Goal: Task Accomplishment & Management: Use online tool/utility

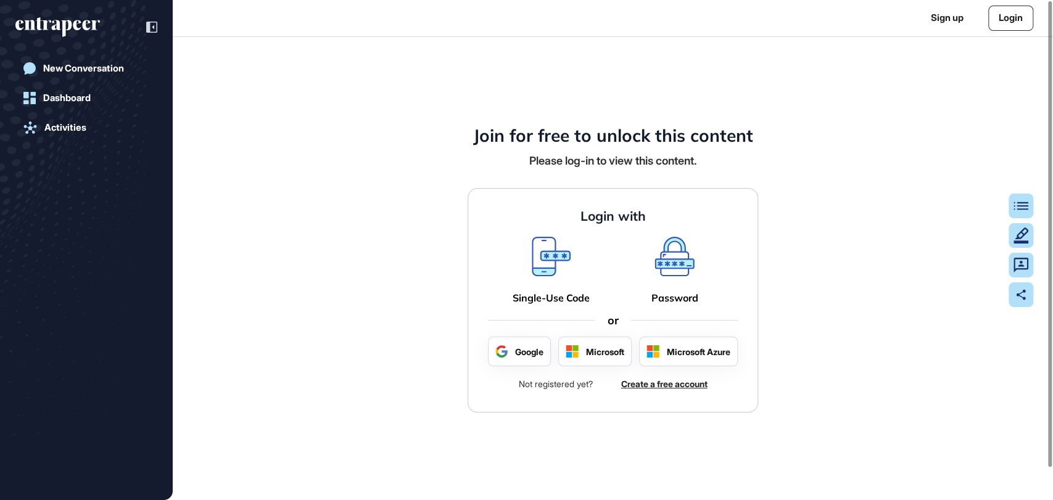
click at [998, 15] on link "Login" at bounding box center [1010, 18] width 45 height 25
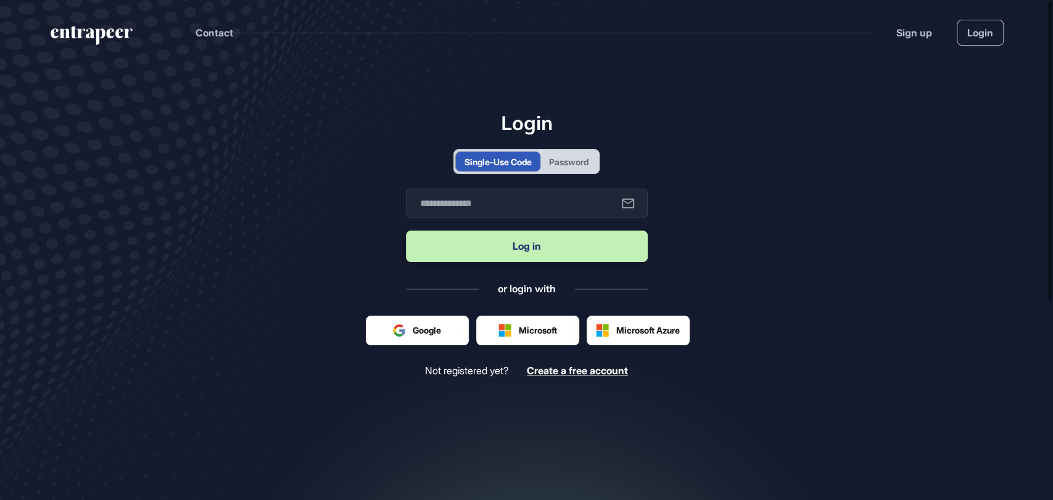
click at [567, 162] on div "Password" at bounding box center [568, 161] width 39 height 13
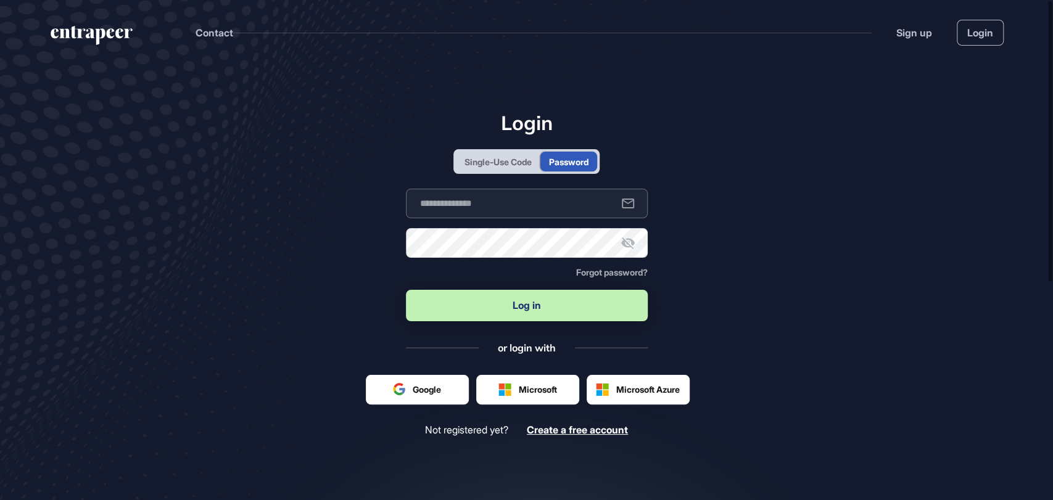
type input "**********"
click at [484, 311] on button "Log in" at bounding box center [527, 305] width 242 height 31
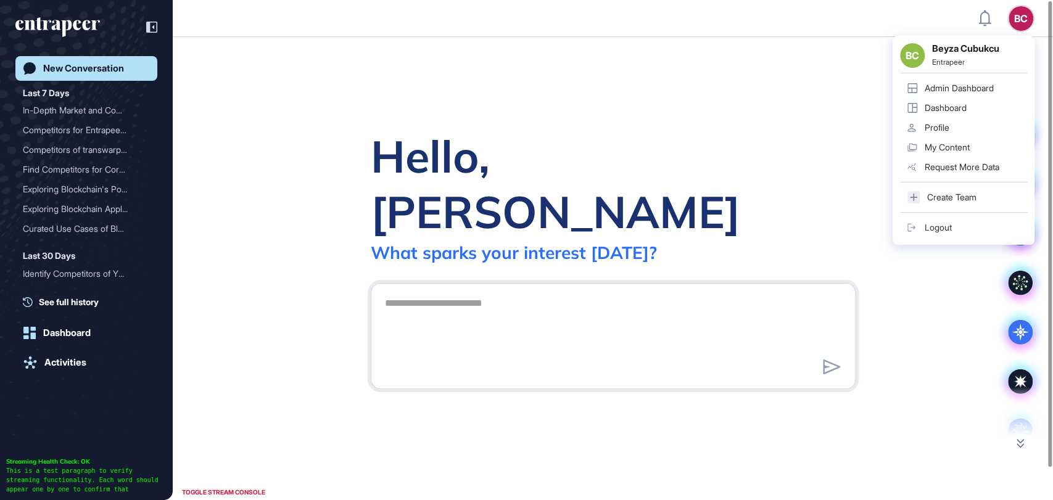
click at [954, 91] on div "Admin Dashboard" at bounding box center [958, 88] width 69 height 10
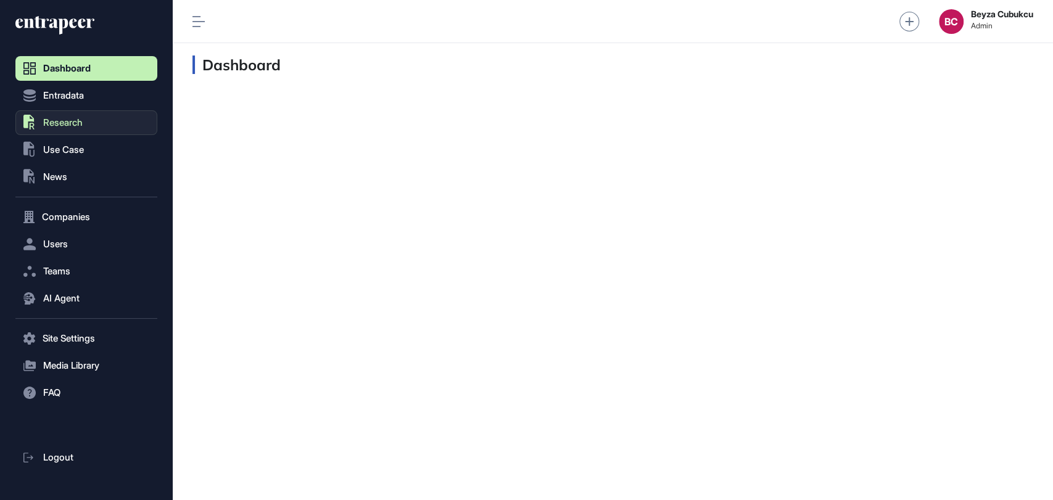
click at [74, 128] on span "Research" at bounding box center [62, 123] width 39 height 10
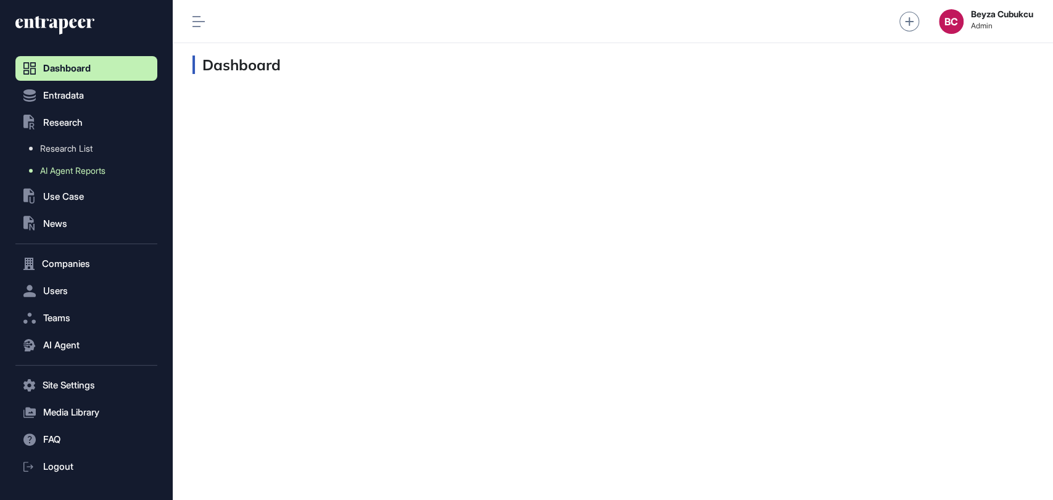
click at [86, 173] on span "AI Agent Reports" at bounding box center [72, 171] width 65 height 10
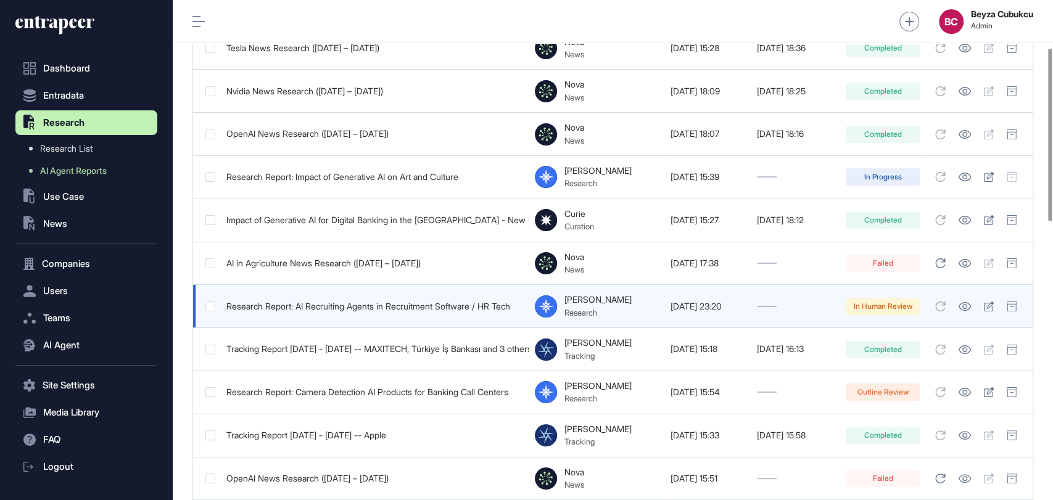
scroll to position [0, 10]
click at [983, 308] on icon at bounding box center [988, 307] width 10 height 10
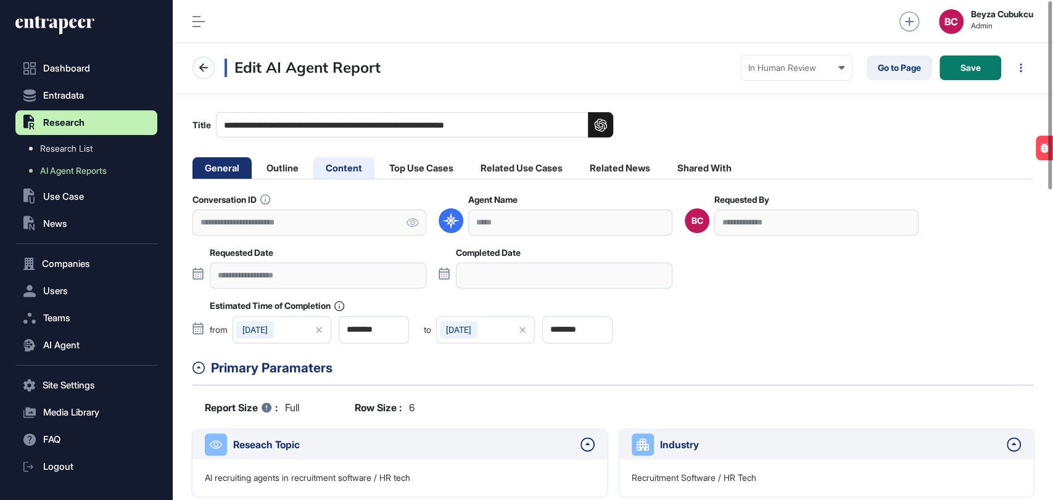
click at [358, 159] on li "Content" at bounding box center [343, 168] width 61 height 22
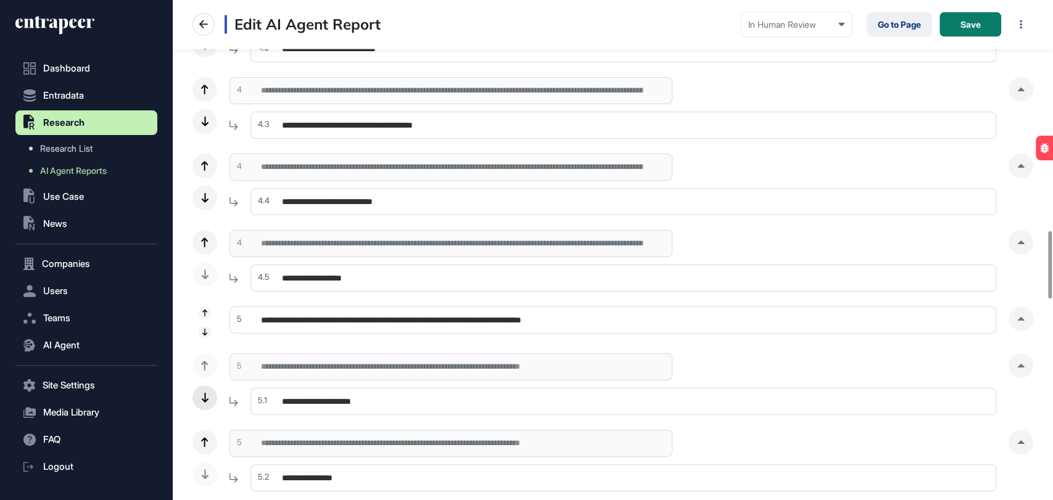
scroll to position [1919, 0]
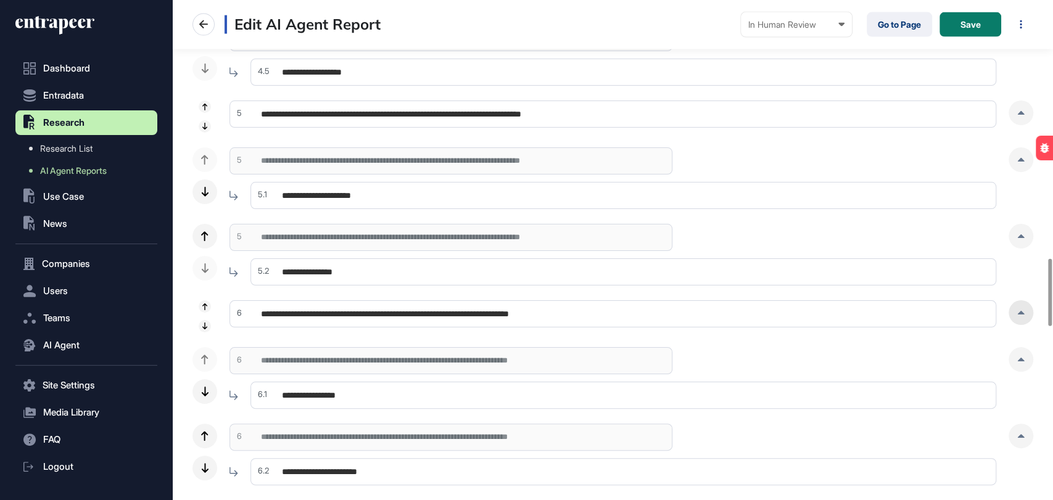
click at [1013, 316] on div at bounding box center [1020, 312] width 25 height 25
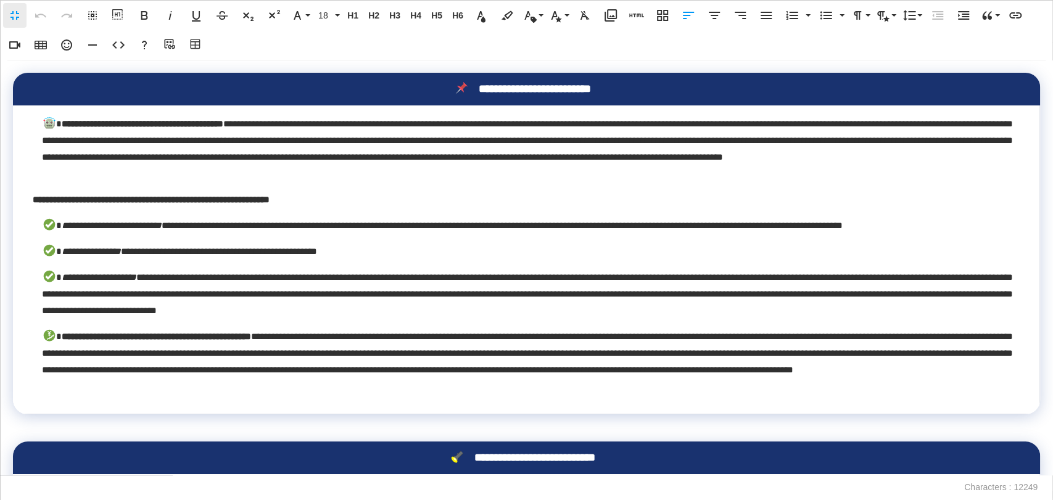
scroll to position [0, 5]
drag, startPoint x: 1052, startPoint y: 82, endPoint x: 1052, endPoint y: 176, distance: 93.7
click at [1052, 176] on div "**********" at bounding box center [526, 267] width 1053 height 415
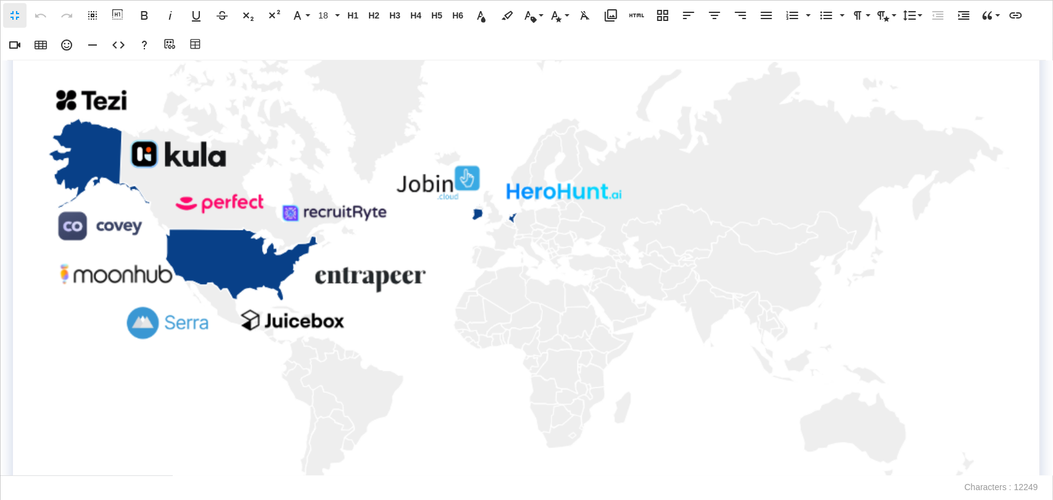
scroll to position [2432, 0]
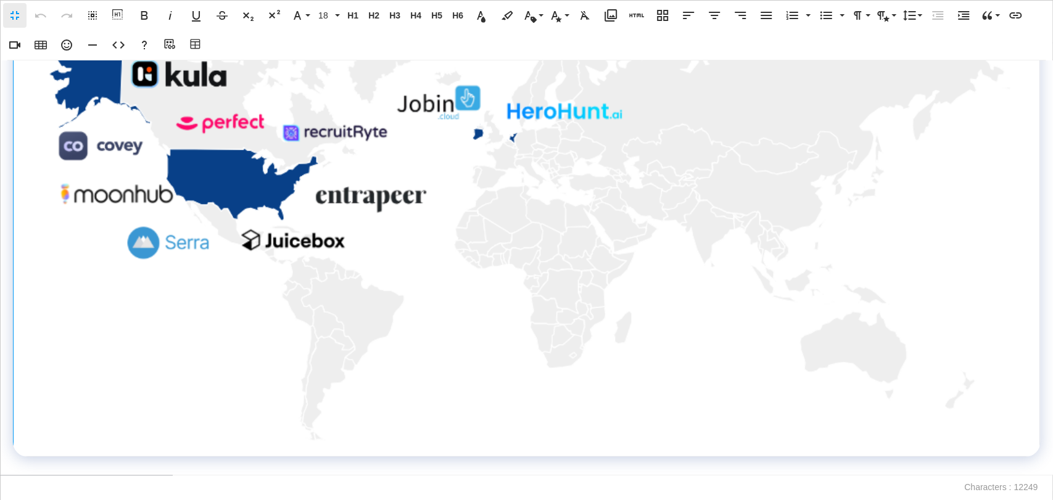
click at [289, 307] on img at bounding box center [526, 170] width 979 height 546
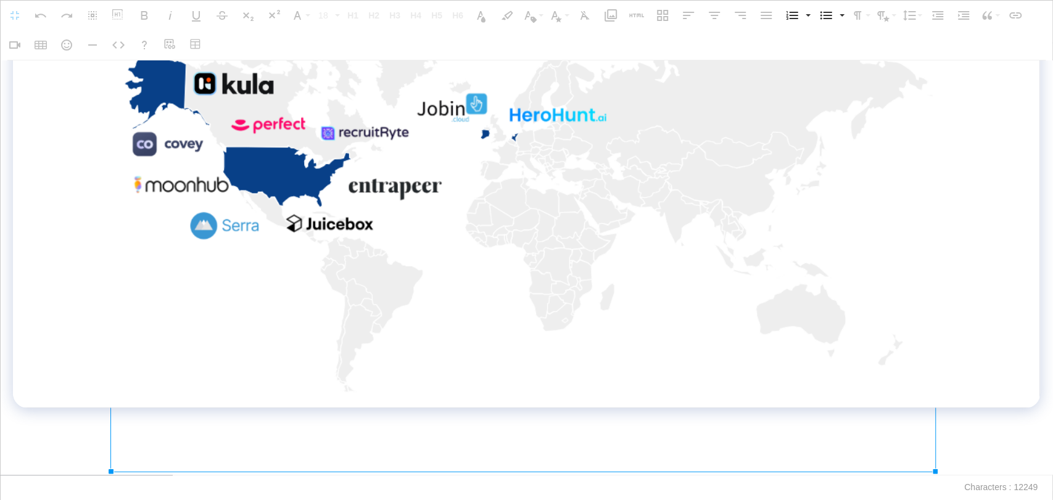
scroll to position [2344, 0]
drag, startPoint x: 34, startPoint y: 446, endPoint x: 191, endPoint y: 399, distance: 163.5
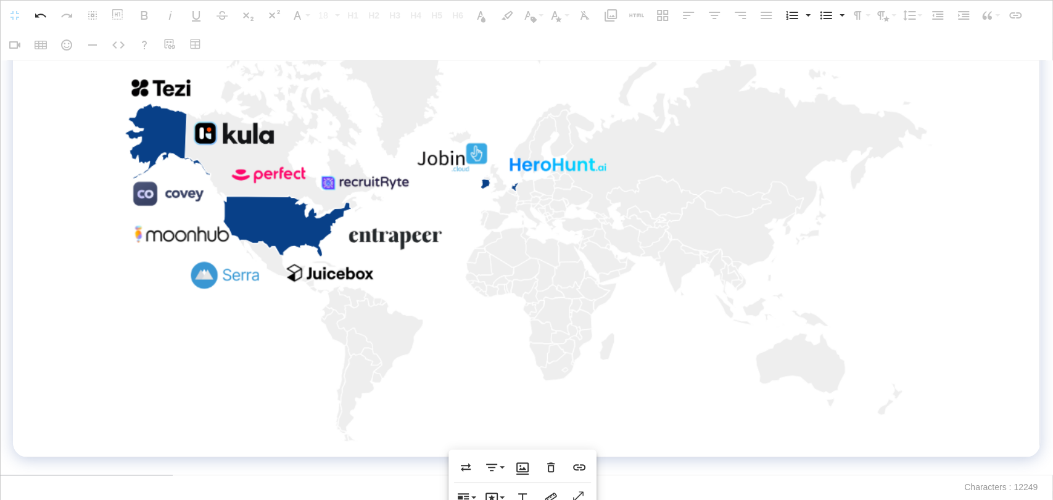
click at [162, 463] on p at bounding box center [526, 467] width 1027 height 18
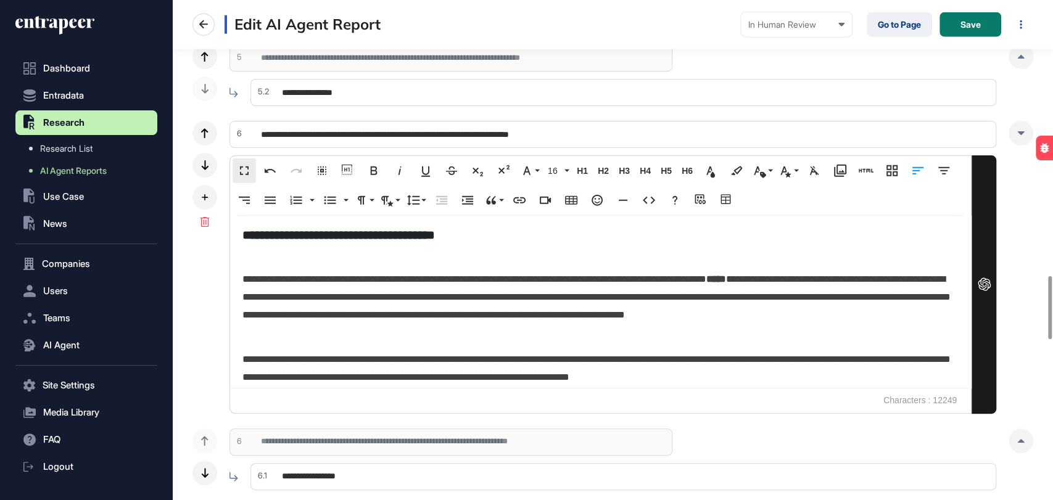
scroll to position [2192, 0]
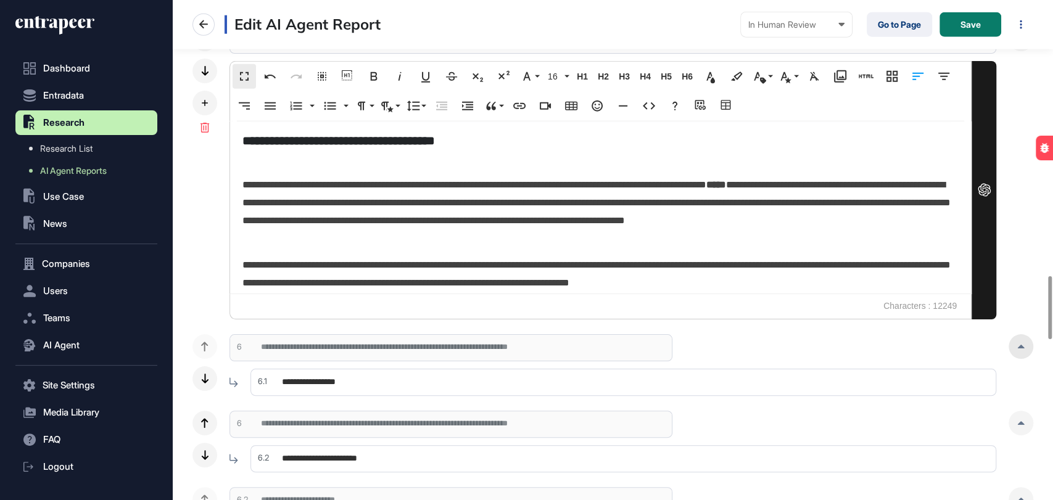
click at [1023, 356] on div at bounding box center [1020, 346] width 25 height 25
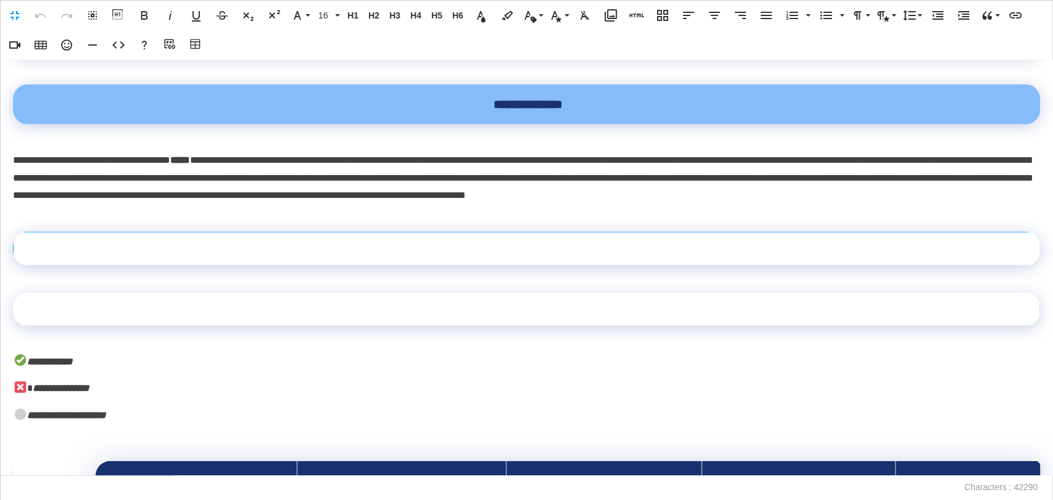
click at [163, 265] on td at bounding box center [527, 248] width 1026 height 33
click at [113, 265] on td at bounding box center [527, 248] width 1026 height 33
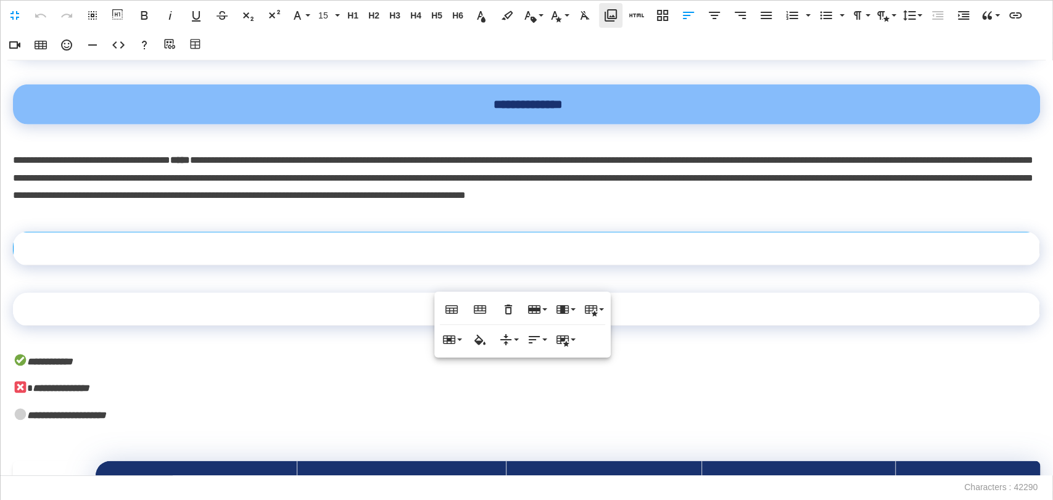
click at [607, 22] on icon "button" at bounding box center [610, 15] width 15 height 15
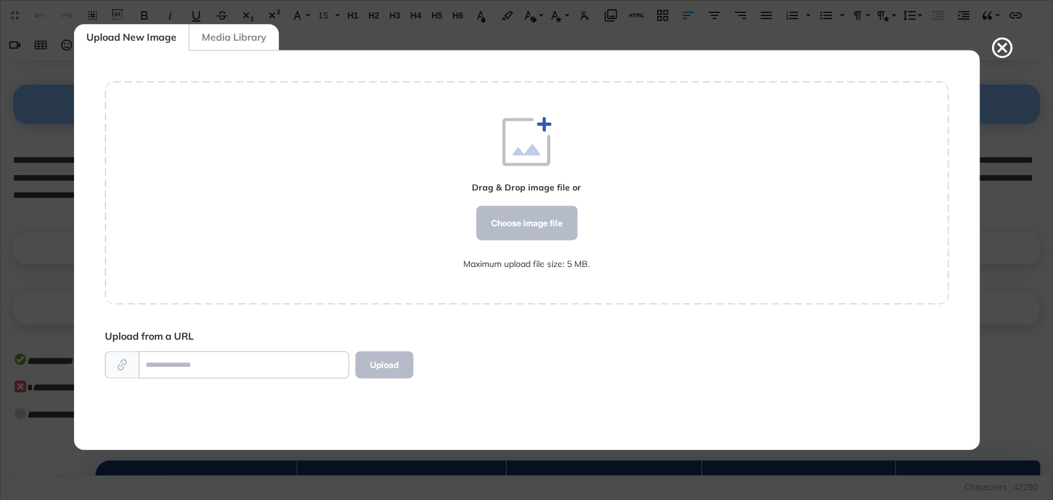
scroll to position [5, 0]
click at [554, 215] on div "Choose image file" at bounding box center [525, 222] width 101 height 35
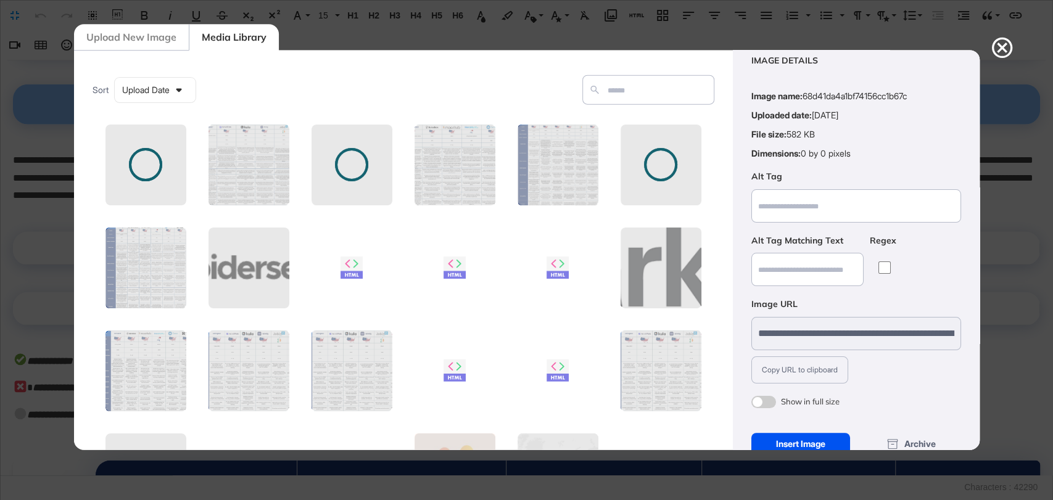
scroll to position [49, 0]
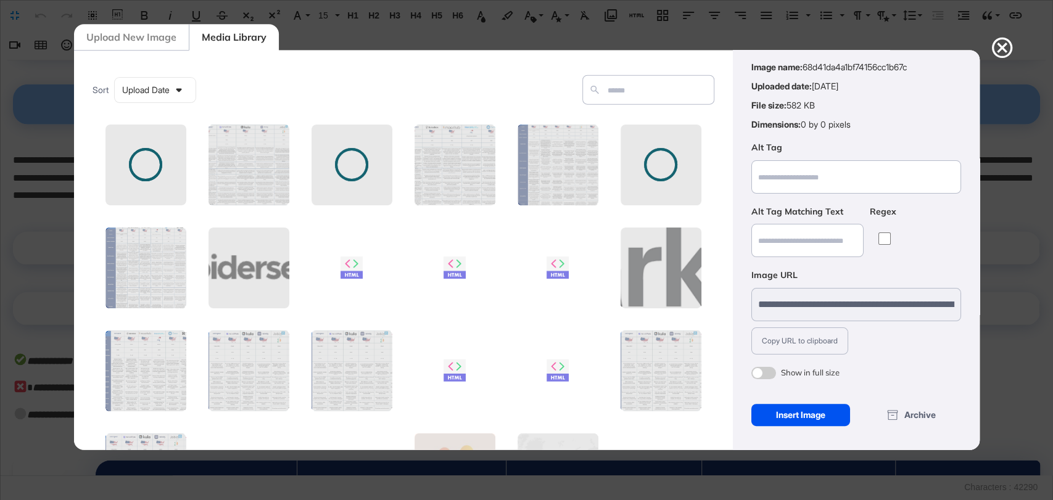
click at [794, 414] on div "Insert Image" at bounding box center [800, 414] width 99 height 22
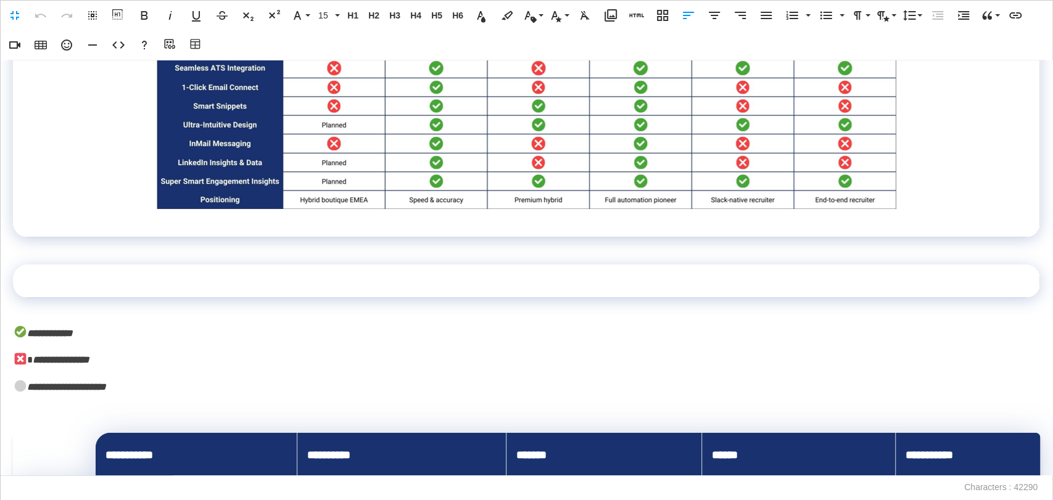
scroll to position [2786, 0]
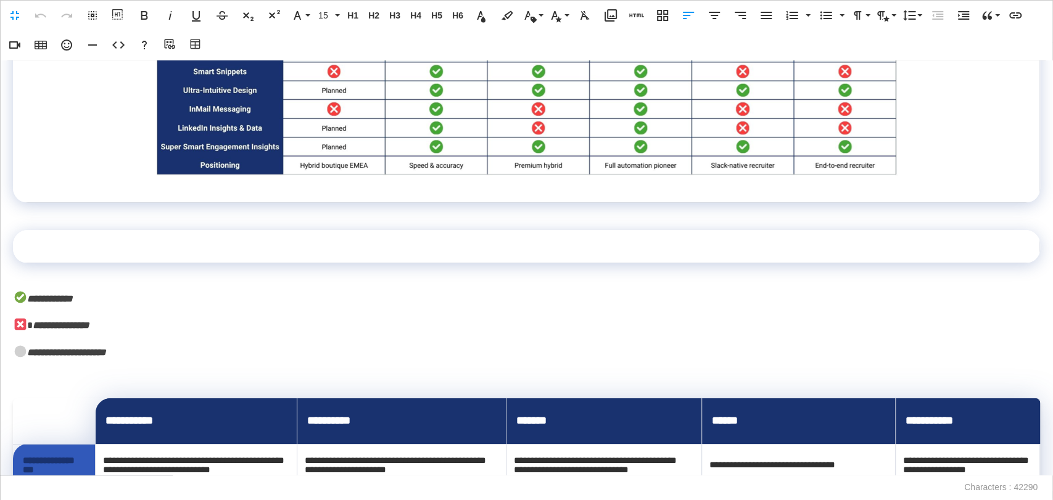
click at [274, 263] on td at bounding box center [526, 246] width 1027 height 33
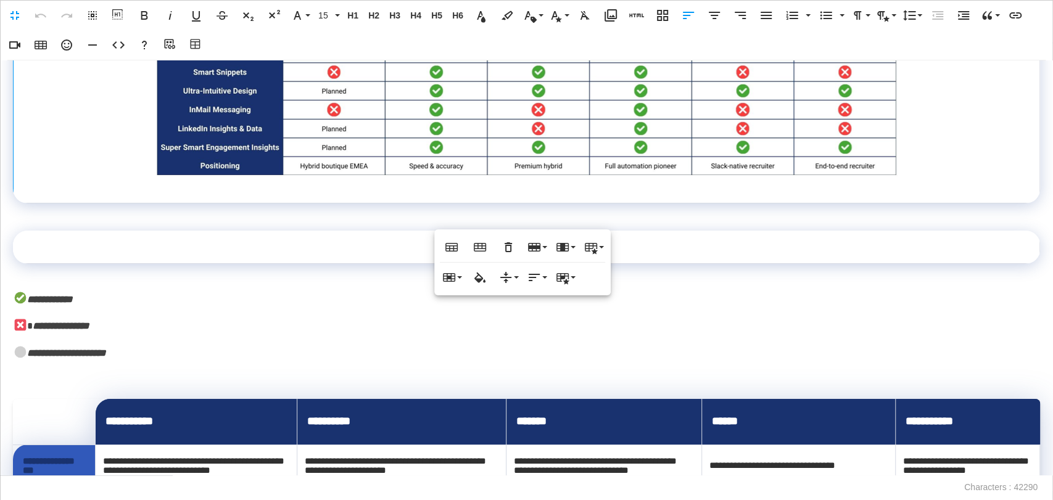
scroll to position [2787, 0]
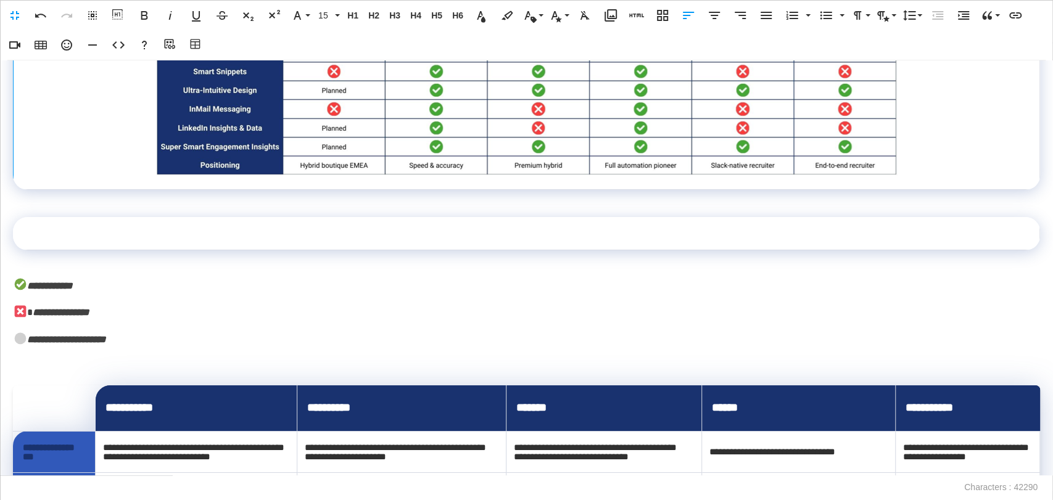
click at [305, 250] on td at bounding box center [526, 233] width 1027 height 33
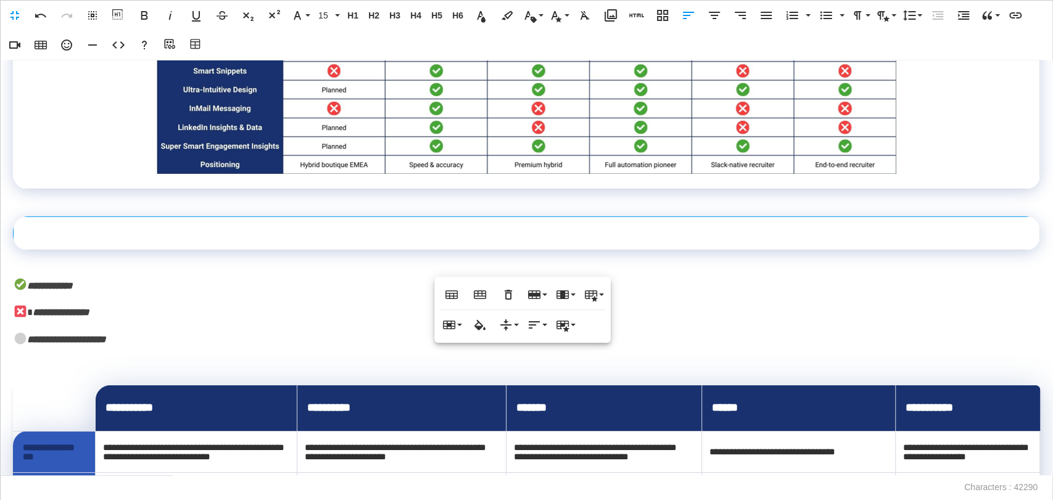
scroll to position [2786, 0]
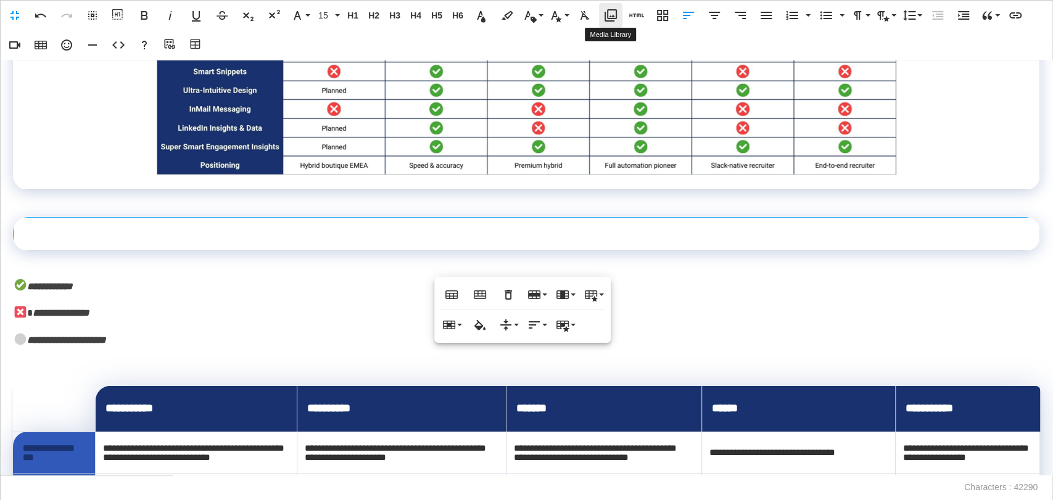
click at [617, 19] on icon "button" at bounding box center [610, 15] width 15 height 15
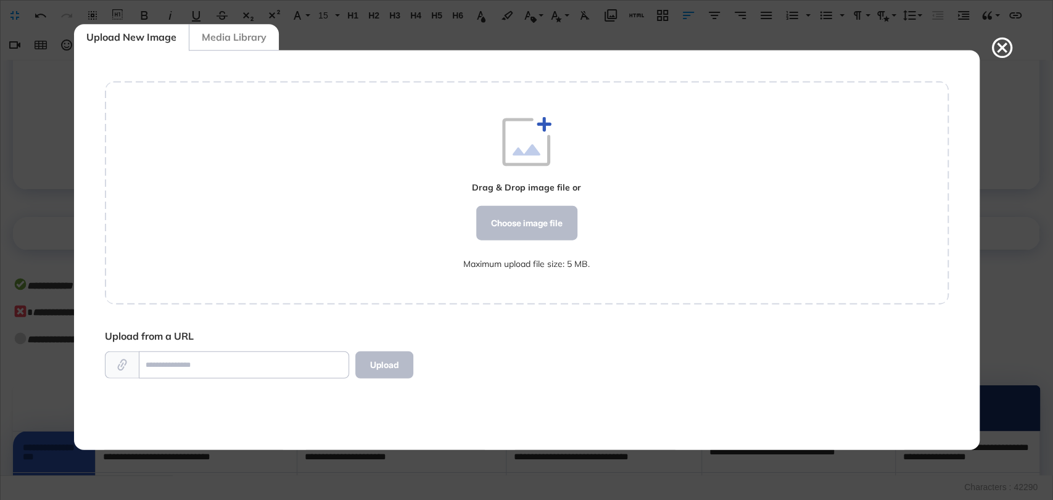
scroll to position [5, 0]
click at [524, 230] on div "Choose image file" at bounding box center [525, 222] width 101 height 35
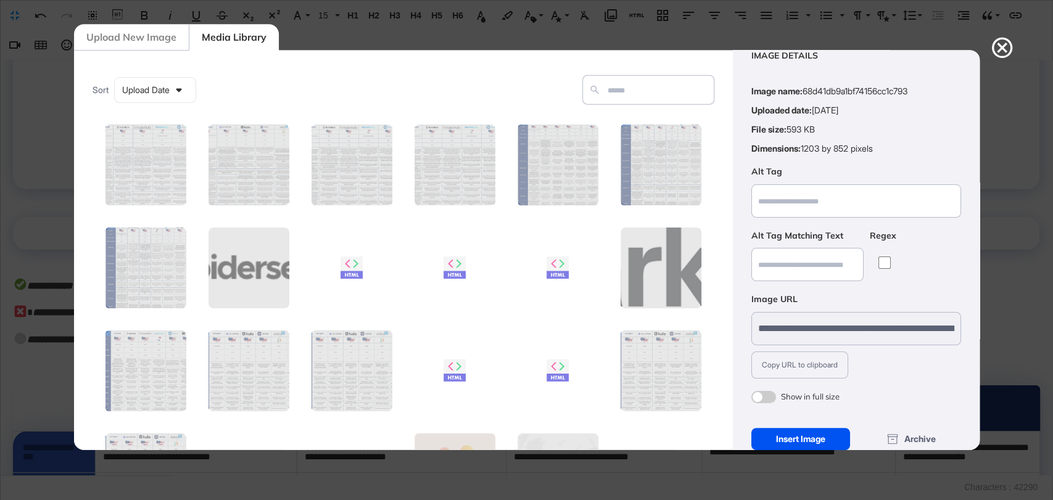
scroll to position [49, 0]
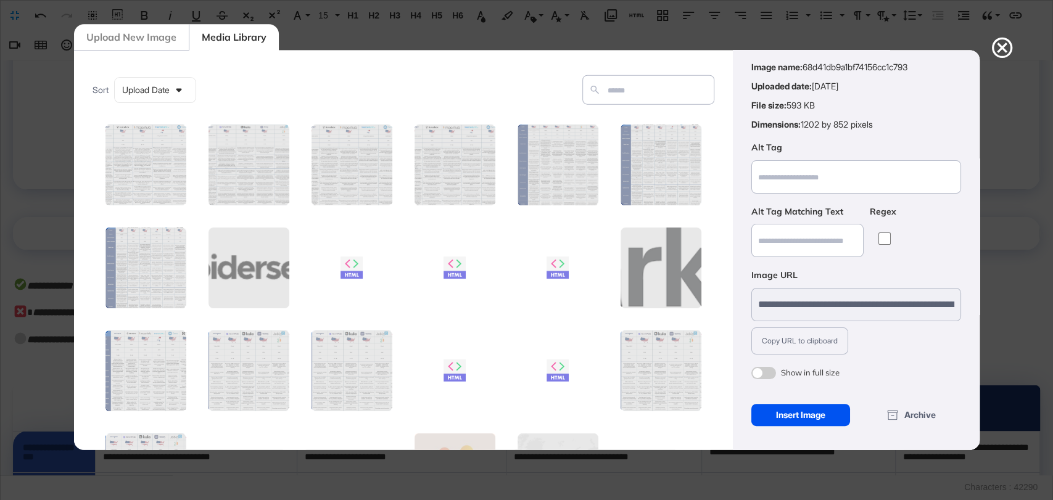
click at [787, 406] on div "Insert Image" at bounding box center [800, 414] width 99 height 22
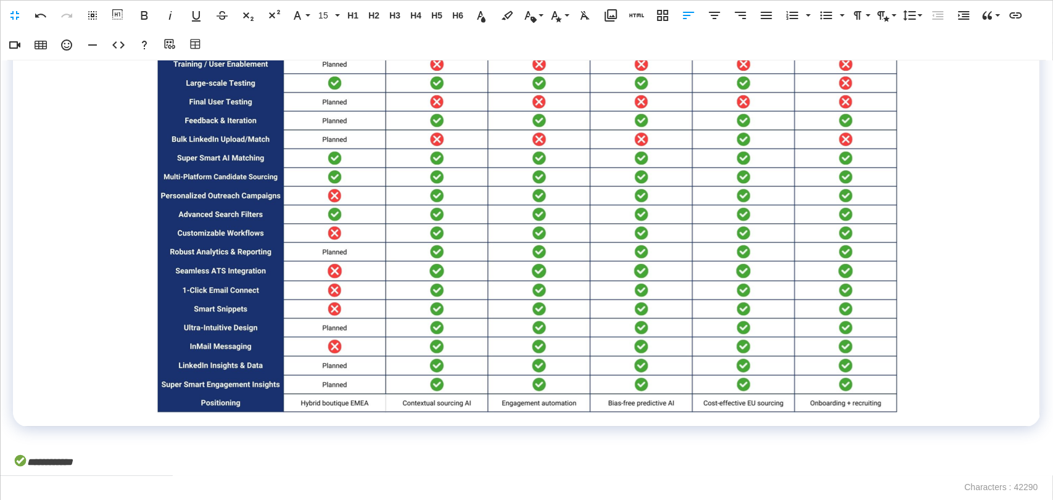
scroll to position [3266, 0]
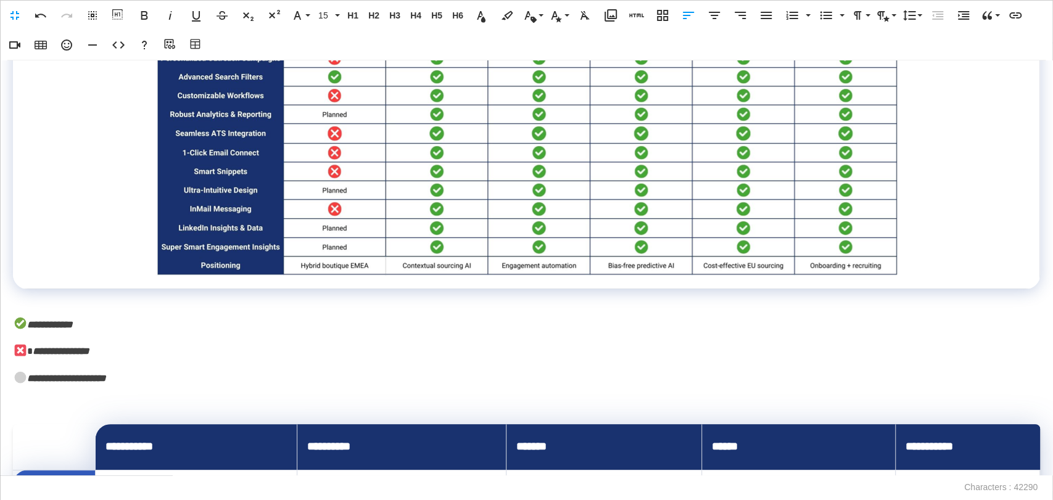
click at [187, 245] on img at bounding box center [526, 12] width 743 height 525
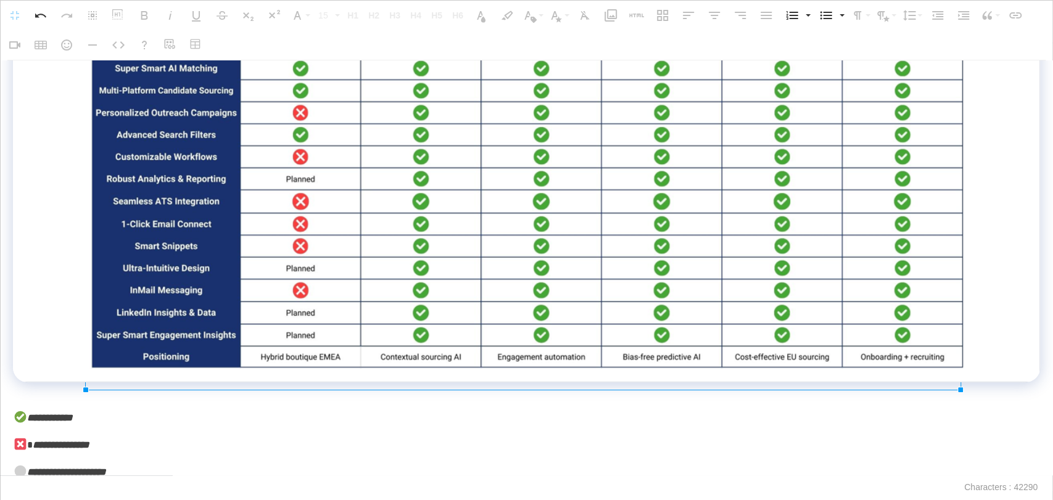
drag, startPoint x: 150, startPoint y: 294, endPoint x: 0, endPoint y: 385, distance: 176.0
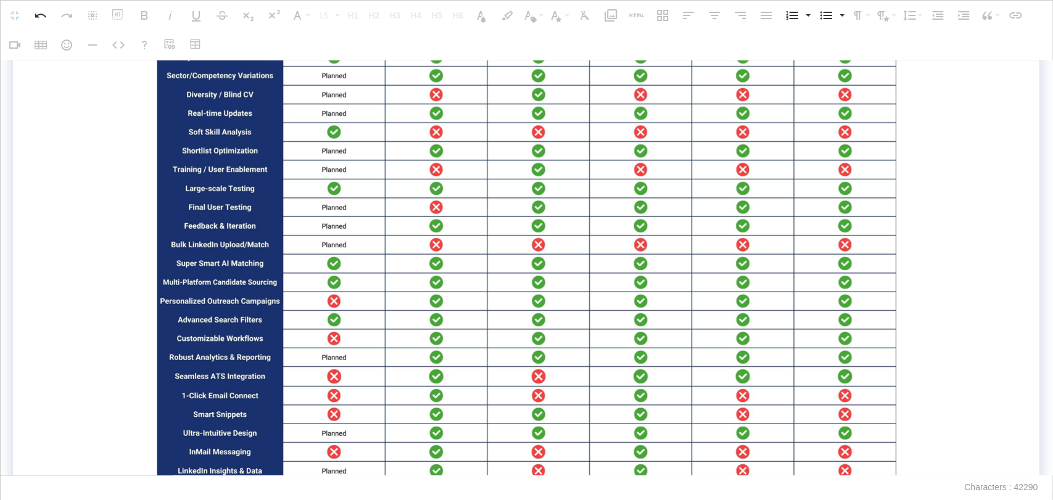
scroll to position [2033, 0]
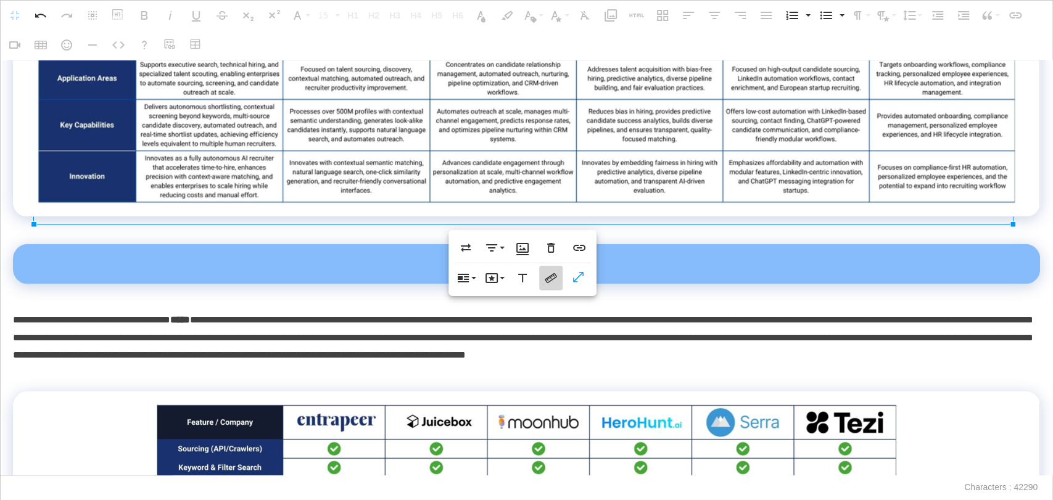
click at [539, 273] on button "Change Size" at bounding box center [550, 278] width 23 height 25
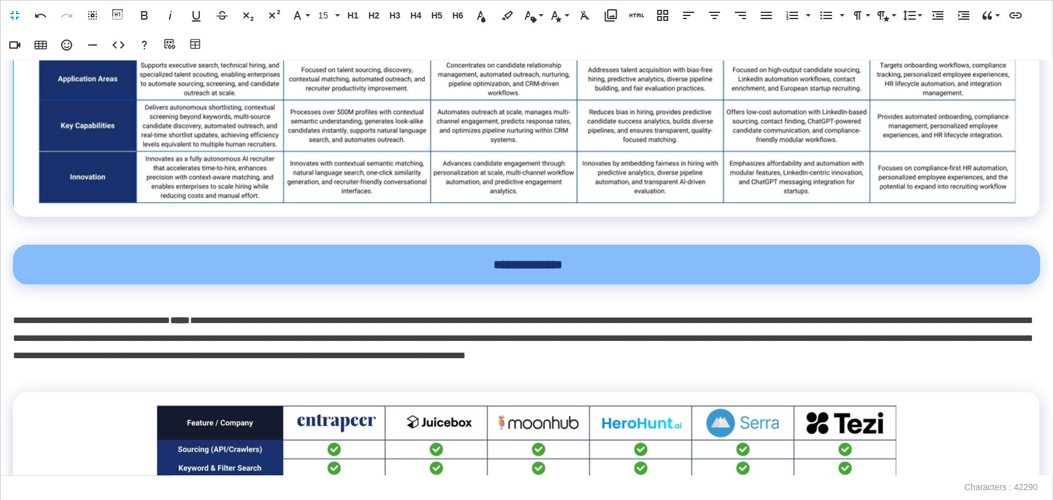
drag, startPoint x: 134, startPoint y: 190, endPoint x: 39, endPoint y: 184, distance: 94.6
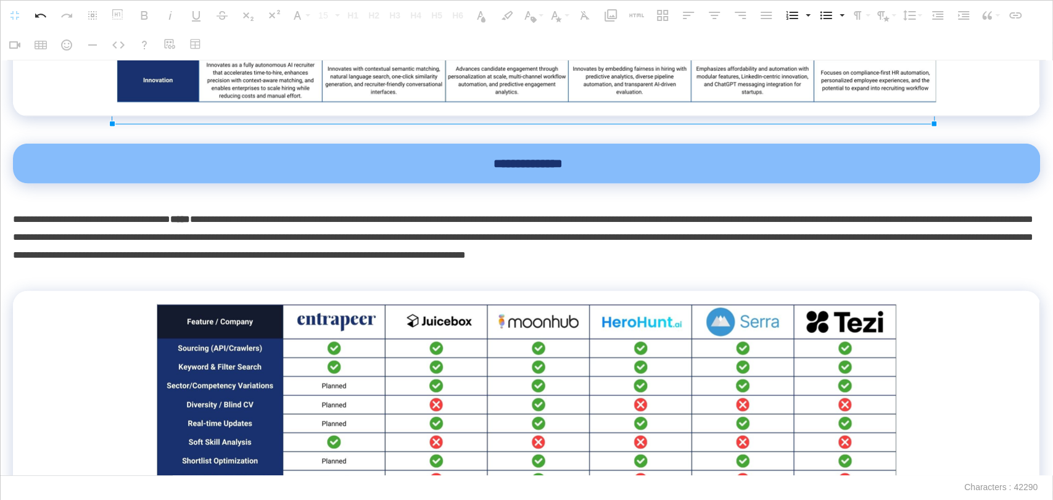
drag, startPoint x: 38, startPoint y: 220, endPoint x: 192, endPoint y: 163, distance: 164.7
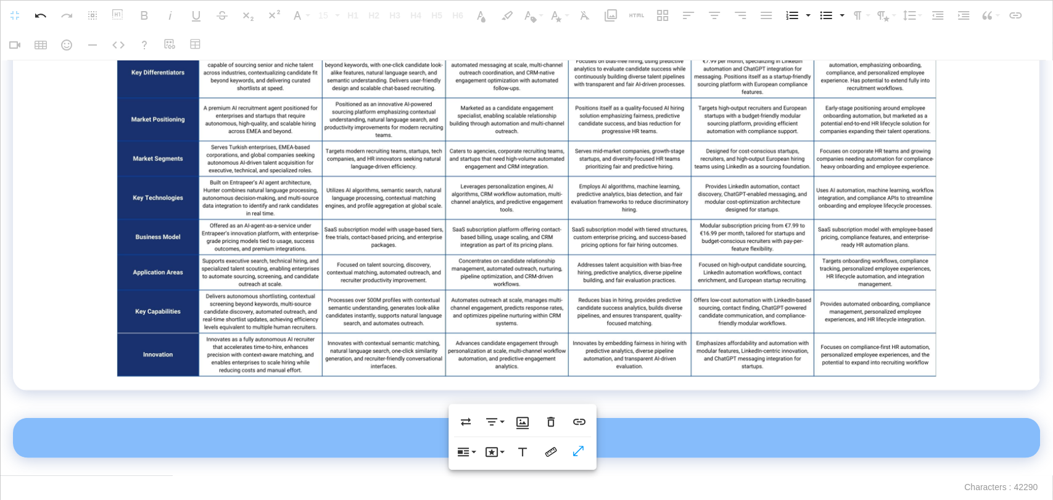
click at [250, 231] on img at bounding box center [525, 117] width 821 height 521
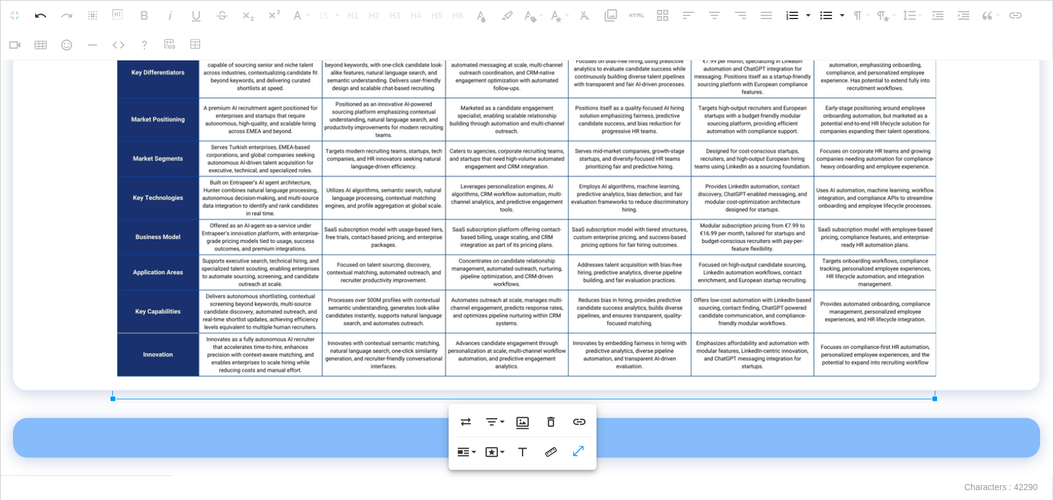
scroll to position [1758, 0]
click at [554, 455] on icon "button" at bounding box center [550, 452] width 15 height 15
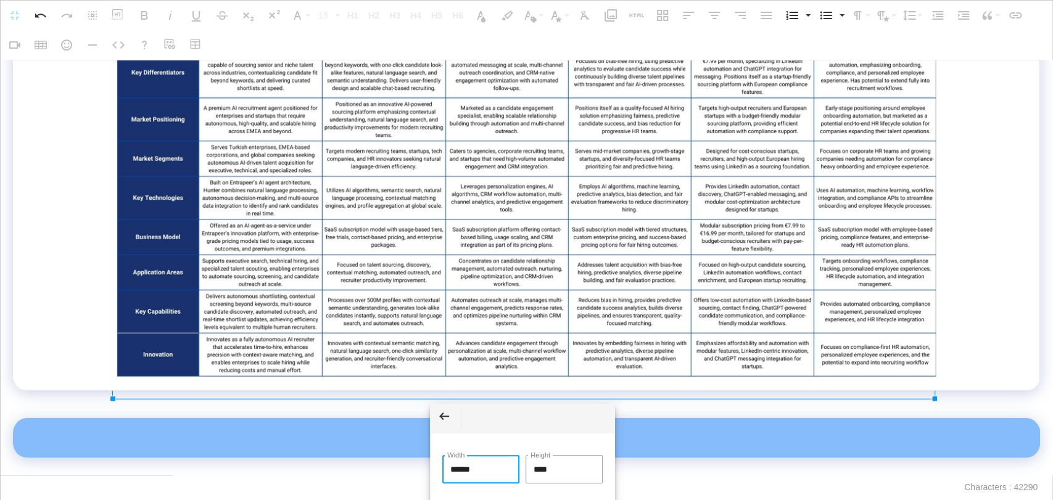
drag, startPoint x: 500, startPoint y: 463, endPoint x: 414, endPoint y: 457, distance: 85.9
click at [414, 458] on body "**********" at bounding box center [526, 250] width 1053 height 500
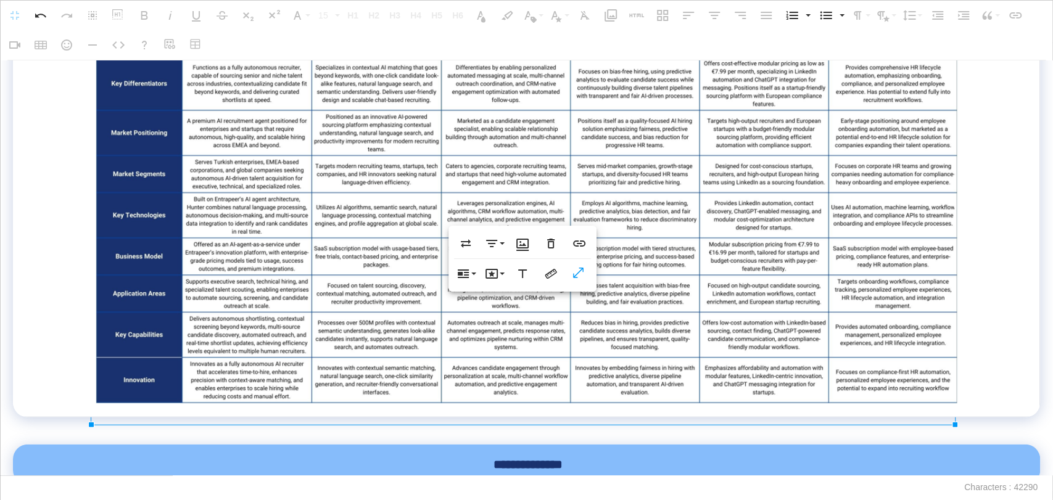
scroll to position [1416, 0]
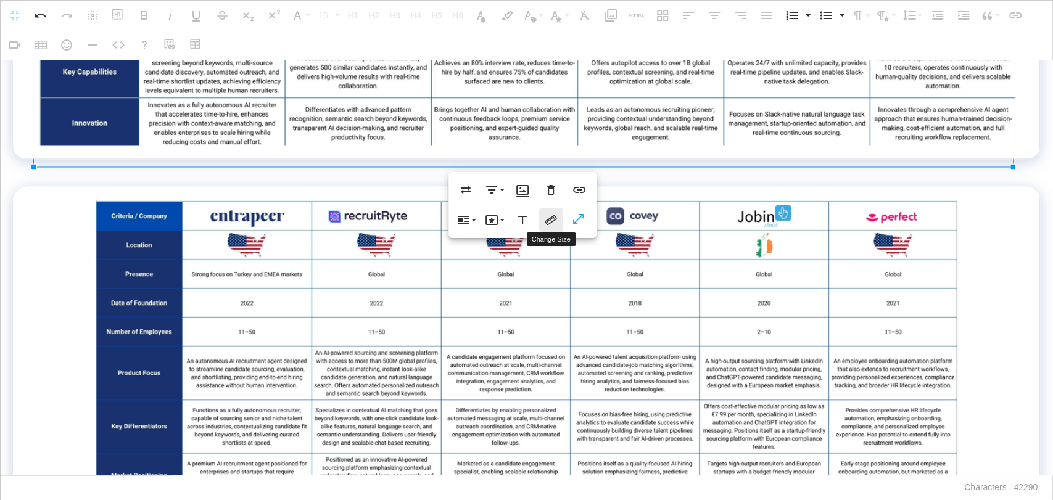
click at [544, 221] on icon "button" at bounding box center [550, 220] width 15 height 15
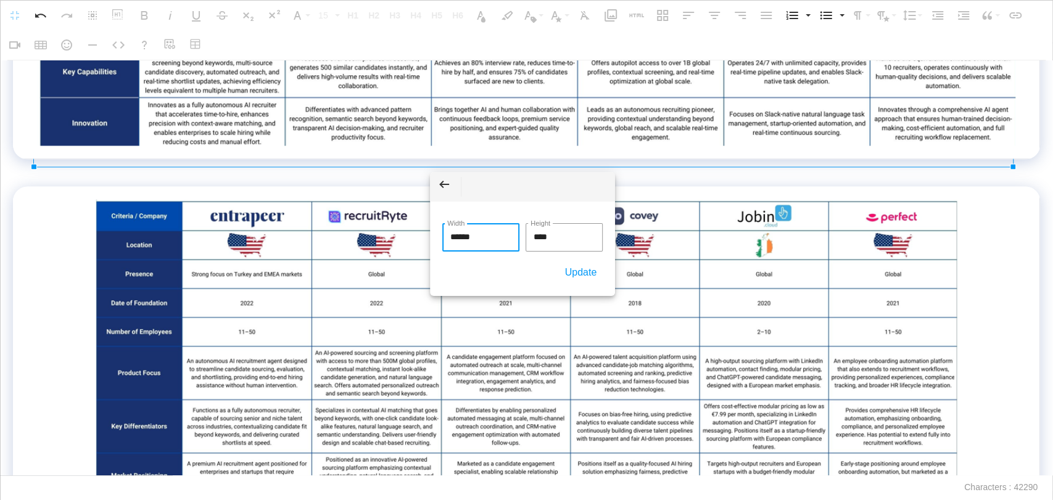
drag, startPoint x: 493, startPoint y: 242, endPoint x: 414, endPoint y: 238, distance: 78.4
click at [414, 238] on body "**********" at bounding box center [526, 250] width 1053 height 500
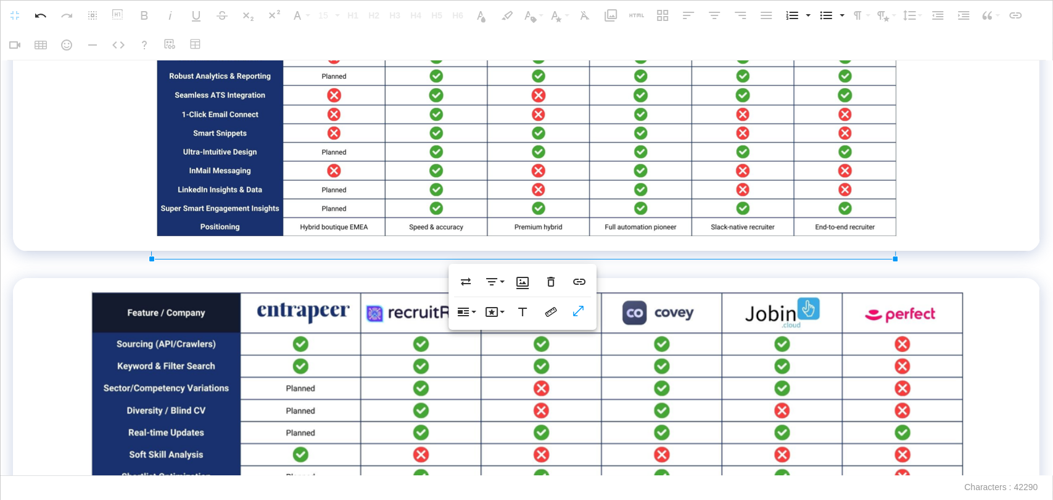
scroll to position [2580, 0]
click at [548, 311] on icon "button" at bounding box center [551, 312] width 12 height 10
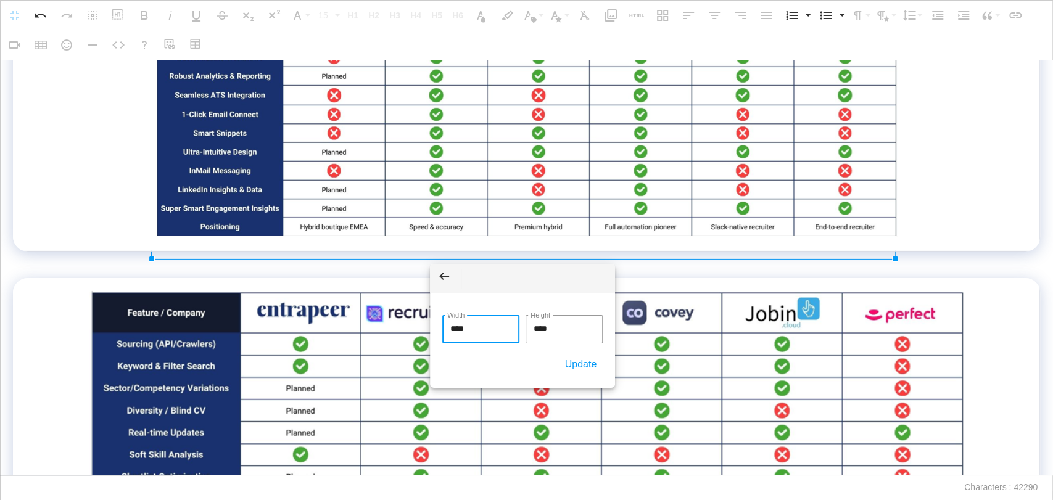
drag, startPoint x: 484, startPoint y: 332, endPoint x: 412, endPoint y: 330, distance: 71.6
click at [414, 330] on body "**********" at bounding box center [526, 250] width 1053 height 500
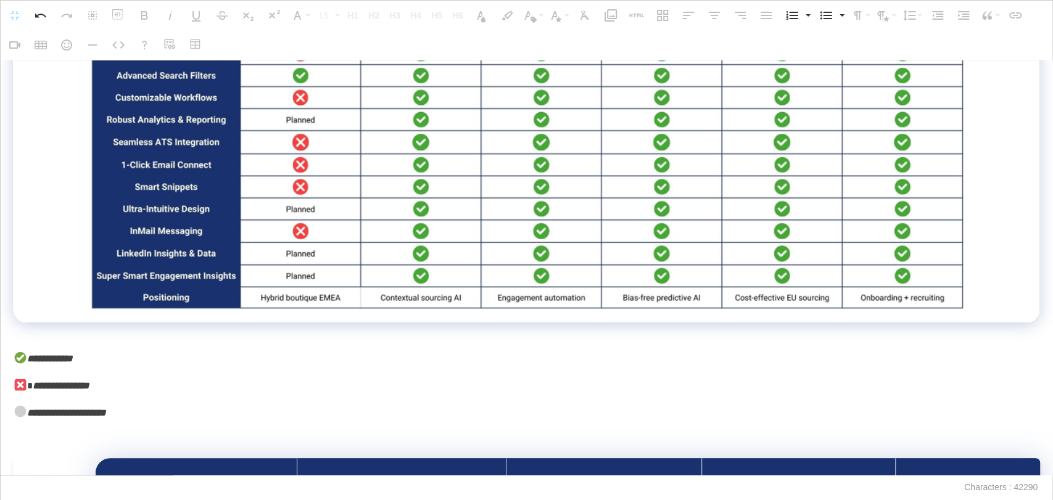
click at [437, 268] on img at bounding box center [526, 0] width 875 height 619
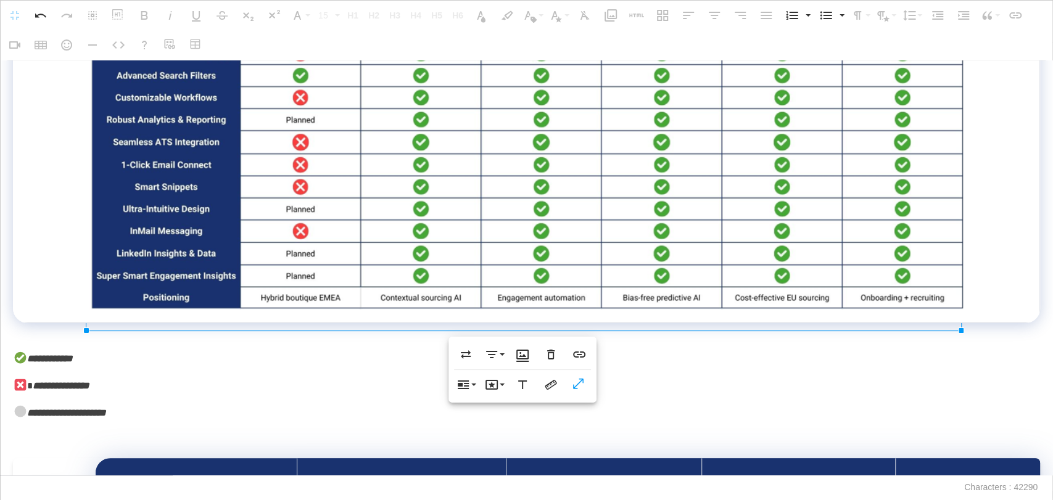
scroll to position [3266, 0]
drag, startPoint x: 546, startPoint y: 381, endPoint x: 471, endPoint y: 397, distance: 76.9
click at [546, 382] on icon "button" at bounding box center [550, 384] width 15 height 15
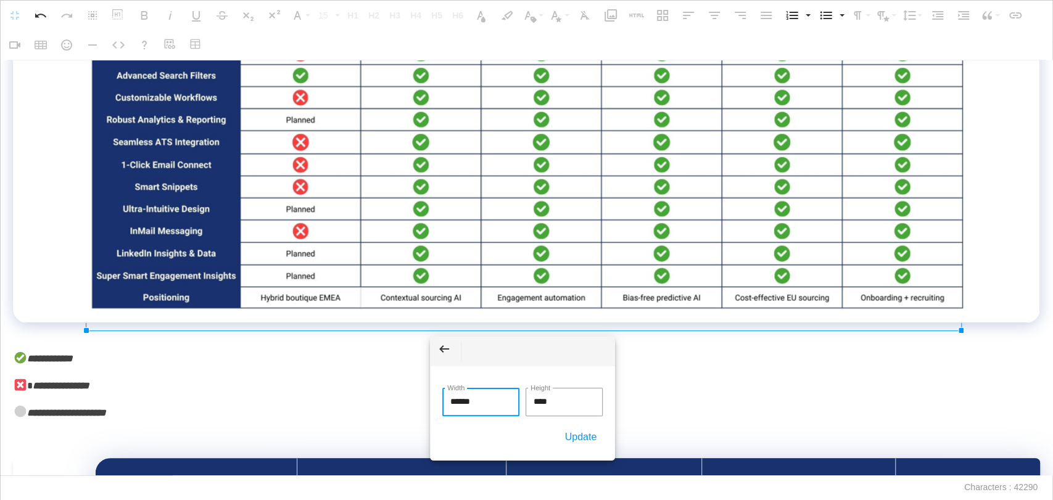
drag, startPoint x: 497, startPoint y: 395, endPoint x: 401, endPoint y: 398, distance: 96.3
click at [401, 398] on body "**********" at bounding box center [526, 250] width 1053 height 500
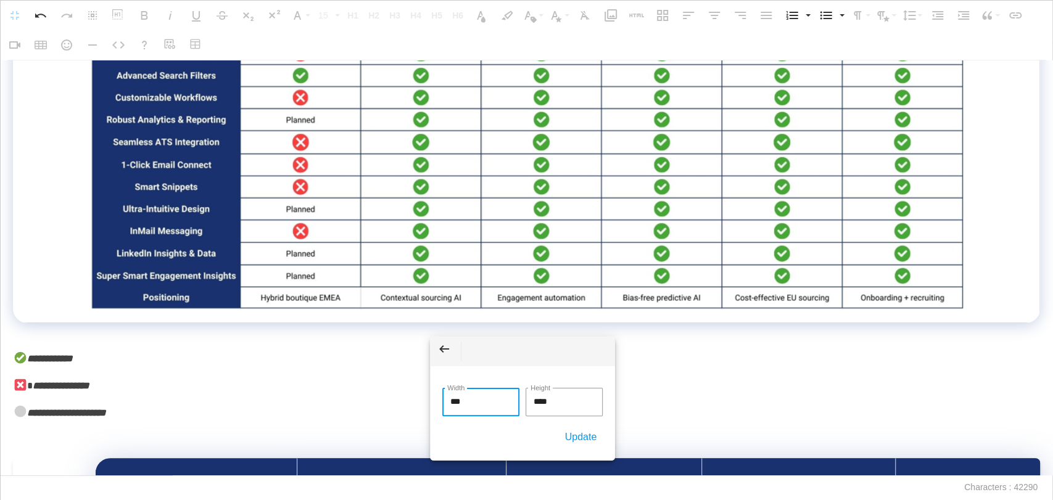
type input "****"
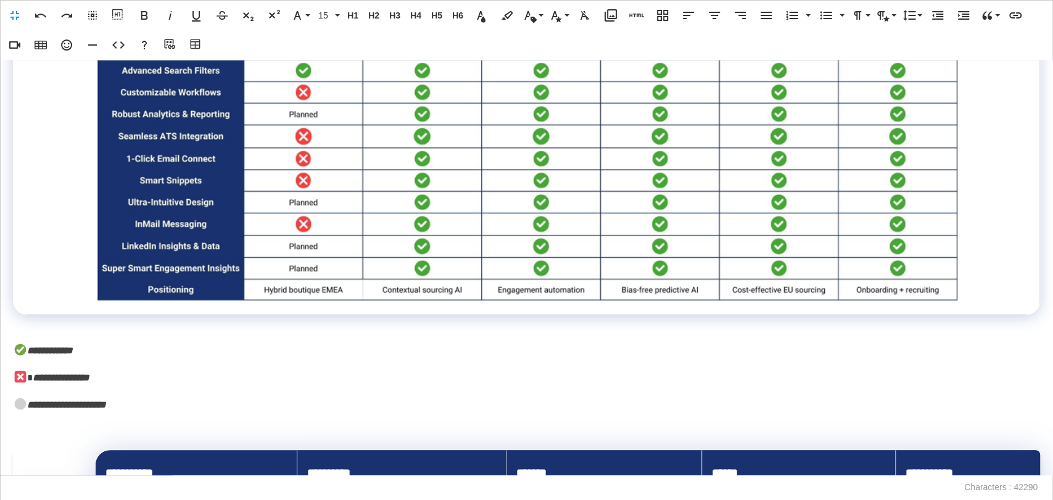
click at [345, 382] on div "**********" at bounding box center [526, 267] width 1053 height 415
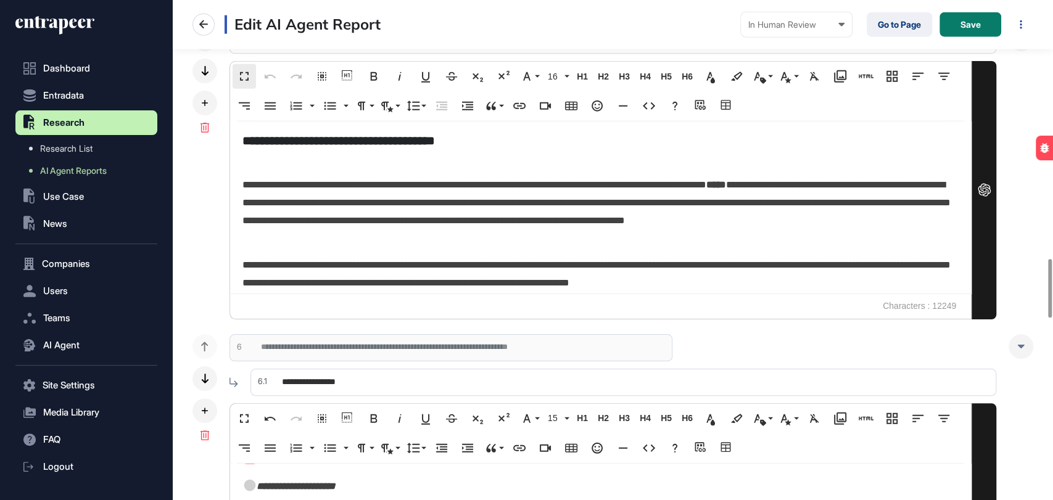
scroll to position [3158, 0]
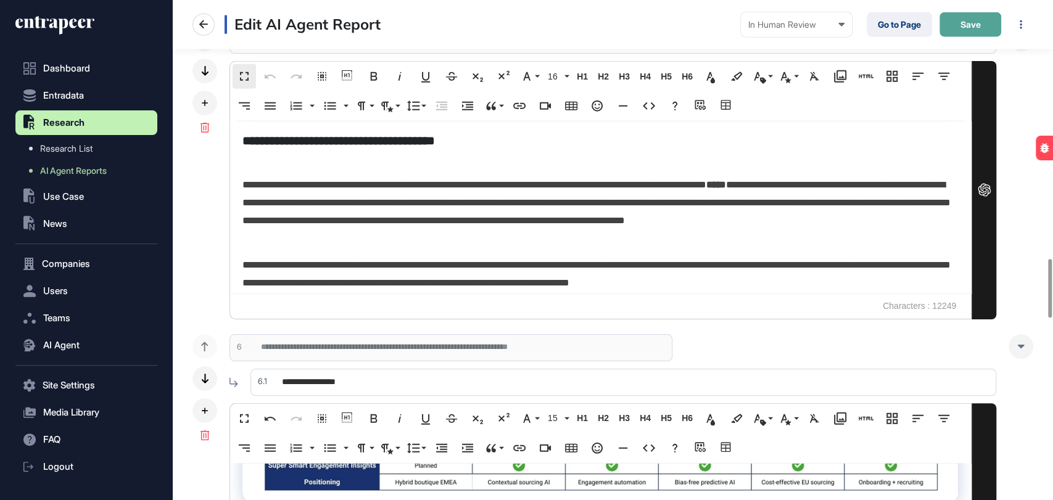
click at [979, 20] on span "Save" at bounding box center [970, 24] width 20 height 9
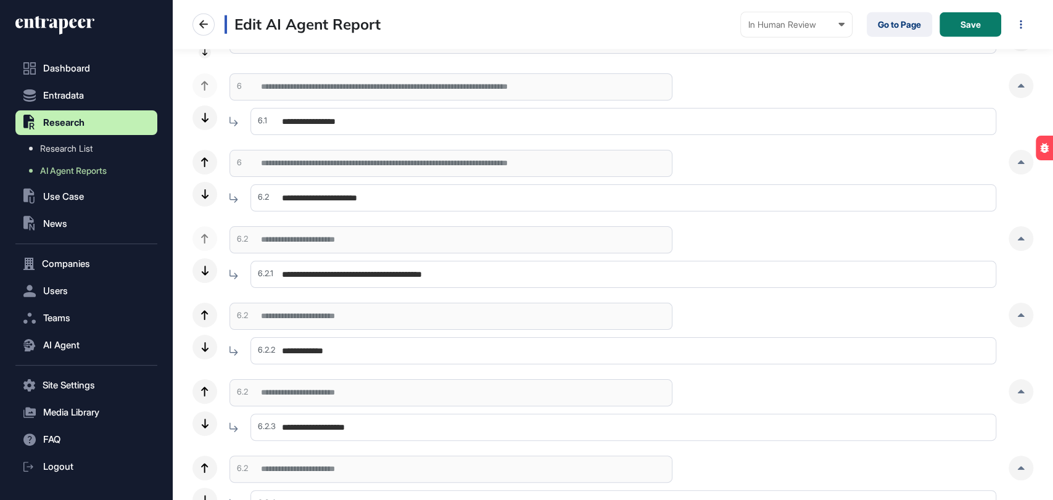
scroll to position [0, 0]
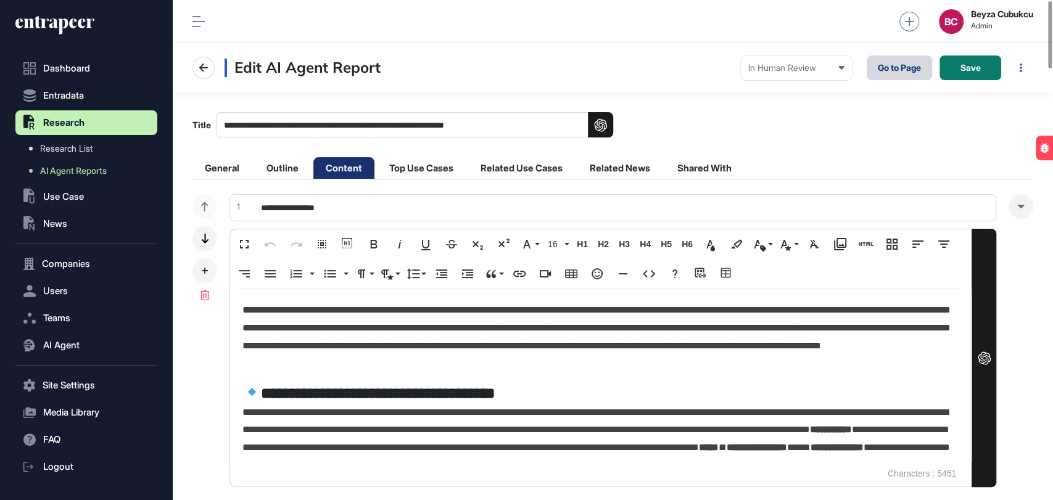
click at [883, 69] on link "Go to Page" at bounding box center [898, 68] width 65 height 25
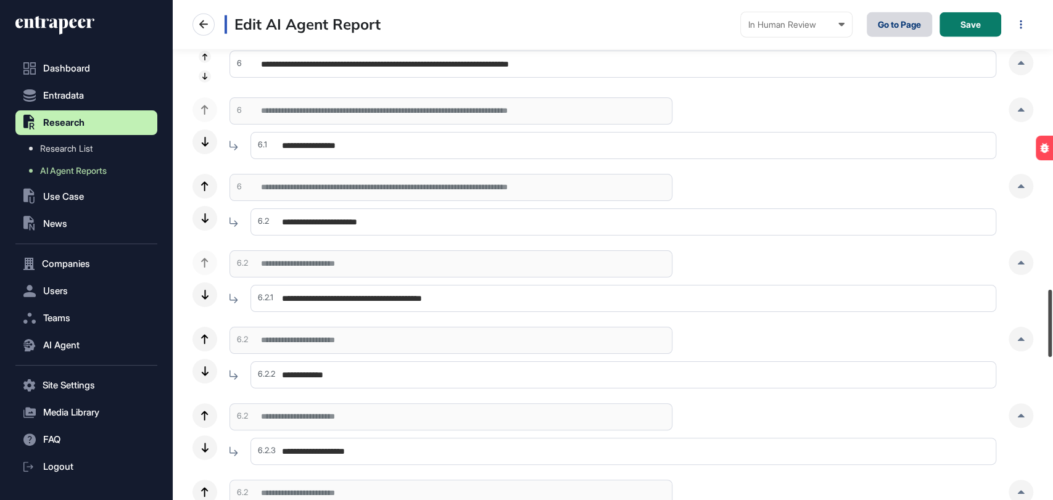
scroll to position [2150, 0]
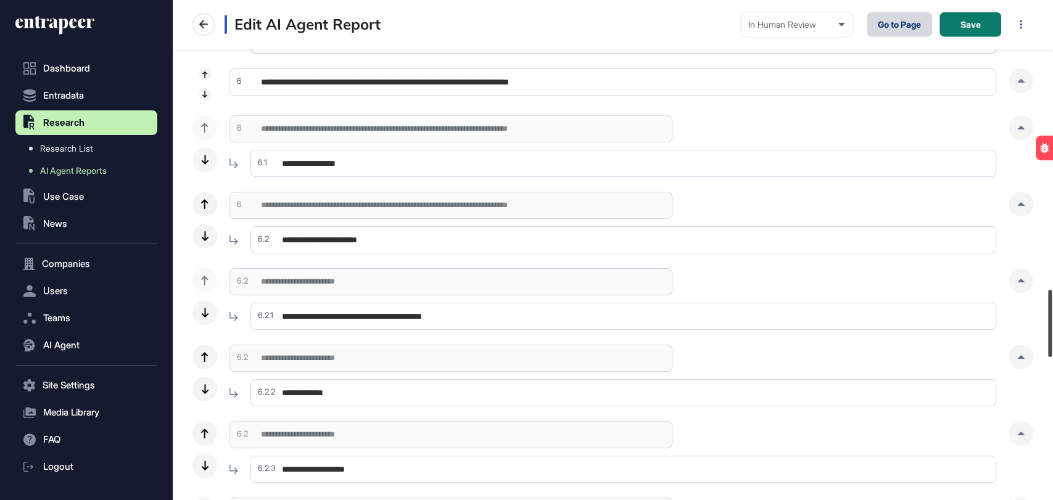
drag, startPoint x: 1052, startPoint y: 39, endPoint x: 1052, endPoint y: 327, distance: 288.6
click at [1052, 327] on div at bounding box center [1050, 323] width 4 height 67
click at [1010, 128] on div at bounding box center [1020, 127] width 25 height 25
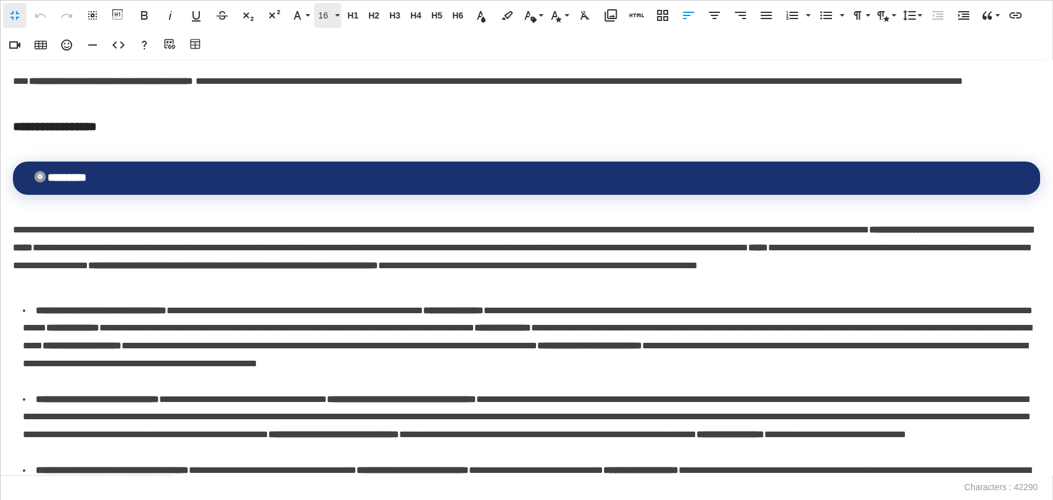
scroll to position [0, 5]
click at [426, 332] on li "**********" at bounding box center [528, 346] width 1010 height 89
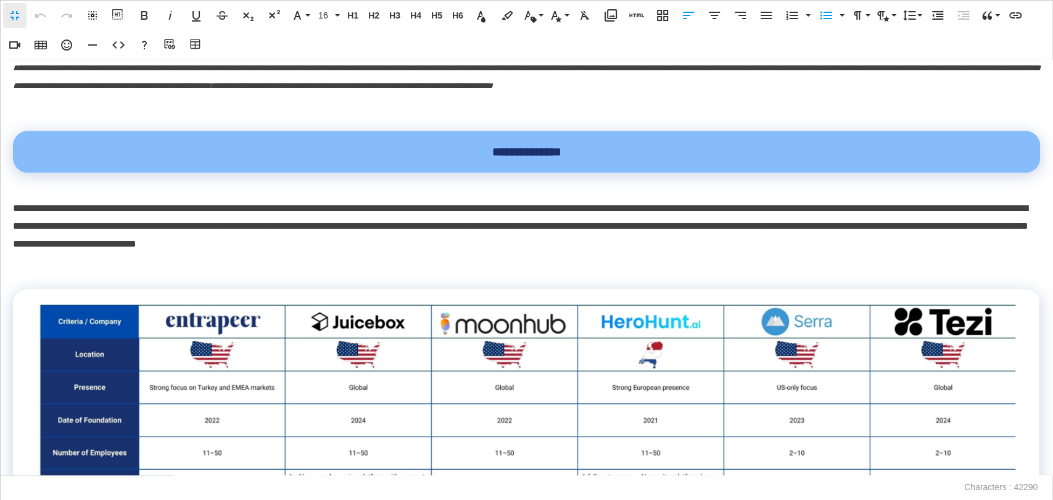
scroll to position [959, 0]
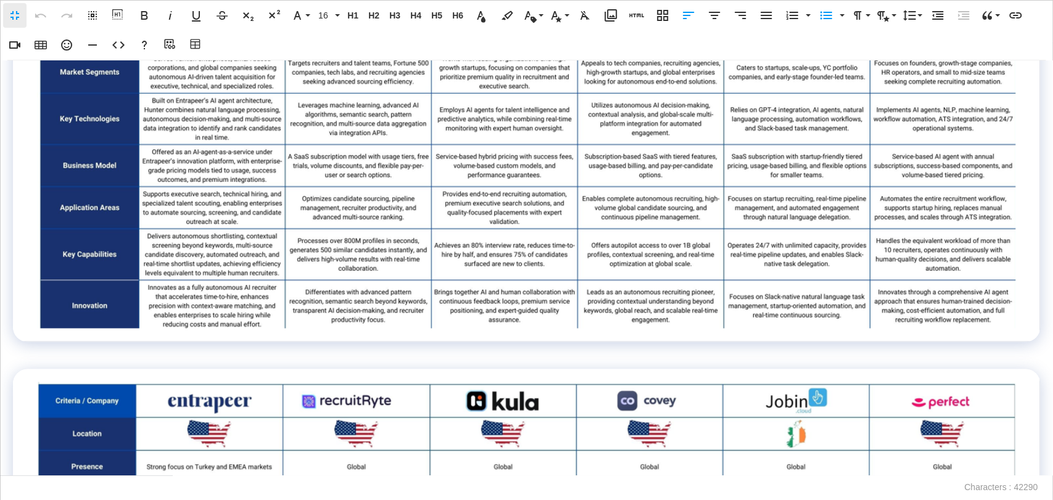
click at [380, 217] on img at bounding box center [525, 29] width 979 height 598
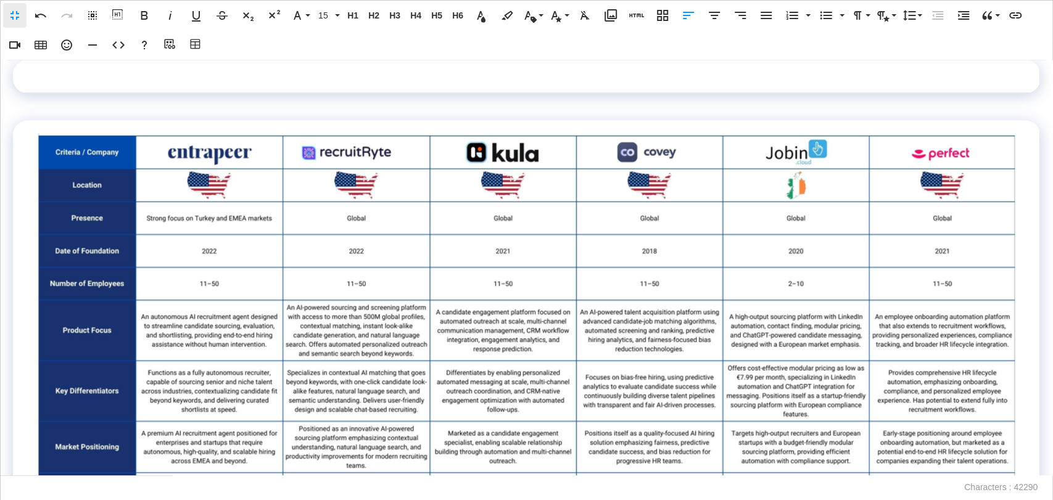
scroll to position [617, 0]
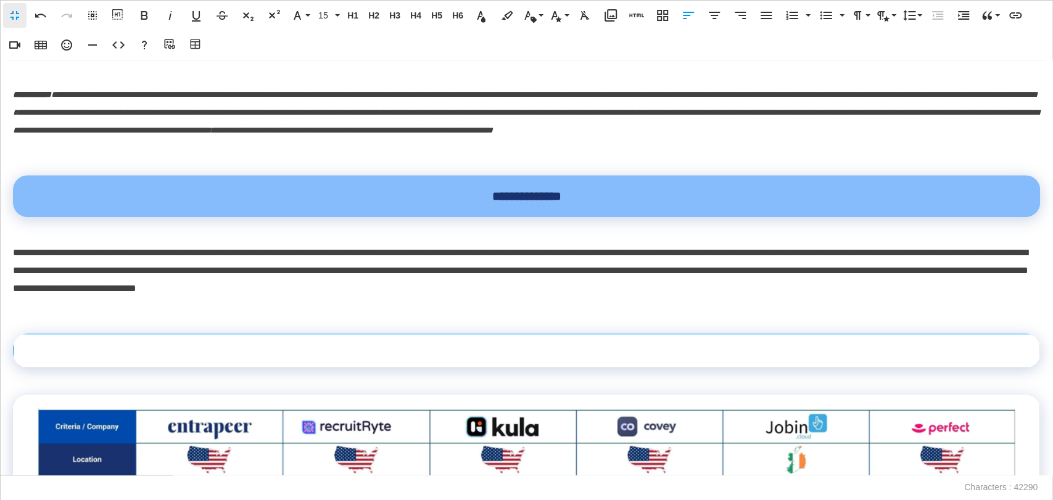
click at [266, 368] on td at bounding box center [527, 350] width 1026 height 33
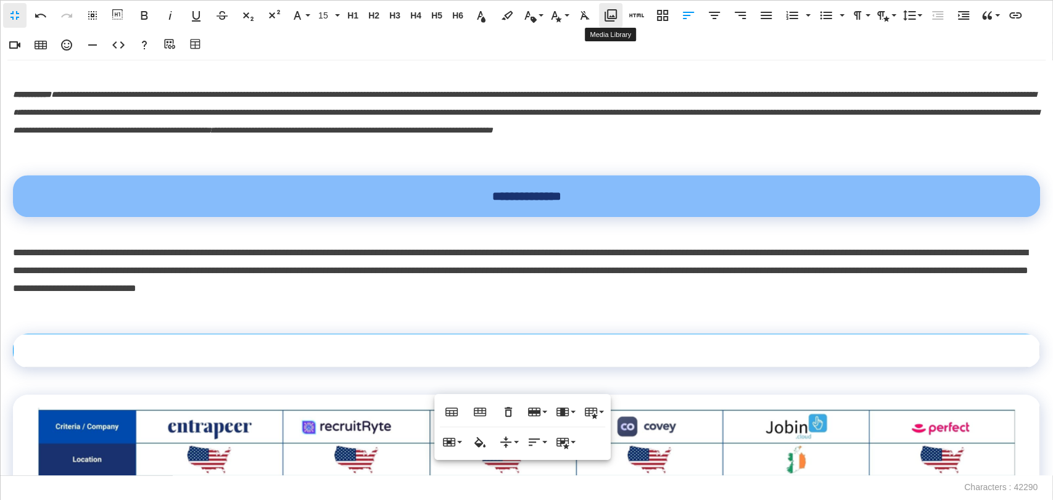
click at [611, 18] on icon "button" at bounding box center [610, 15] width 12 height 12
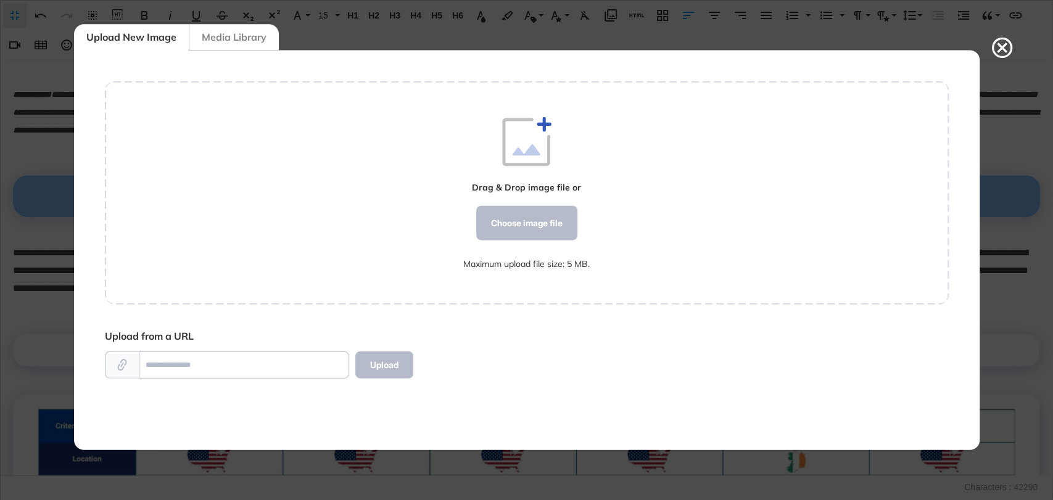
scroll to position [5, 0]
click at [529, 216] on div "Choose image file" at bounding box center [525, 222] width 101 height 35
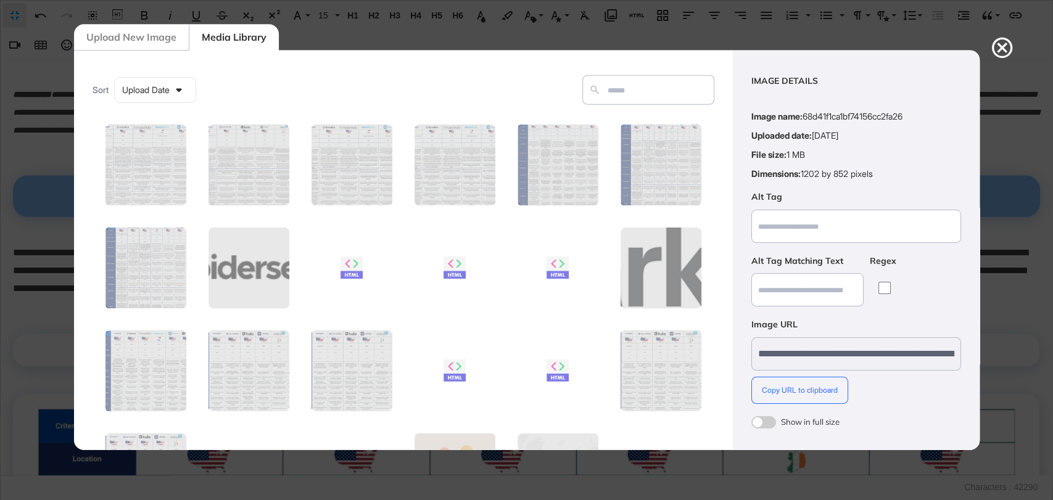
scroll to position [49, 0]
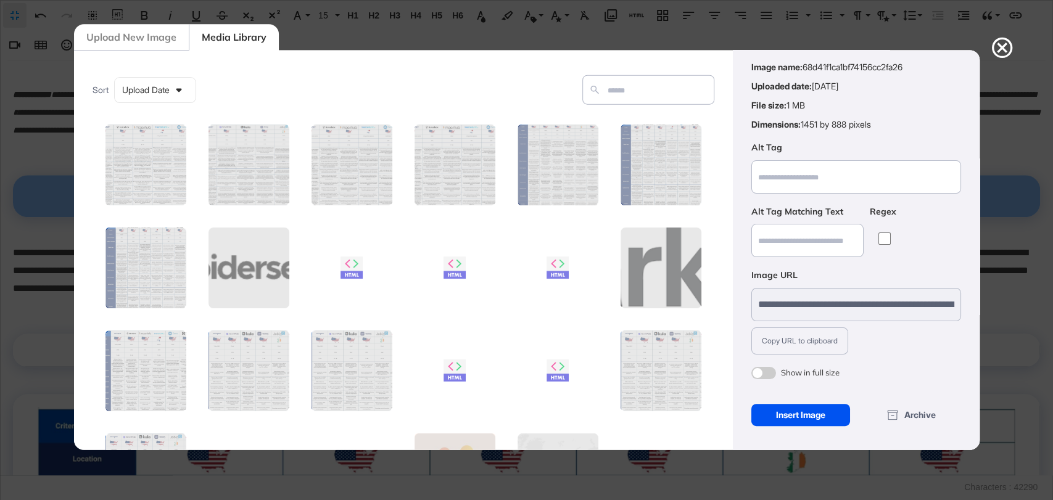
click at [796, 411] on div "Insert Image" at bounding box center [800, 414] width 99 height 22
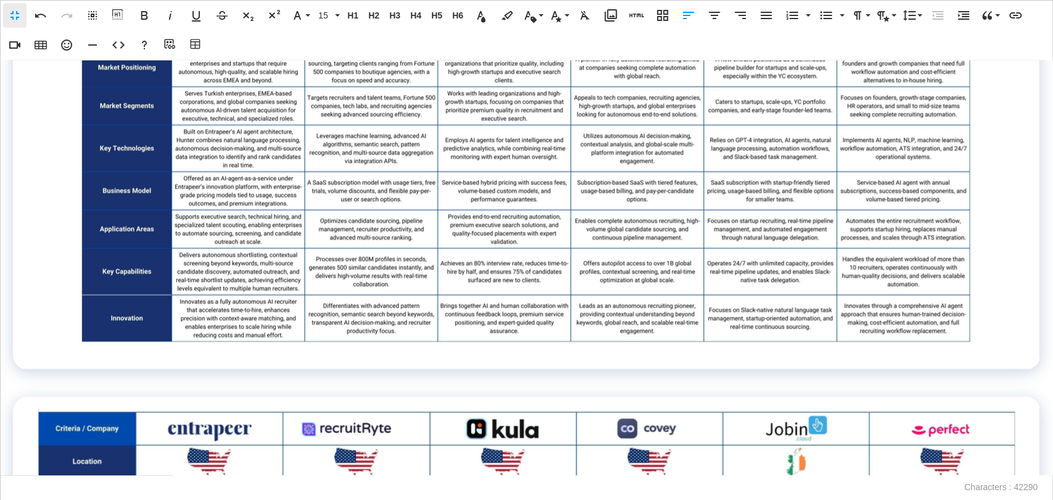
scroll to position [1164, 0]
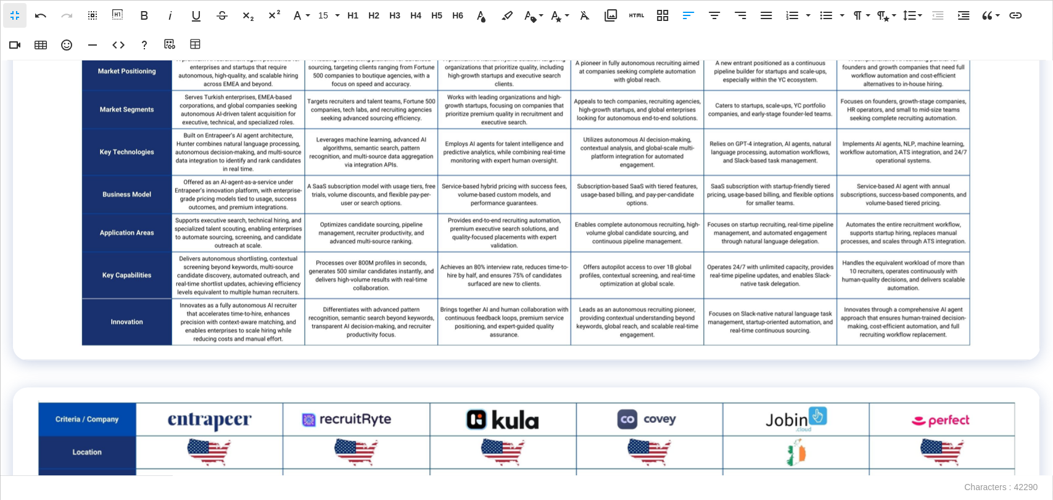
click at [331, 249] on img at bounding box center [526, 73] width 896 height 548
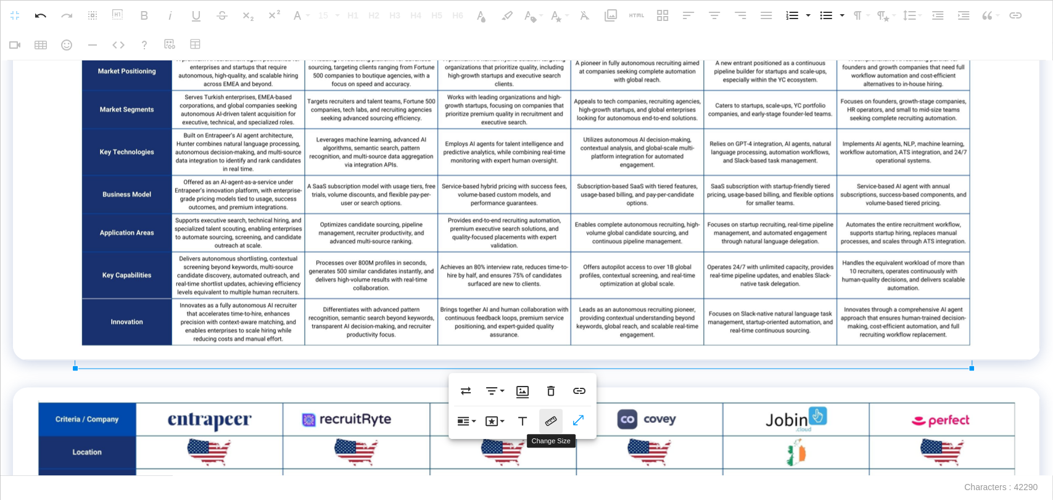
click at [556, 424] on icon "button" at bounding box center [550, 421] width 15 height 15
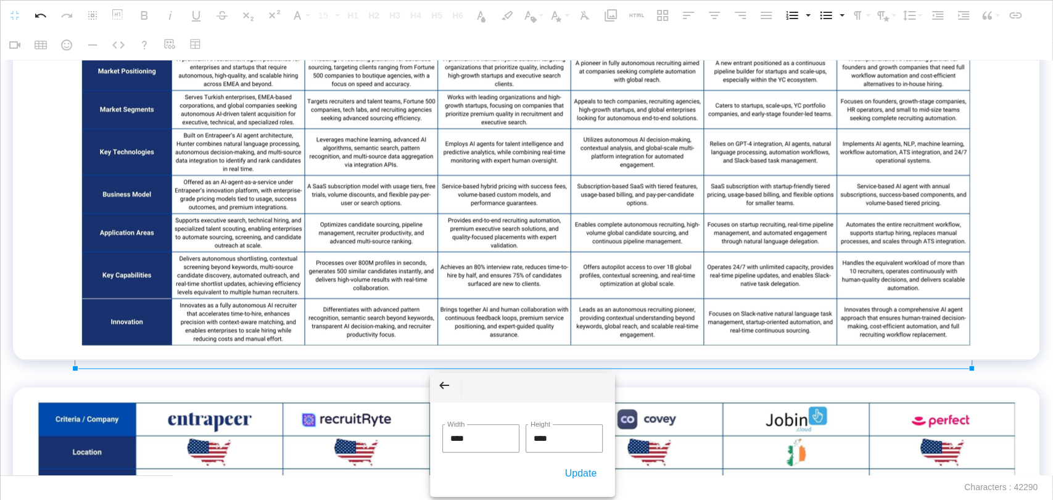
drag, startPoint x: 414, startPoint y: 430, endPoint x: 401, endPoint y: 426, distance: 14.4
click at [401, 427] on body "**********" at bounding box center [526, 250] width 1053 height 500
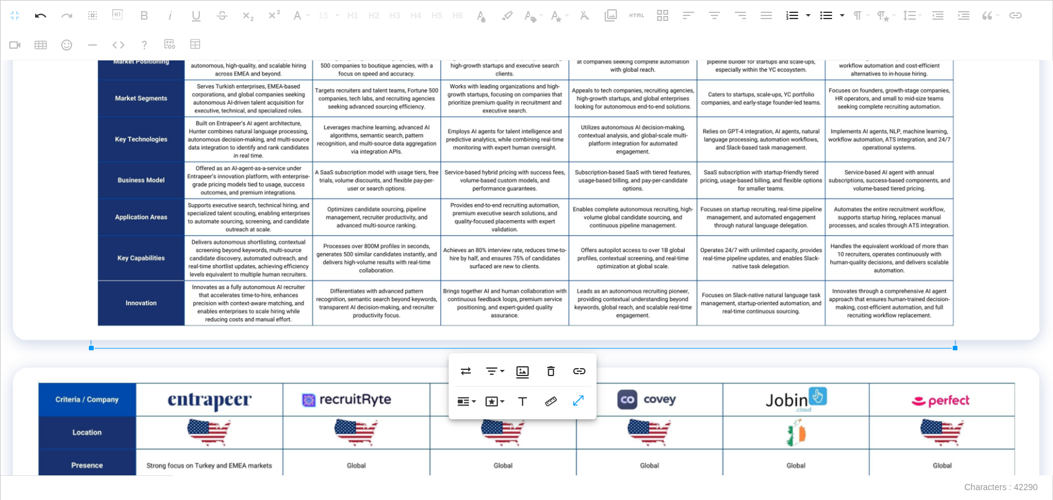
click at [695, 358] on p at bounding box center [526, 349] width 1027 height 18
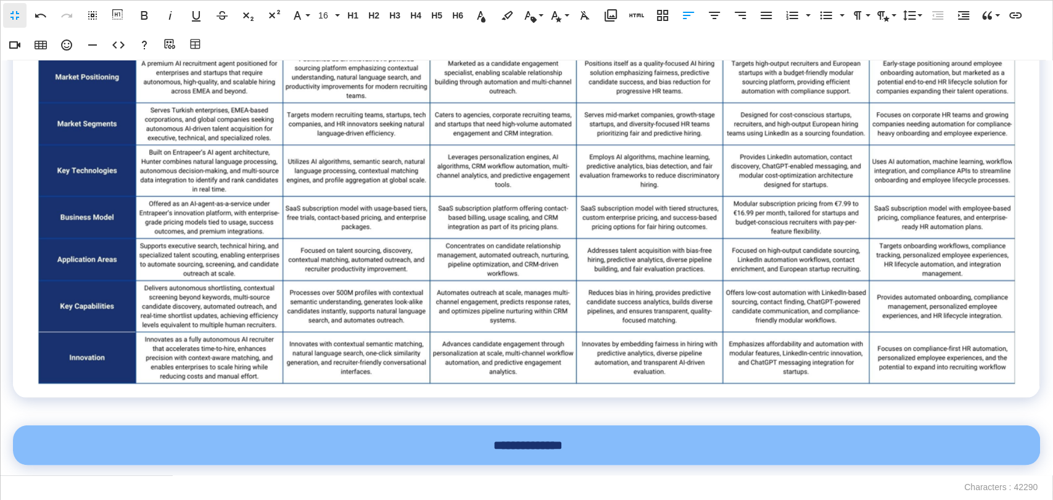
click at [646, 297] on img at bounding box center [525, 74] width 979 height 621
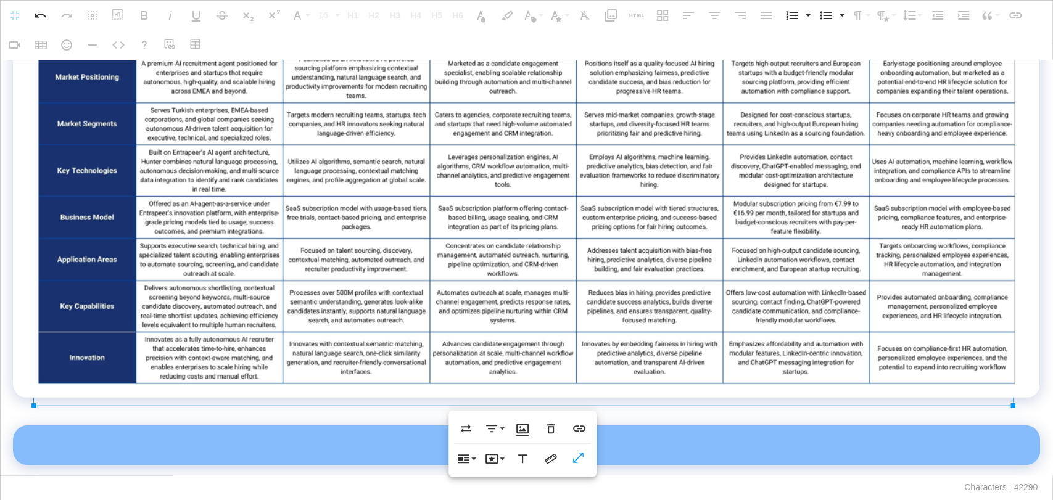
scroll to position [1781, 0]
type input "******"
click at [545, 460] on icon "button" at bounding box center [551, 459] width 12 height 10
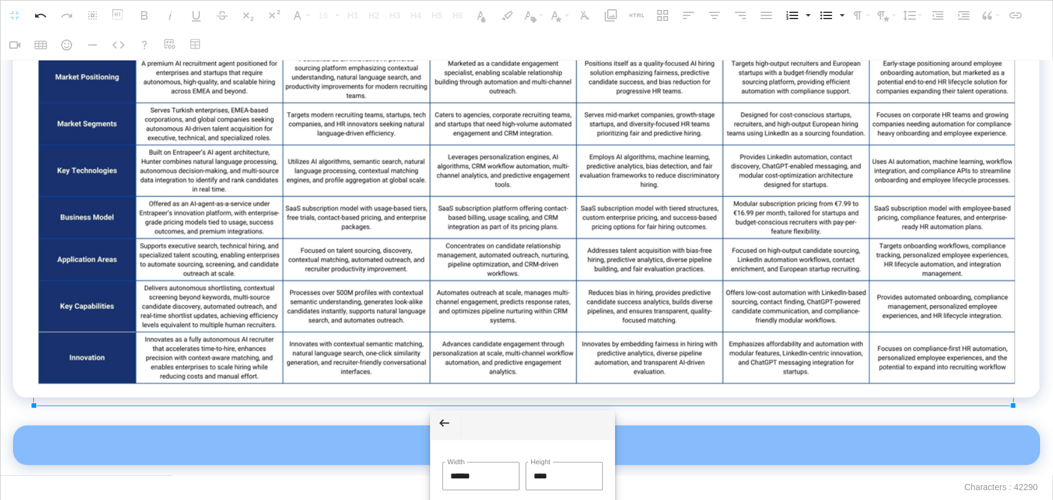
click at [649, 416] on p at bounding box center [526, 407] width 1027 height 18
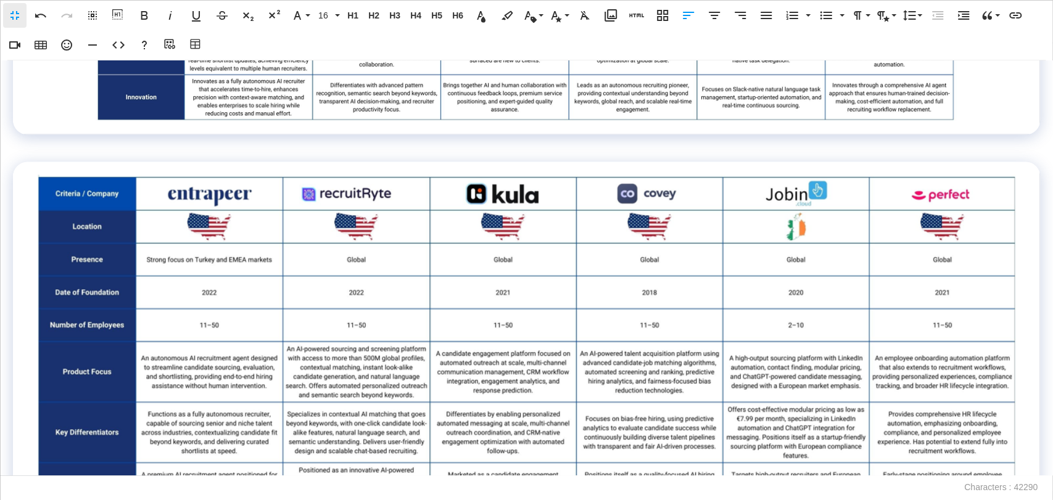
scroll to position [1164, 0]
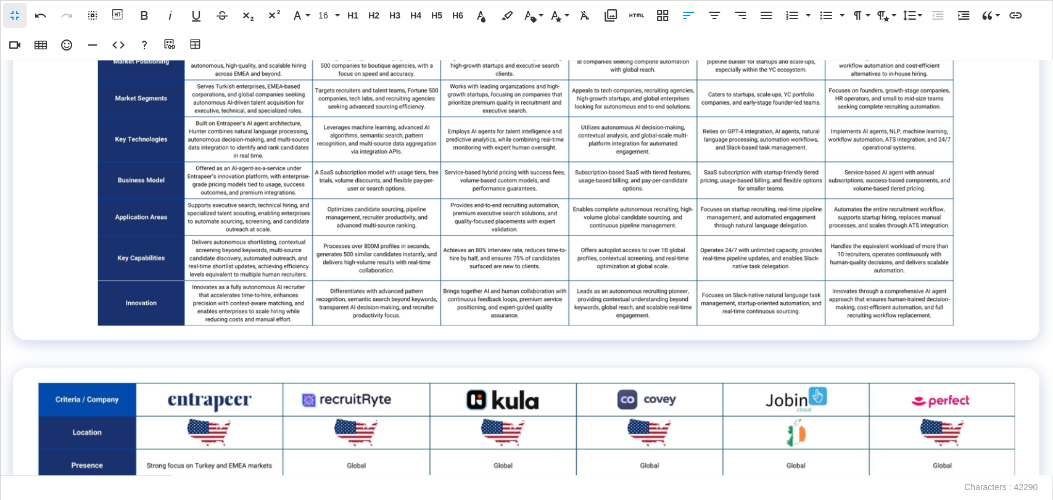
click at [484, 223] on img at bounding box center [525, 63] width 863 height 528
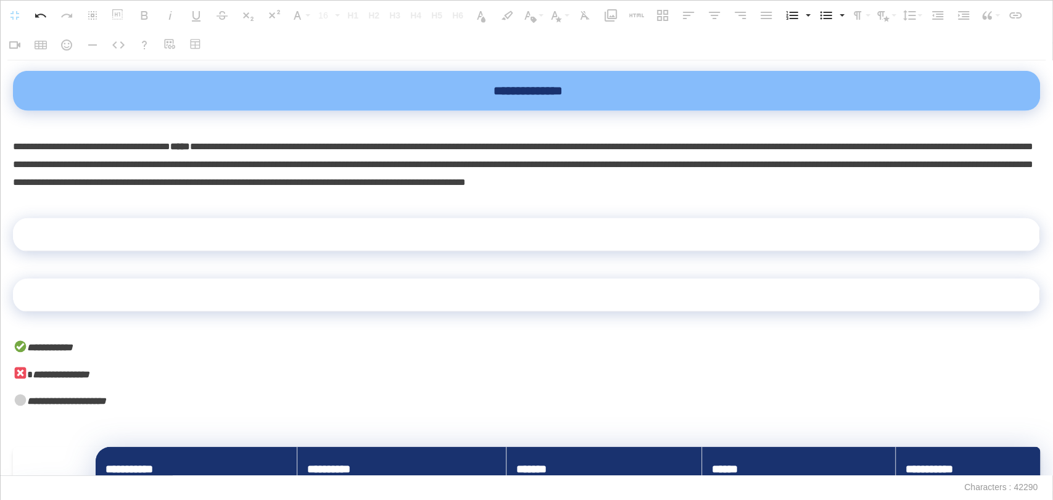
scroll to position [2124, 0]
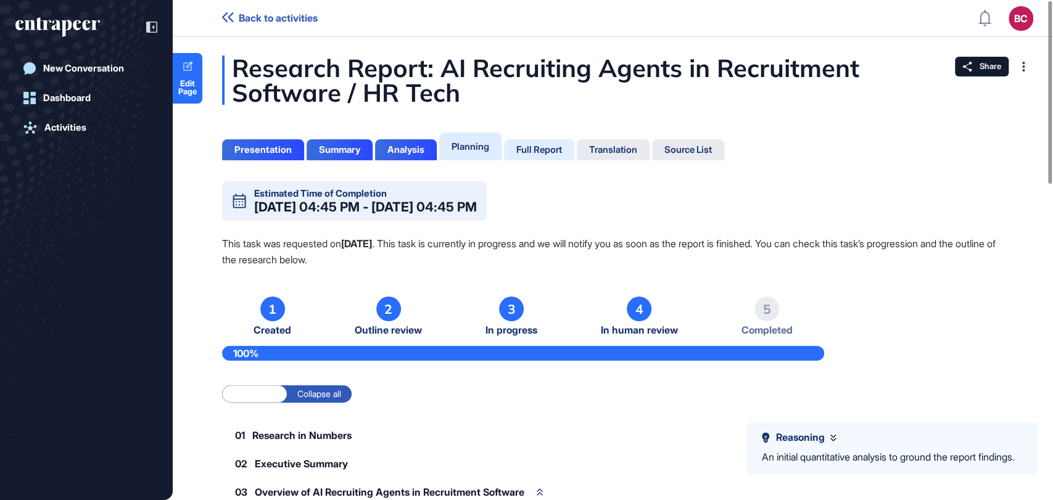
click at [553, 153] on div "Full Report" at bounding box center [539, 149] width 46 height 11
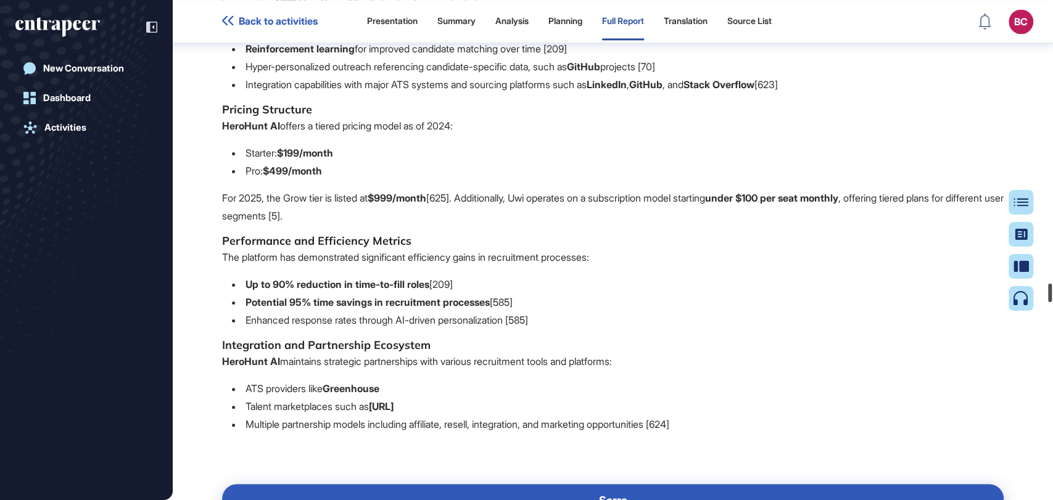
scroll to position [71169, 0]
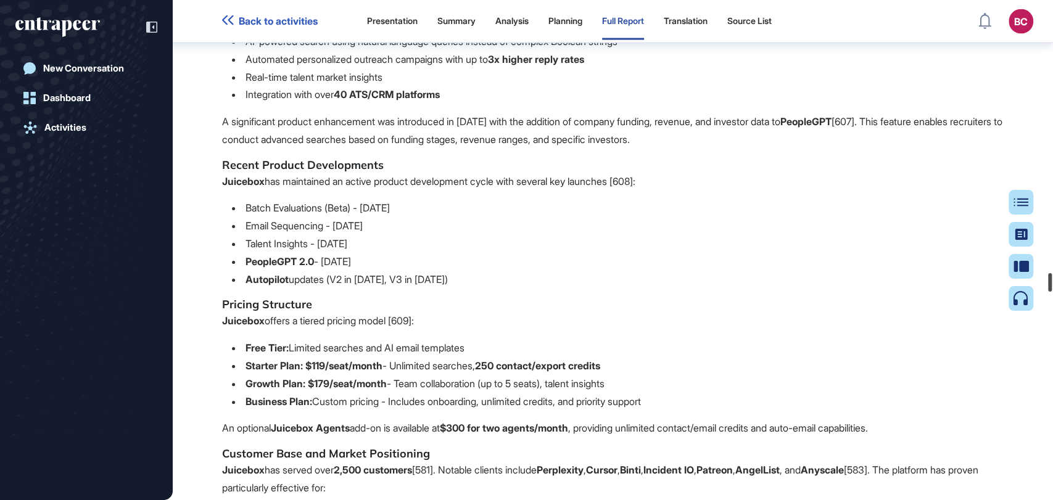
drag, startPoint x: 1051, startPoint y: 16, endPoint x: 1026, endPoint y: 279, distance: 263.9
click at [1026, 279] on div "Back to activities Presentation Summary Analysis Planning Full Report Translati…" at bounding box center [526, 250] width 1053 height 500
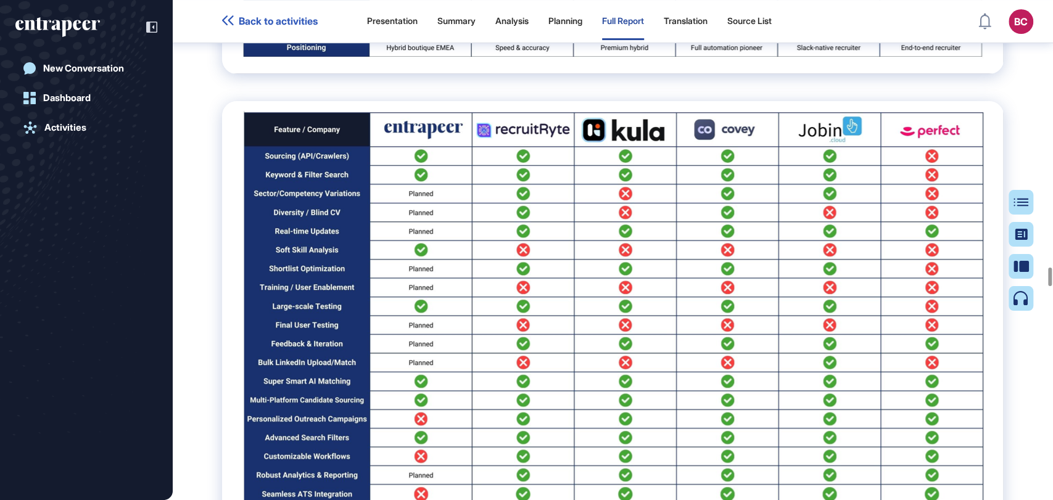
scroll to position [69662, 0]
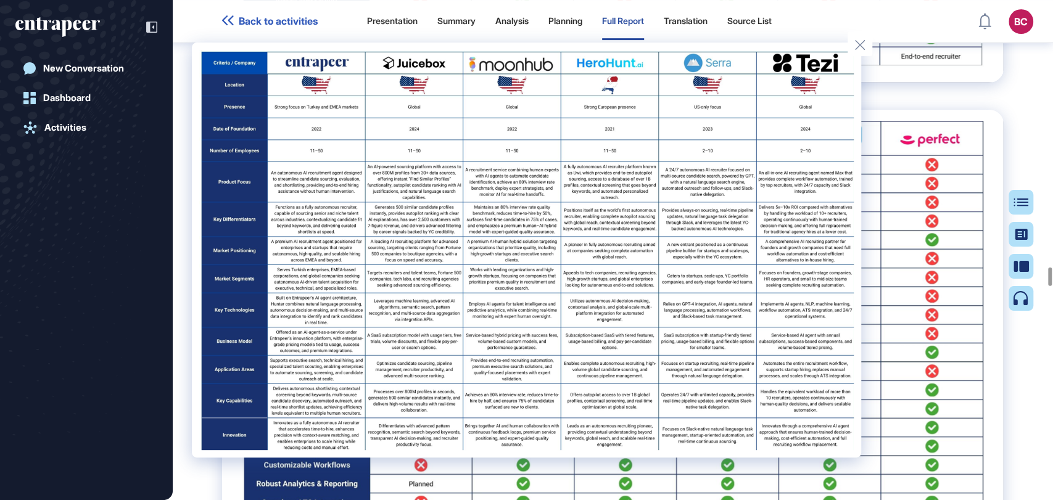
click at [967, 240] on div at bounding box center [526, 250] width 1053 height 500
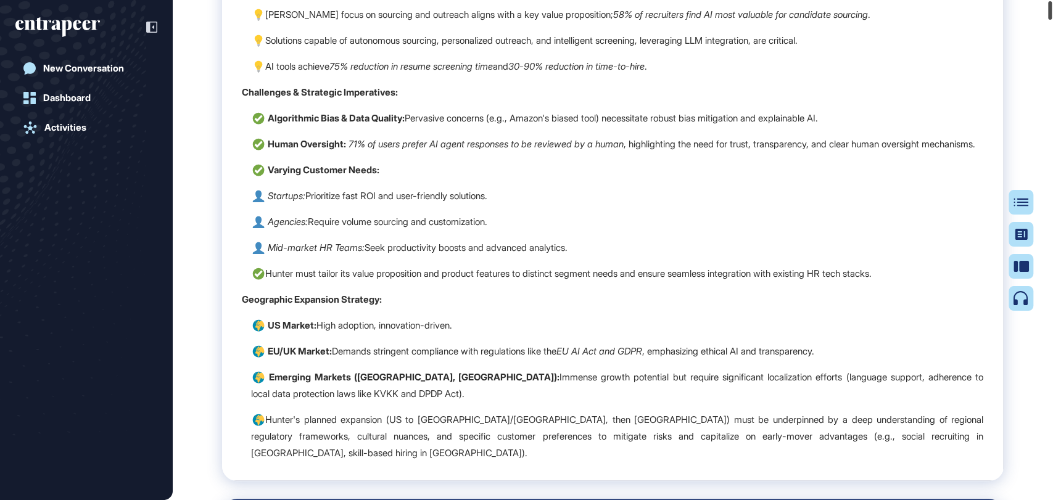
scroll to position [0, 0]
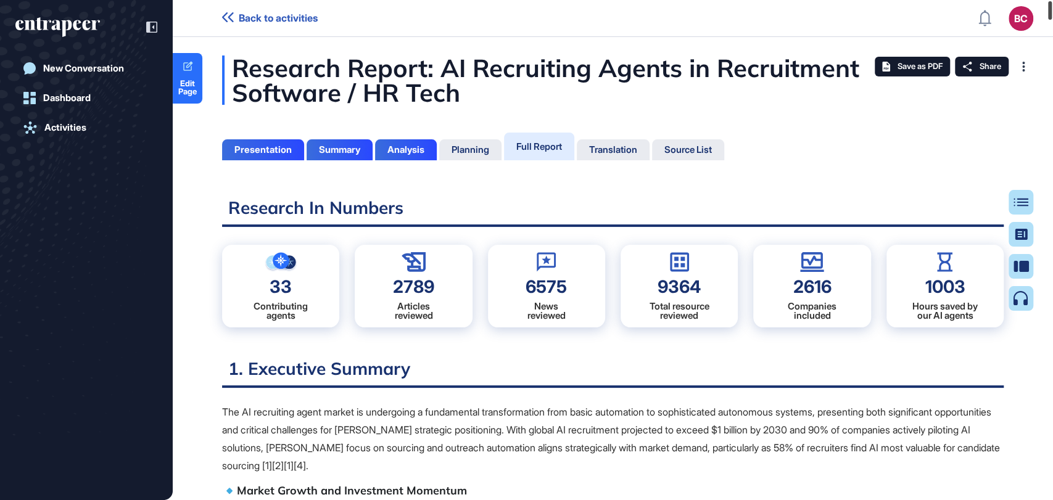
drag, startPoint x: 1050, startPoint y: 272, endPoint x: 362, endPoint y: 118, distance: 705.3
click at [1050, 1] on div at bounding box center [1050, 10] width 4 height 19
click at [187, 84] on span "Edit Page" at bounding box center [188, 88] width 30 height 16
click at [535, 150] on div "Full Report" at bounding box center [539, 147] width 46 height 12
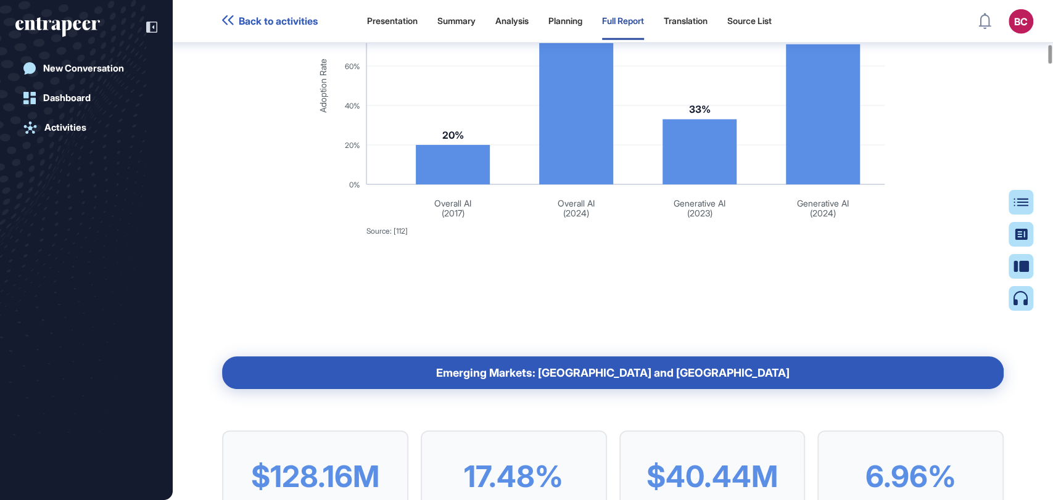
scroll to position [11518, 0]
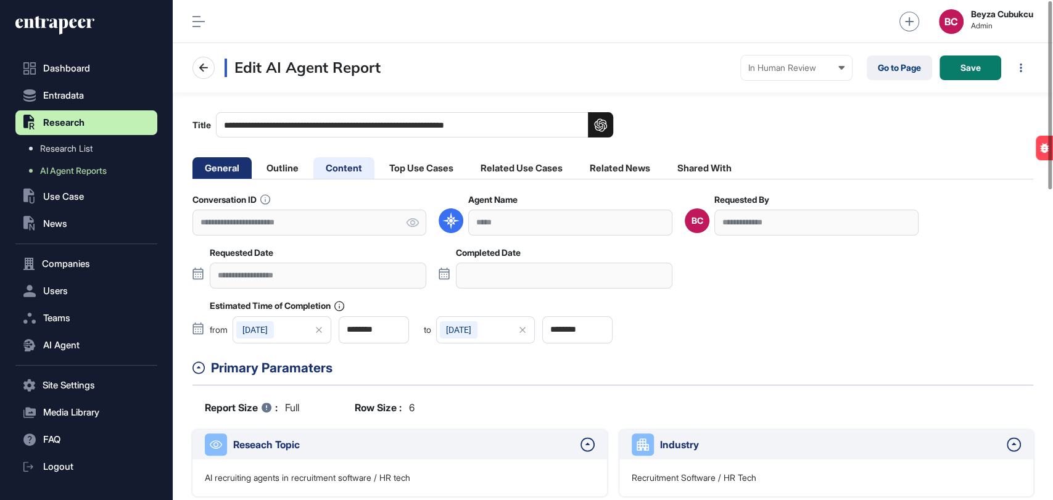
click at [335, 160] on li "Content" at bounding box center [343, 168] width 61 height 22
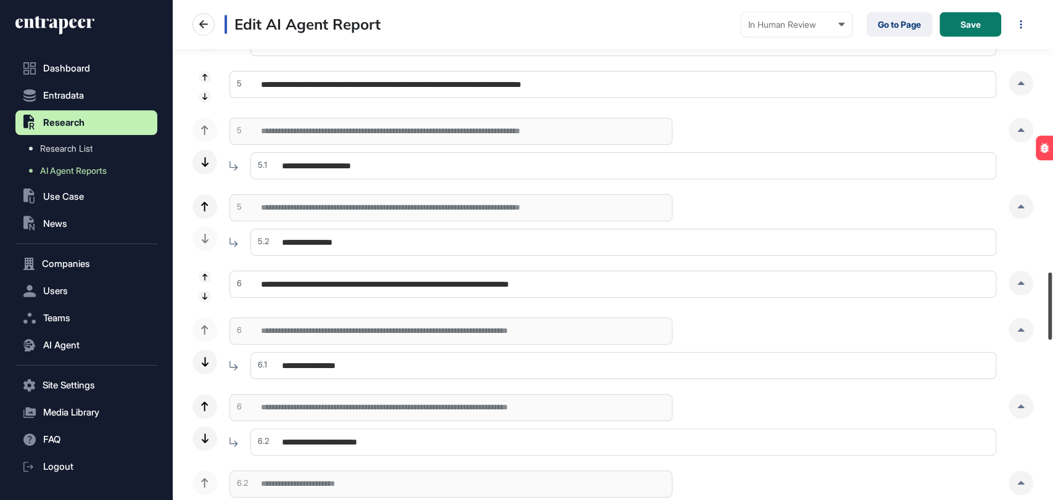
scroll to position [2053, 0]
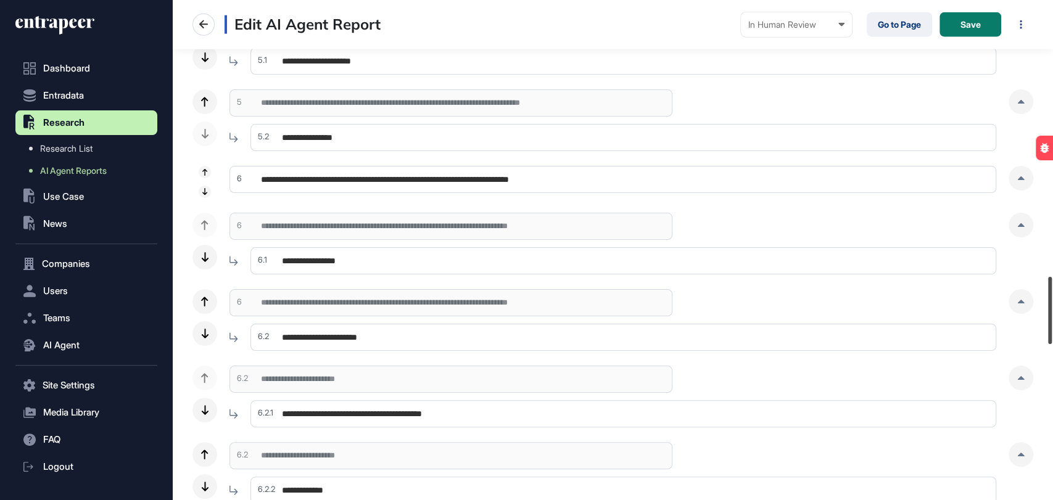
drag, startPoint x: 1052, startPoint y: 62, endPoint x: 1052, endPoint y: 312, distance: 249.8
click at [1052, 312] on div at bounding box center [1050, 310] width 4 height 67
click at [1013, 218] on div at bounding box center [1020, 225] width 25 height 25
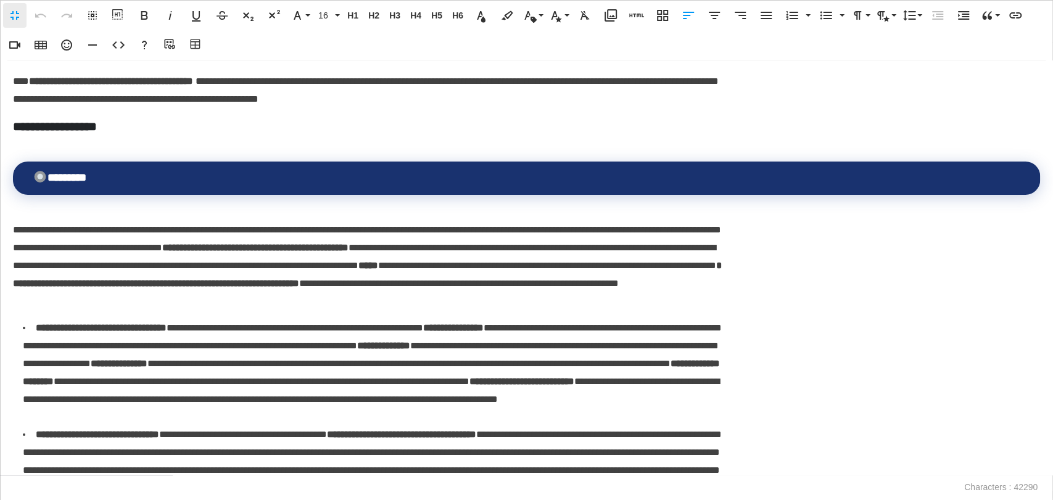
scroll to position [0, 5]
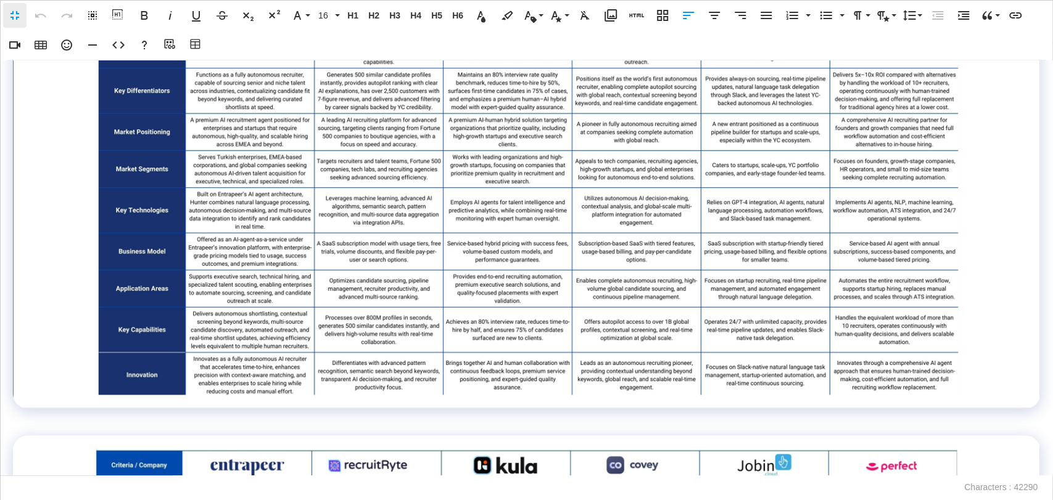
click at [337, 244] on img at bounding box center [526, 130] width 863 height 527
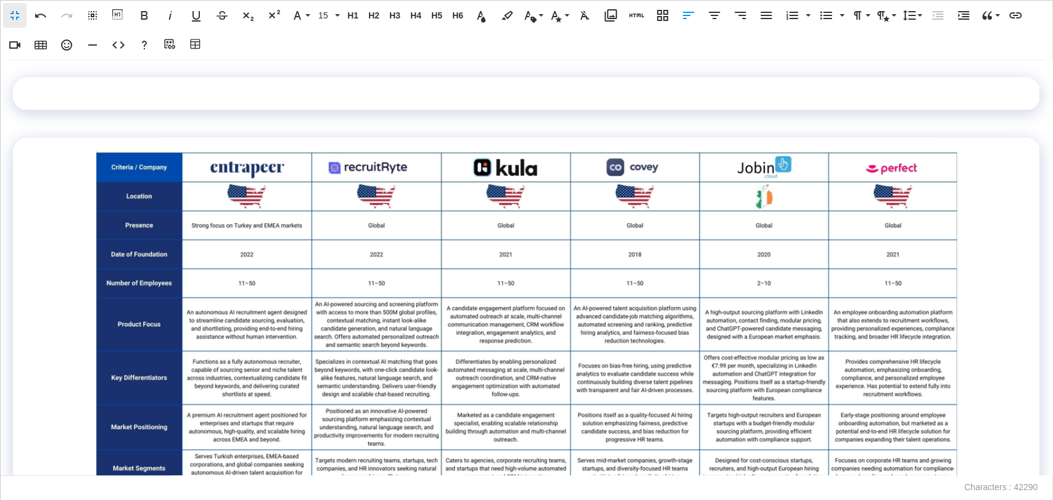
scroll to position [754, 0]
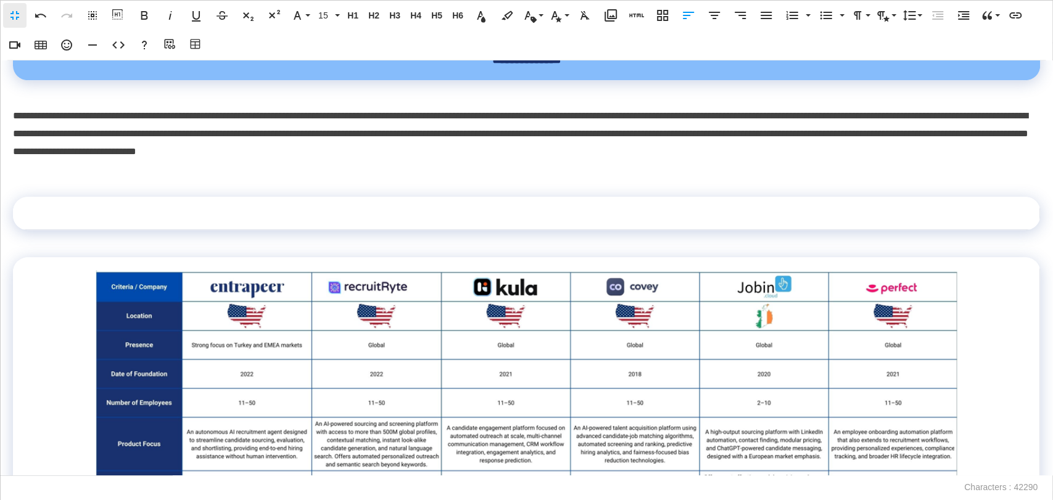
click at [312, 230] on td at bounding box center [526, 213] width 1027 height 33
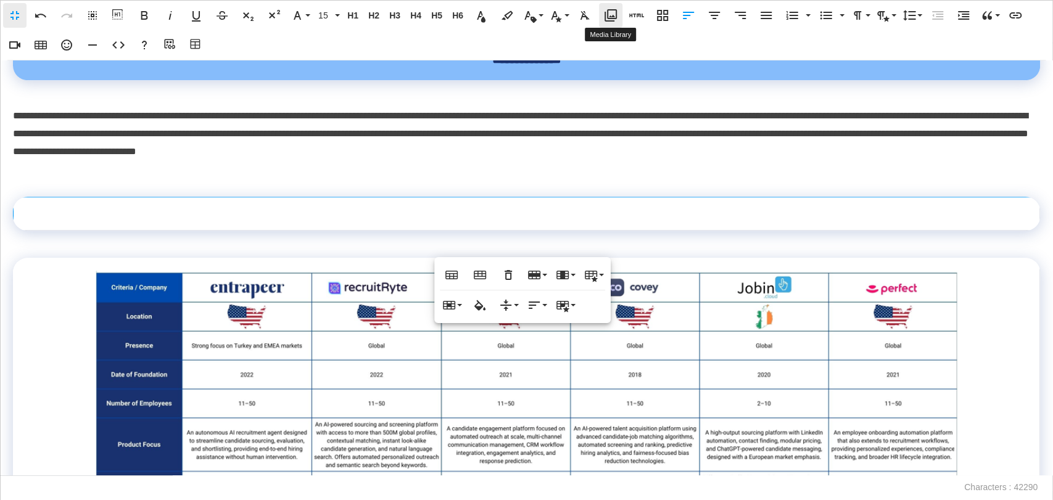
click at [612, 18] on icon "button" at bounding box center [610, 15] width 12 height 12
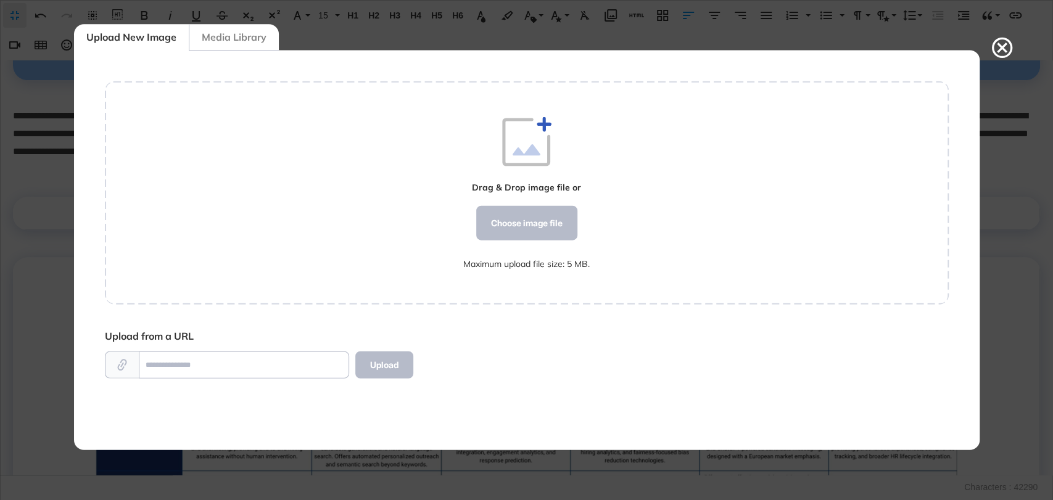
scroll to position [5, 0]
click at [521, 224] on div "Choose image file" at bounding box center [525, 222] width 101 height 35
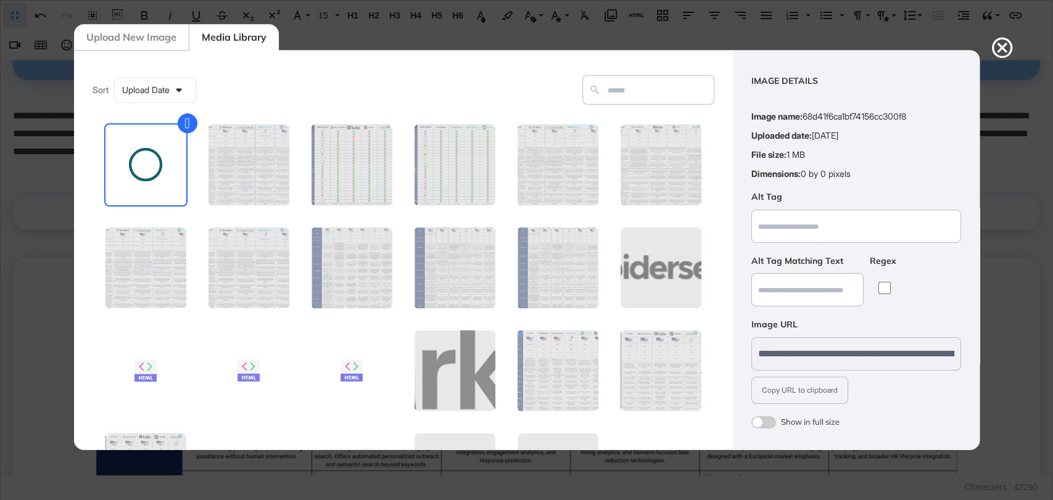
scroll to position [49, 0]
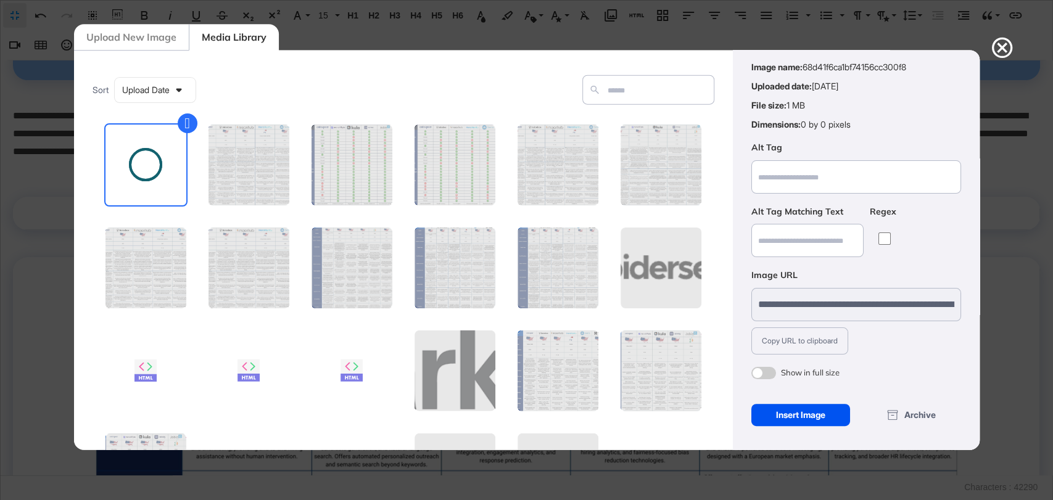
click at [809, 413] on div "Insert Image" at bounding box center [800, 414] width 99 height 22
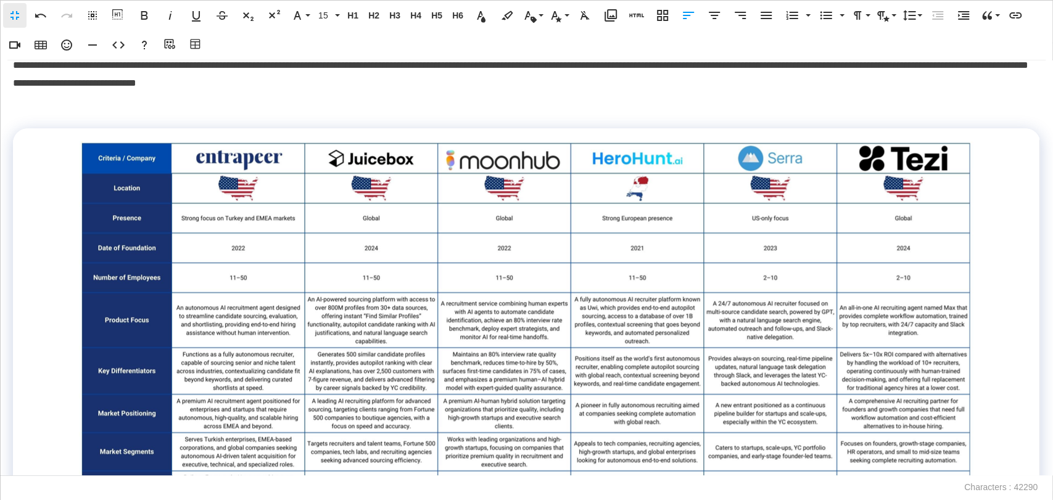
scroll to position [1164, 0]
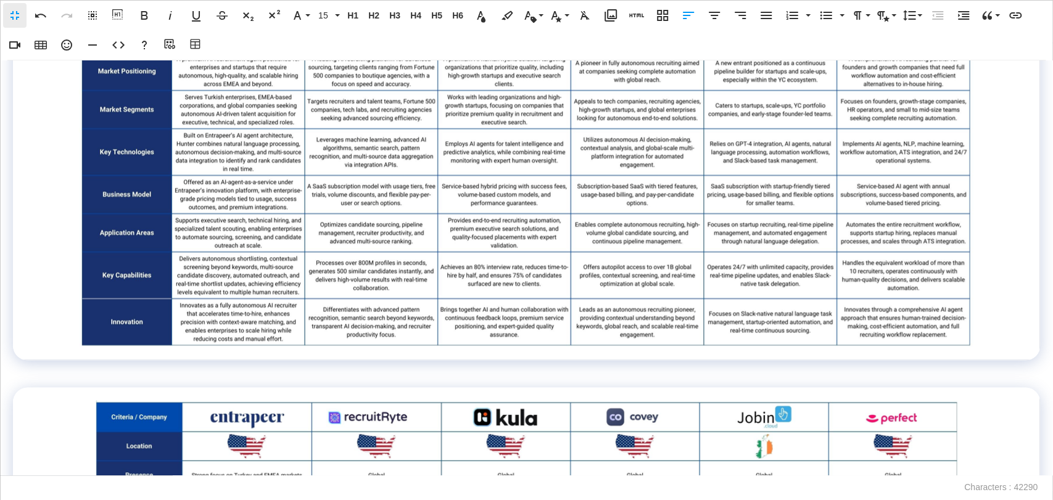
click at [480, 192] on img at bounding box center [526, 73] width 896 height 548
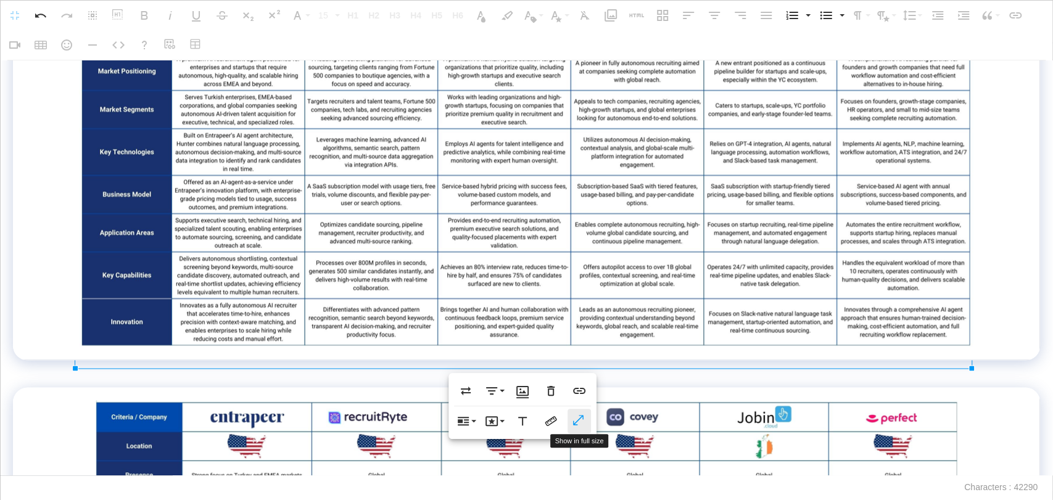
click at [575, 419] on icon "button" at bounding box center [579, 421] width 15 height 12
click at [555, 425] on icon "button" at bounding box center [550, 421] width 15 height 15
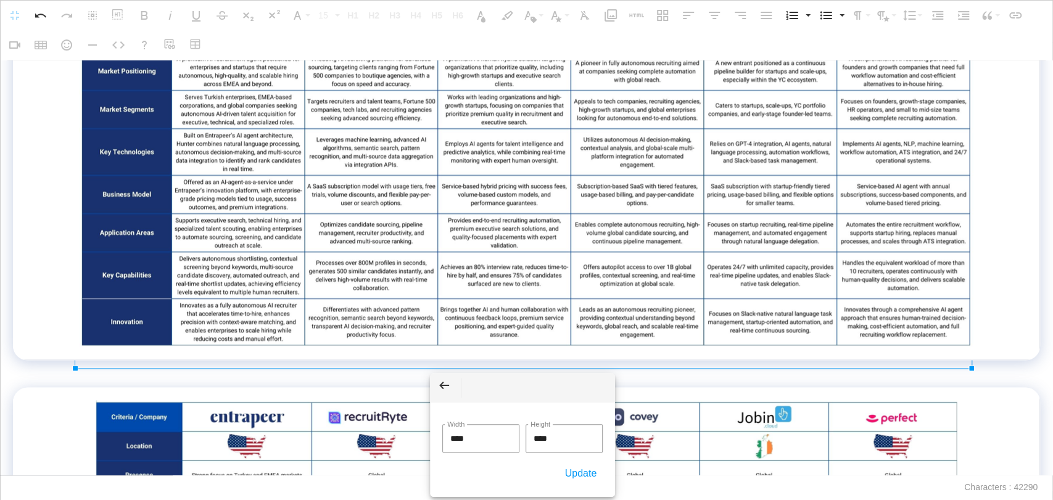
drag, startPoint x: 478, startPoint y: 433, endPoint x: 402, endPoint y: 420, distance: 77.0
click at [402, 420] on body "**********" at bounding box center [526, 250] width 1053 height 500
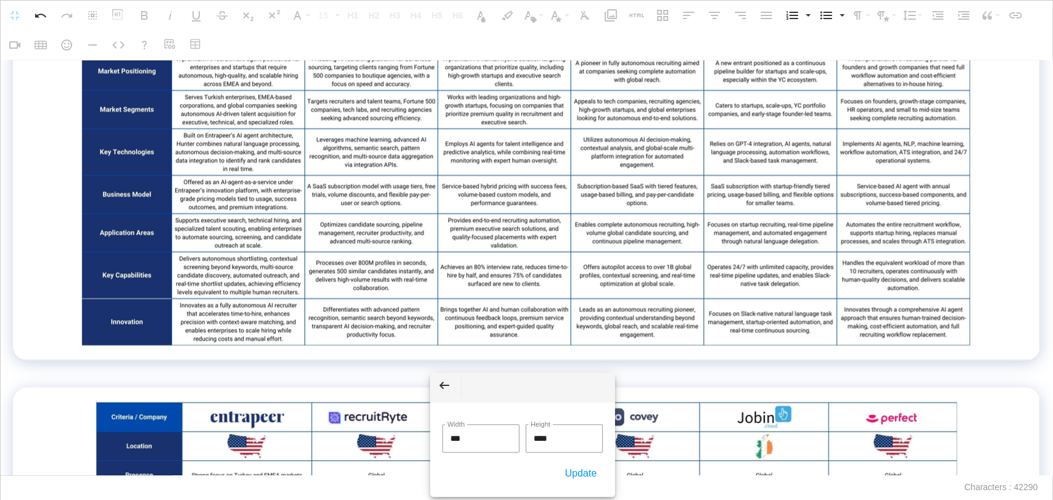
type input "****"
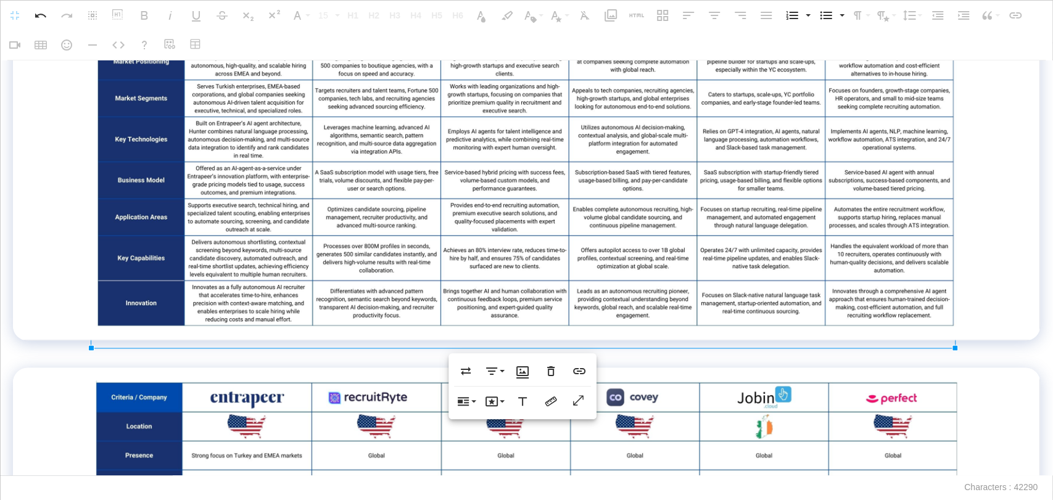
click at [1031, 358] on p at bounding box center [526, 349] width 1027 height 18
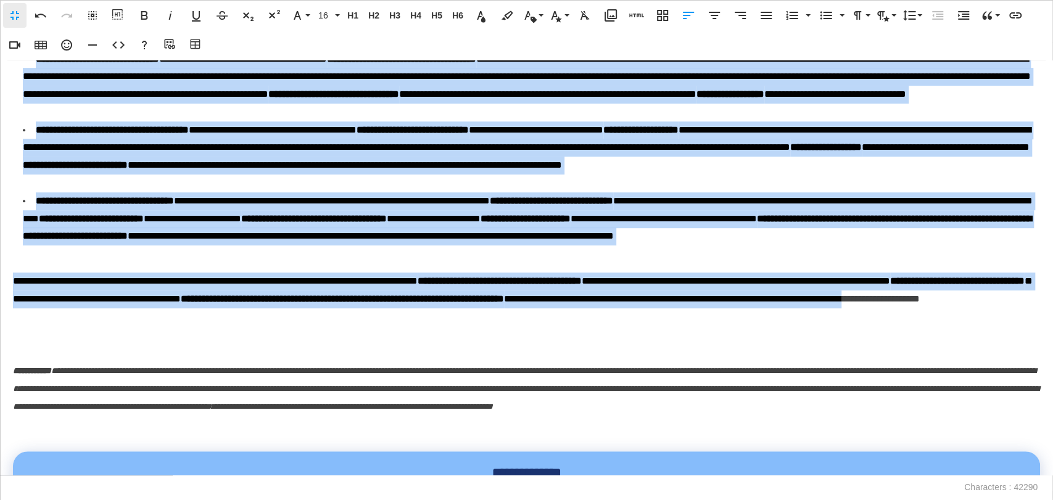
scroll to position [342, 0]
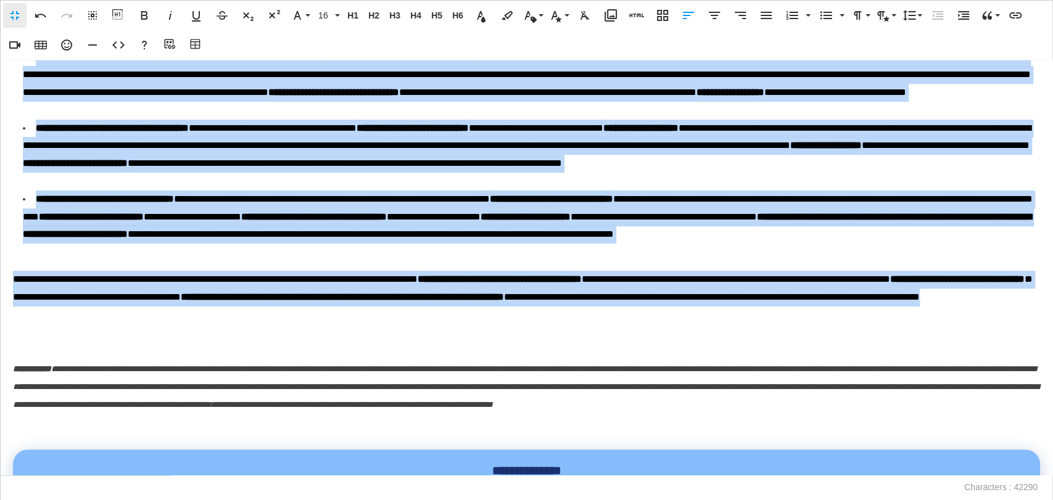
drag, startPoint x: 15, startPoint y: 228, endPoint x: 438, endPoint y: 315, distance: 432.6
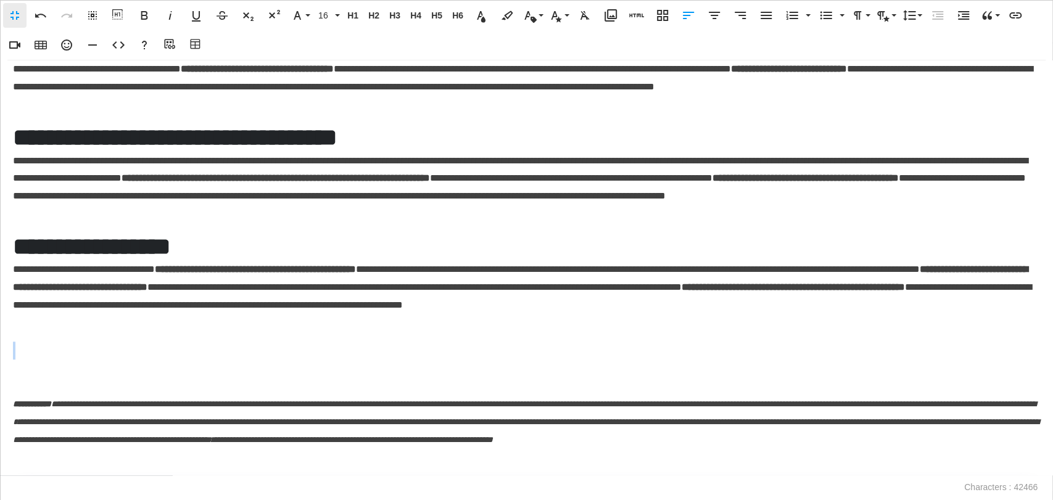
scroll to position [553, 0]
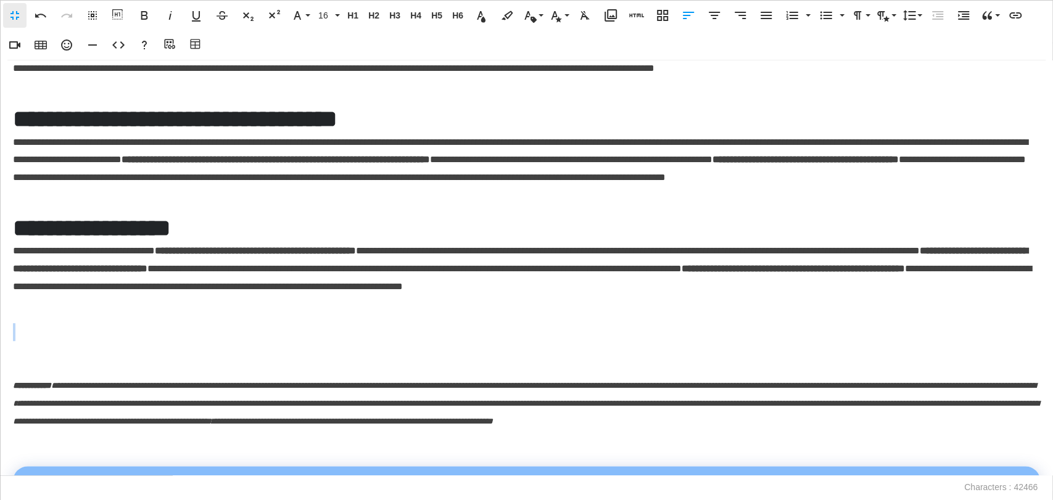
click at [49, 343] on div "**********" at bounding box center [526, 267] width 1053 height 415
click at [0, 364] on div "**********" at bounding box center [526, 267] width 1053 height 415
click at [35, 353] on p at bounding box center [526, 359] width 1027 height 18
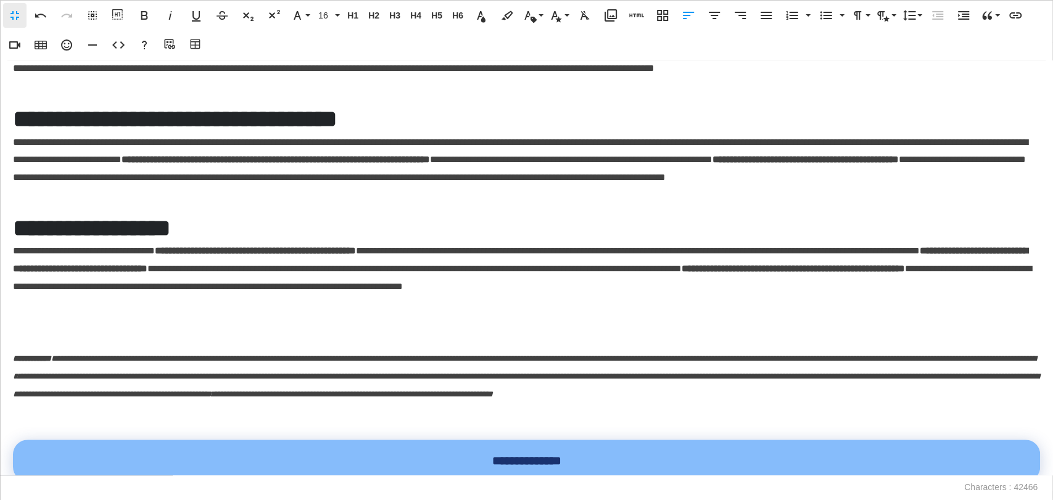
click at [181, 233] on h3 "**********" at bounding box center [522, 228] width 1019 height 29
click at [442, 18] on span "H5" at bounding box center [436, 15] width 19 height 10
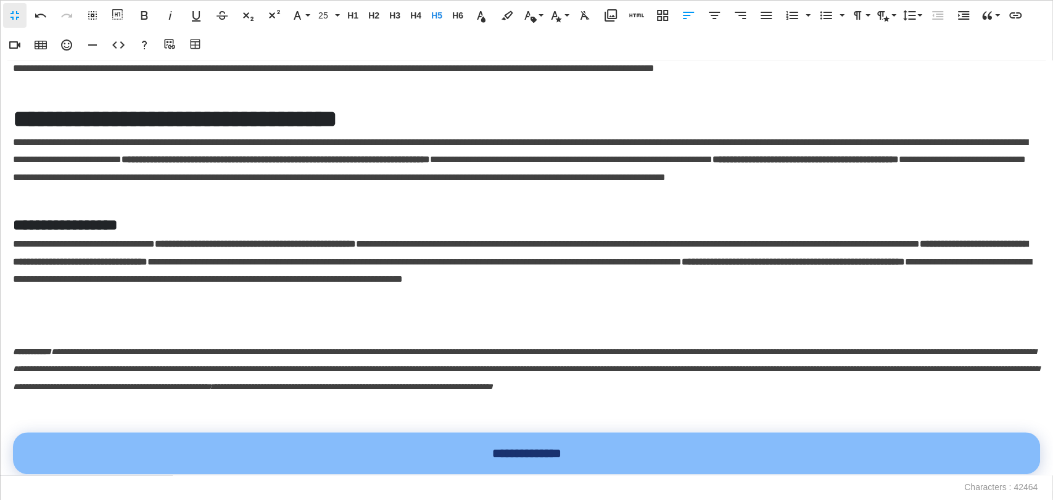
scroll to position [547, 0]
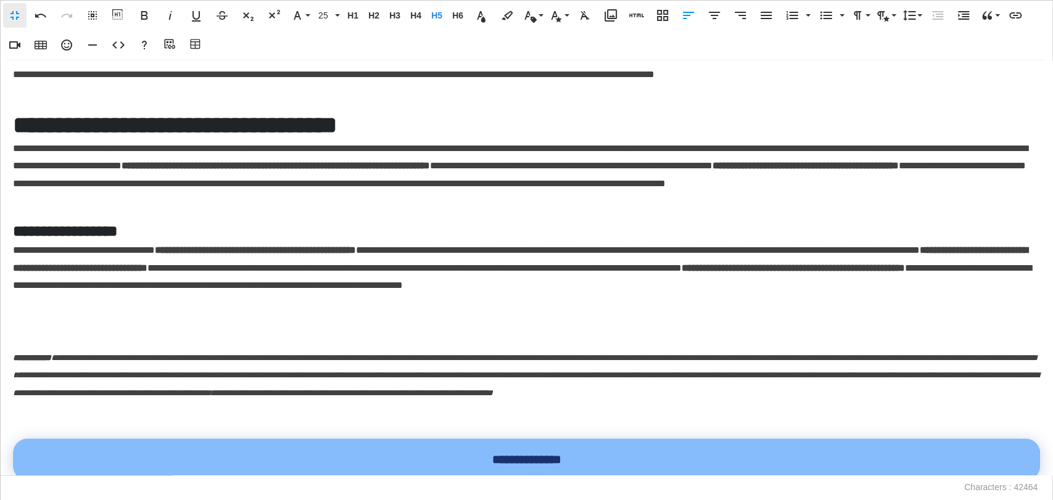
click at [200, 120] on h3 "**********" at bounding box center [522, 125] width 1019 height 29
click at [432, 15] on span "H5" at bounding box center [436, 15] width 19 height 10
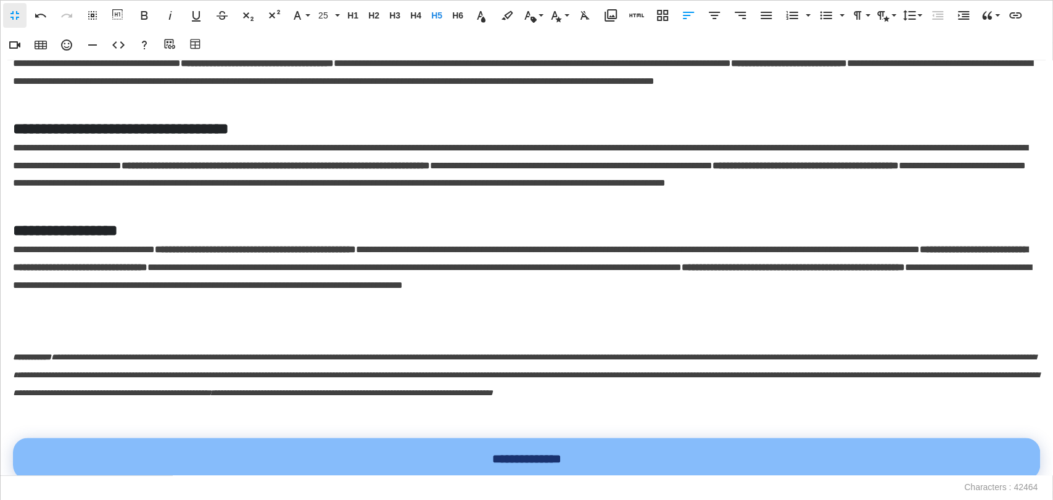
scroll to position [335, 0]
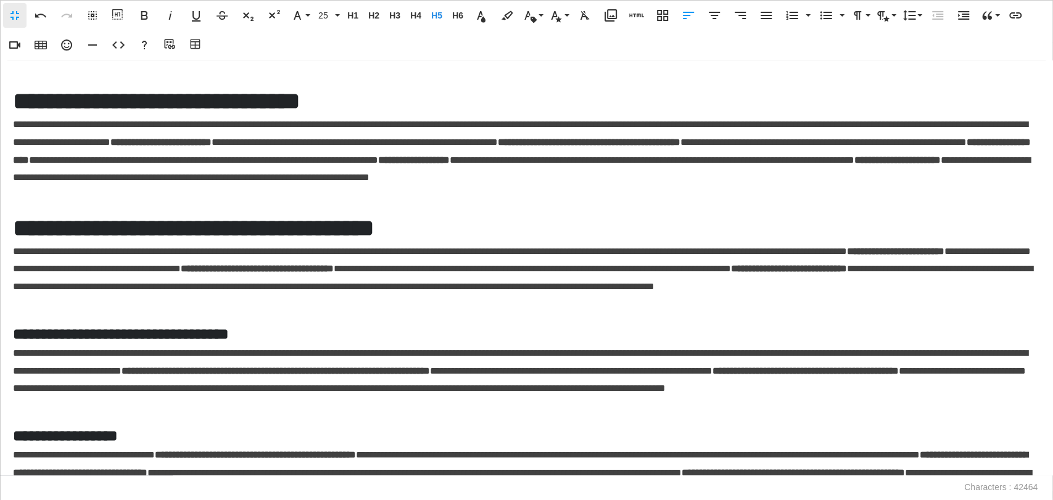
click at [178, 229] on h3 "**********" at bounding box center [522, 228] width 1019 height 29
click at [438, 17] on span "H5" at bounding box center [436, 15] width 19 height 10
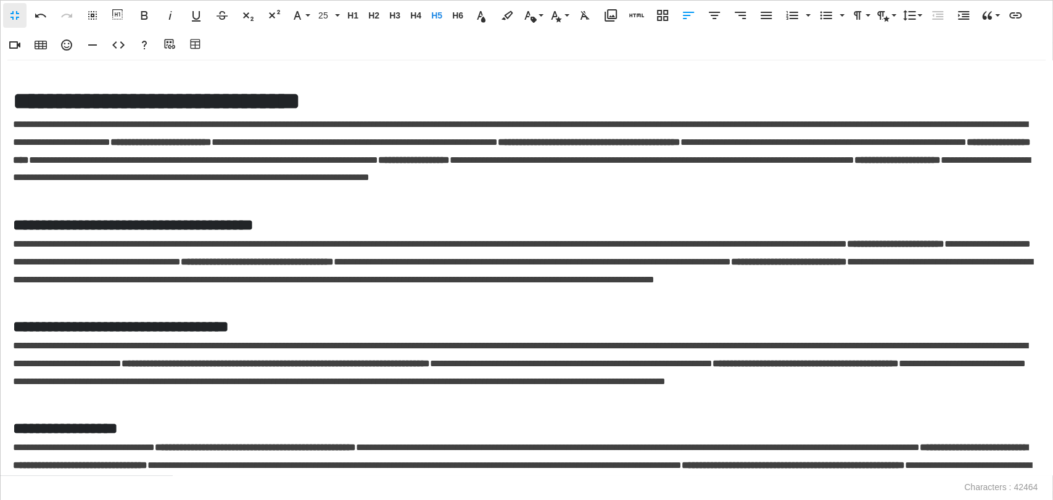
scroll to position [328, 0]
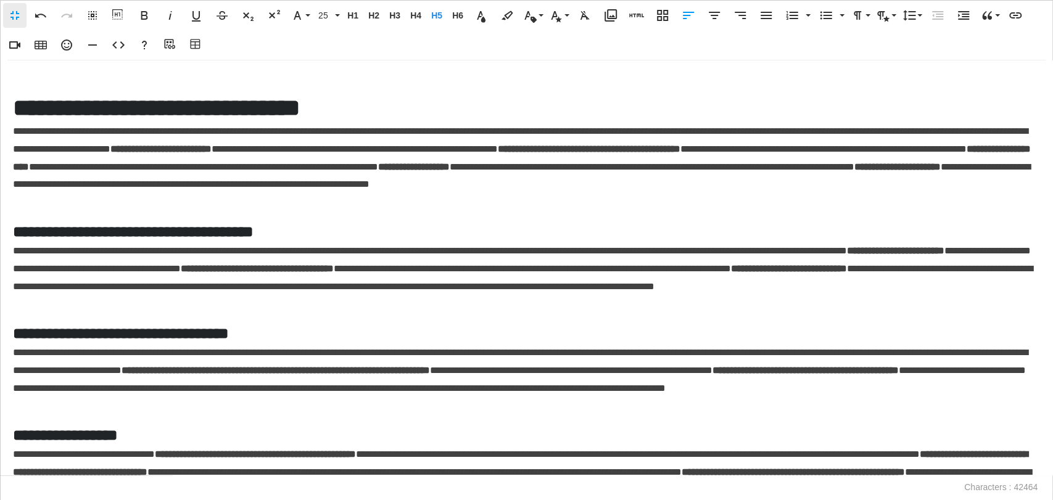
click at [251, 115] on h3 "**********" at bounding box center [522, 108] width 1019 height 29
click at [439, 18] on span "H5" at bounding box center [436, 15] width 19 height 10
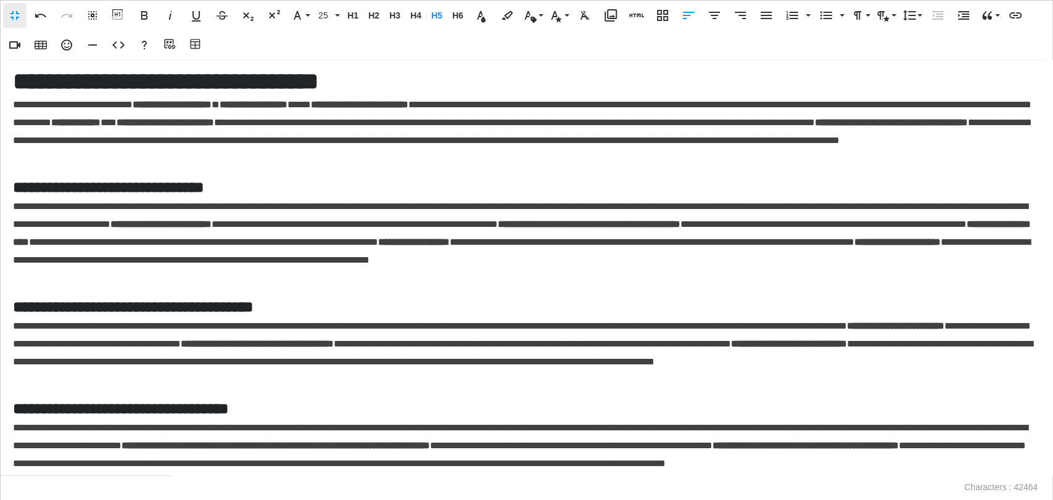
scroll to position [47, 0]
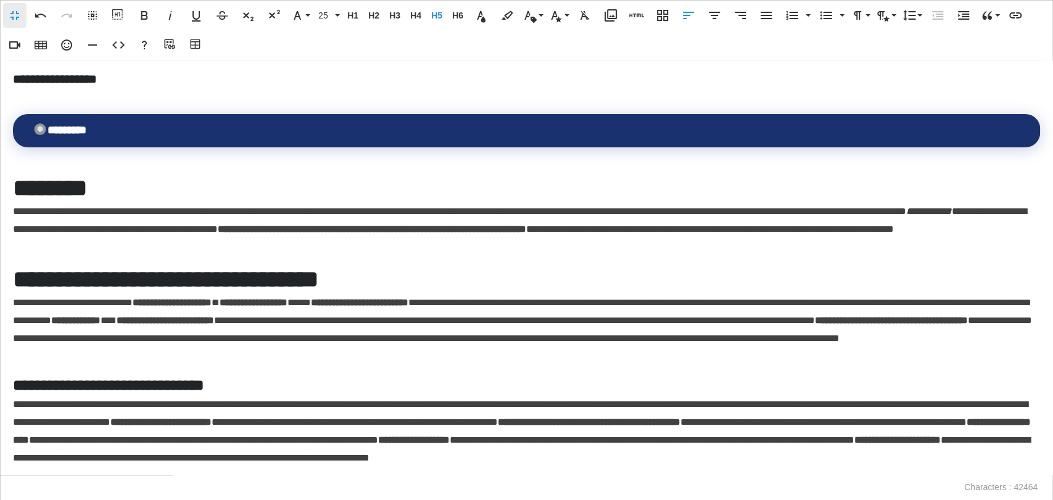
click at [224, 289] on h3 "**********" at bounding box center [522, 279] width 1019 height 29
click at [432, 10] on span "H5" at bounding box center [436, 15] width 19 height 10
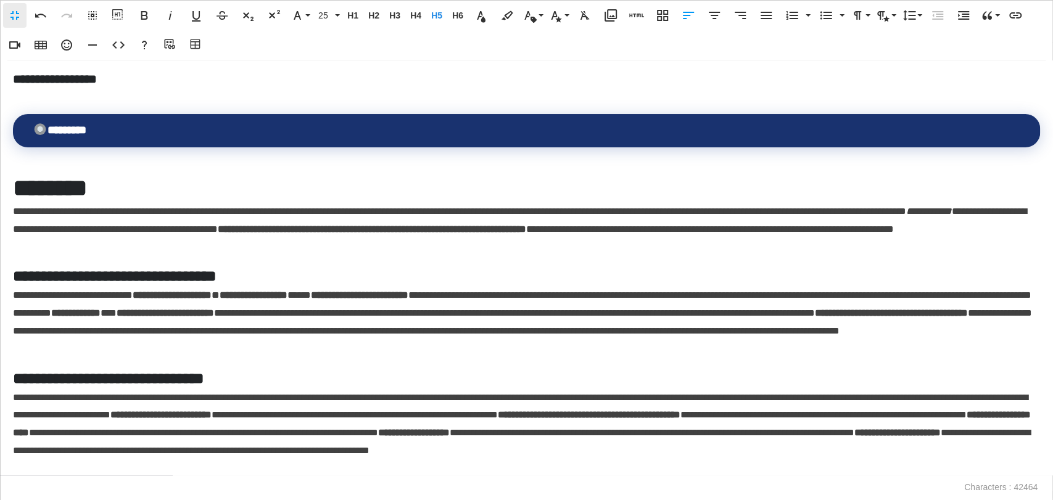
click at [115, 187] on h3 "********" at bounding box center [522, 188] width 1019 height 29
click at [392, 17] on span "H3" at bounding box center [394, 15] width 19 height 10
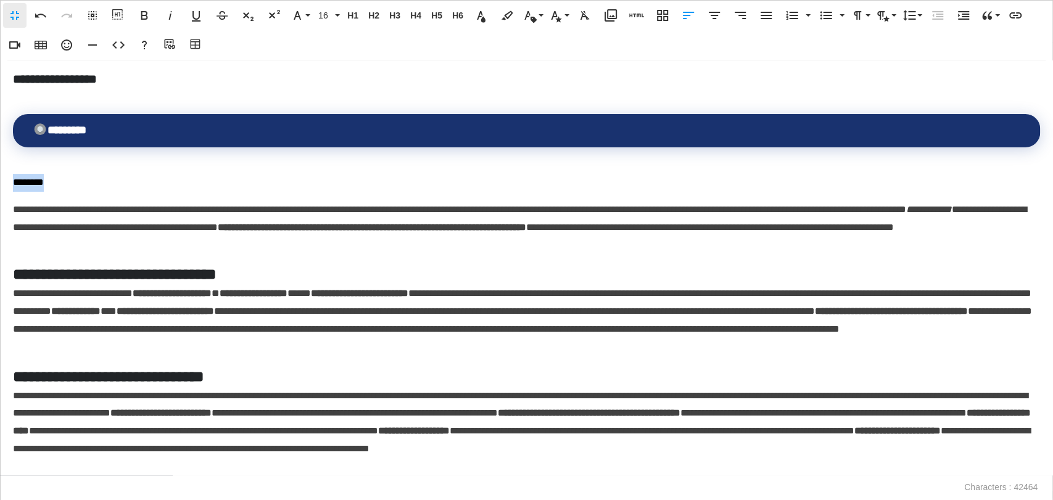
drag, startPoint x: 110, startPoint y: 171, endPoint x: 0, endPoint y: 179, distance: 110.6
click at [0, 179] on div "**********" at bounding box center [526, 267] width 1053 height 415
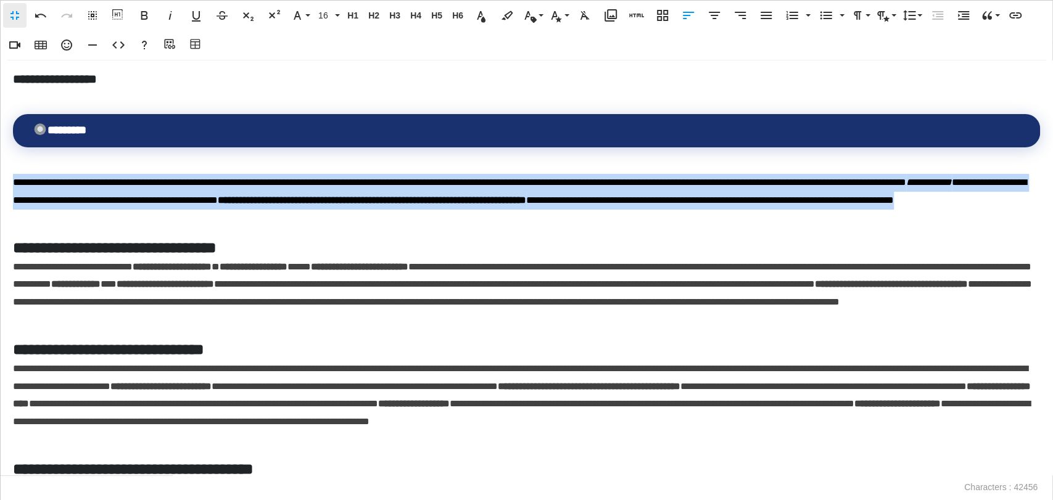
drag, startPoint x: 355, startPoint y: 217, endPoint x: 0, endPoint y: 181, distance: 357.0
click at [0, 181] on div "**********" at bounding box center [526, 267] width 1053 height 415
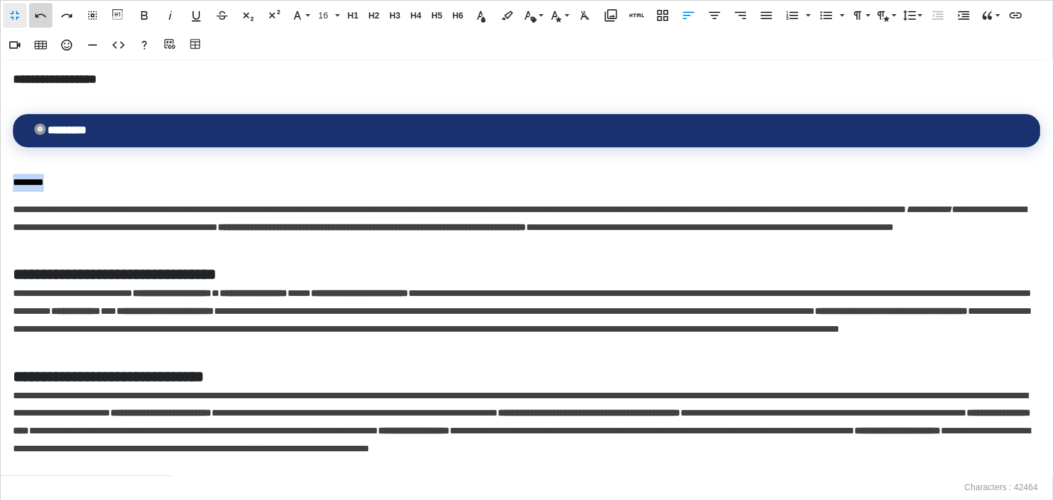
click at [29, 6] on button "Undo" at bounding box center [40, 15] width 23 height 25
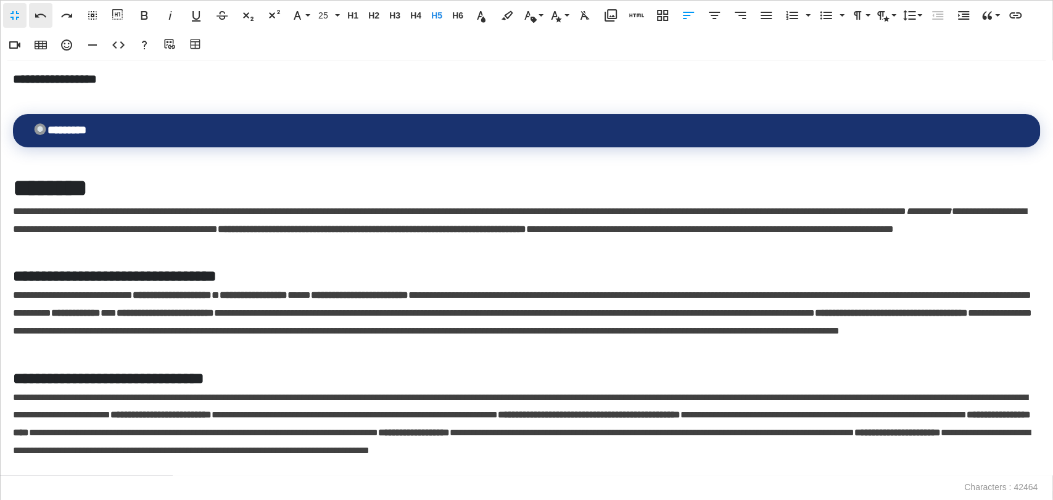
click at [29, 6] on button "Undo" at bounding box center [40, 15] width 23 height 25
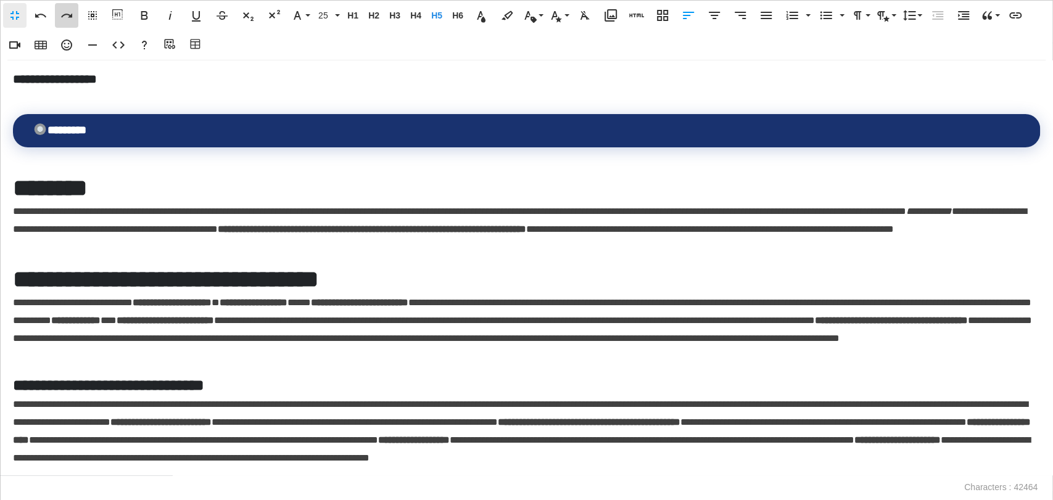
click at [60, 16] on icon "button" at bounding box center [66, 15] width 15 height 15
click at [62, 16] on icon "button" at bounding box center [66, 16] width 11 height 4
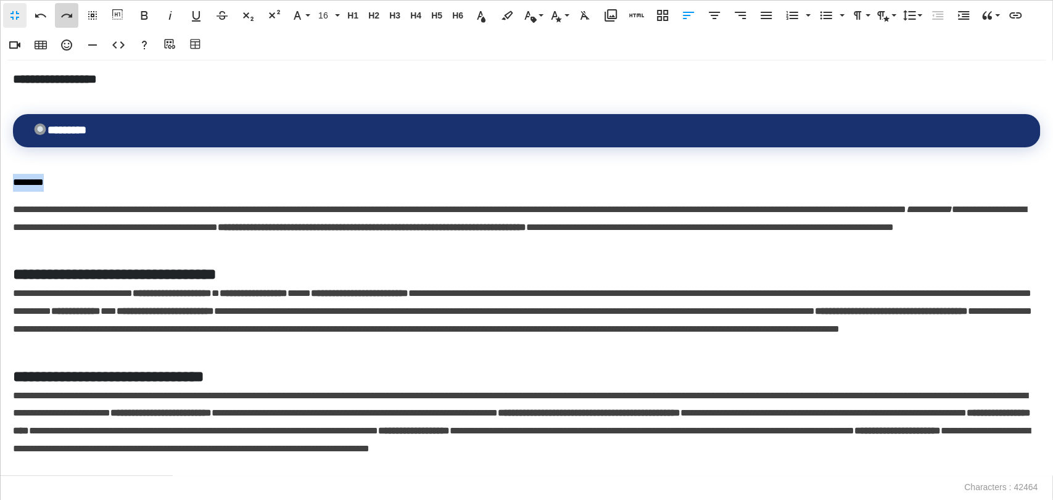
click at [62, 17] on icon "button" at bounding box center [66, 15] width 15 height 15
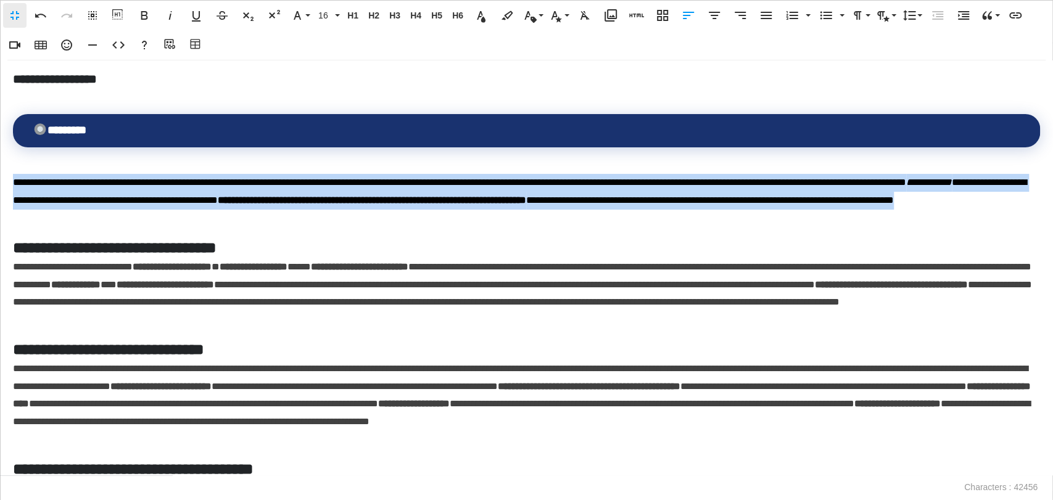
drag, startPoint x: 276, startPoint y: 212, endPoint x: 0, endPoint y: 175, distance: 278.8
click at [0, 175] on div "**********" at bounding box center [526, 267] width 1053 height 415
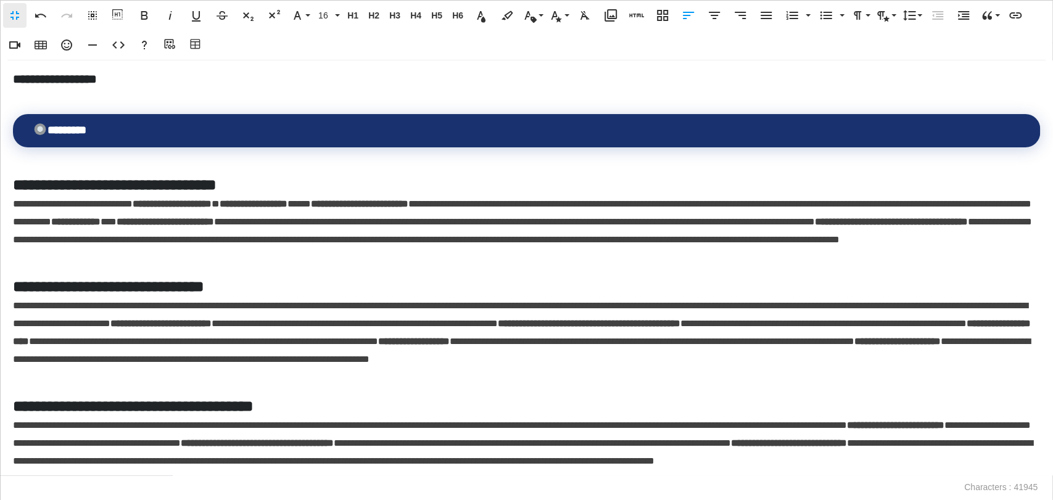
scroll to position [0, 0]
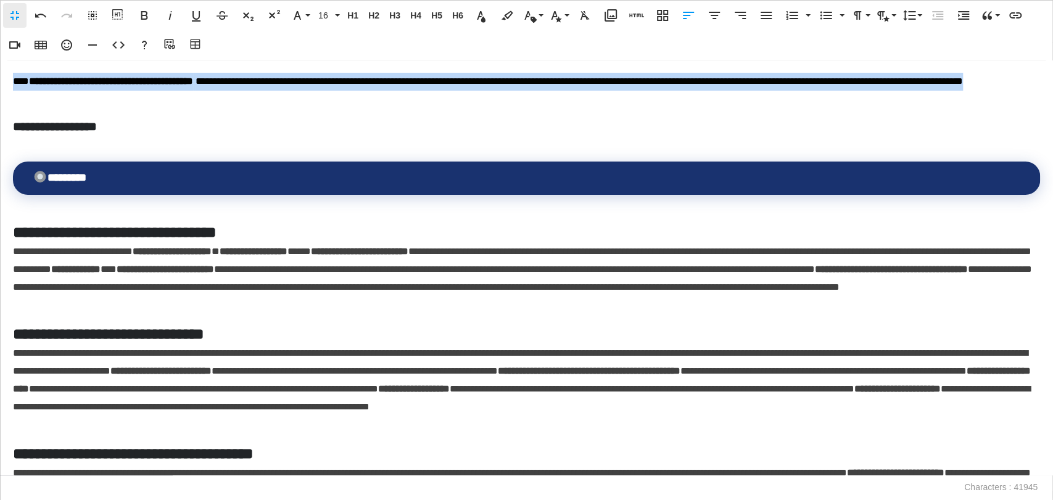
drag, startPoint x: 58, startPoint y: 74, endPoint x: 0, endPoint y: 68, distance: 58.2
click at [0, 68] on div "**********" at bounding box center [526, 267] width 1053 height 415
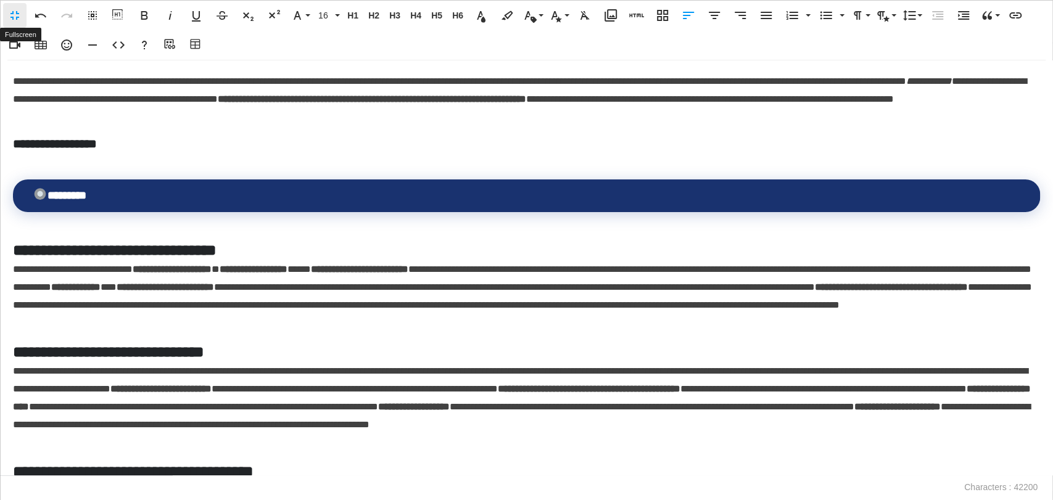
click at [22, 17] on button "Fullscreen" at bounding box center [14, 15] width 23 height 25
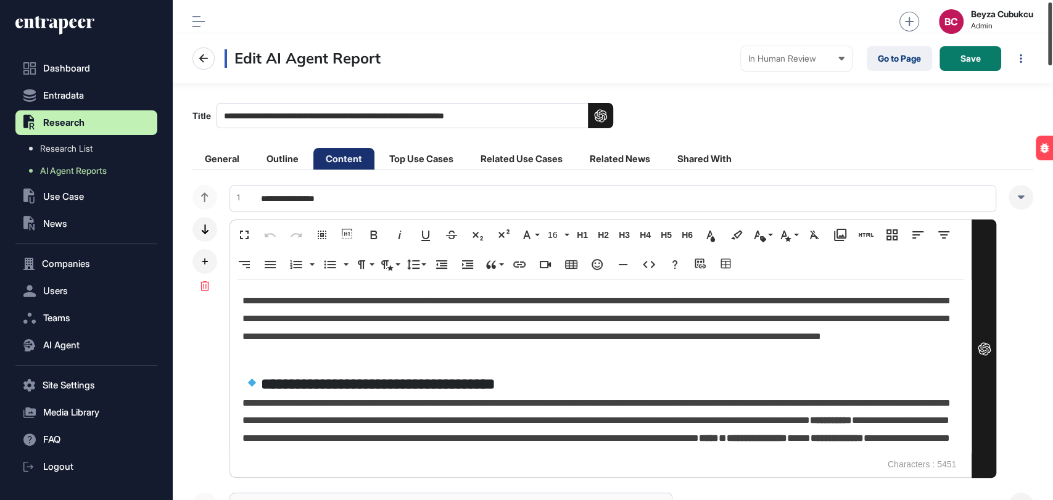
scroll to position [4, 0]
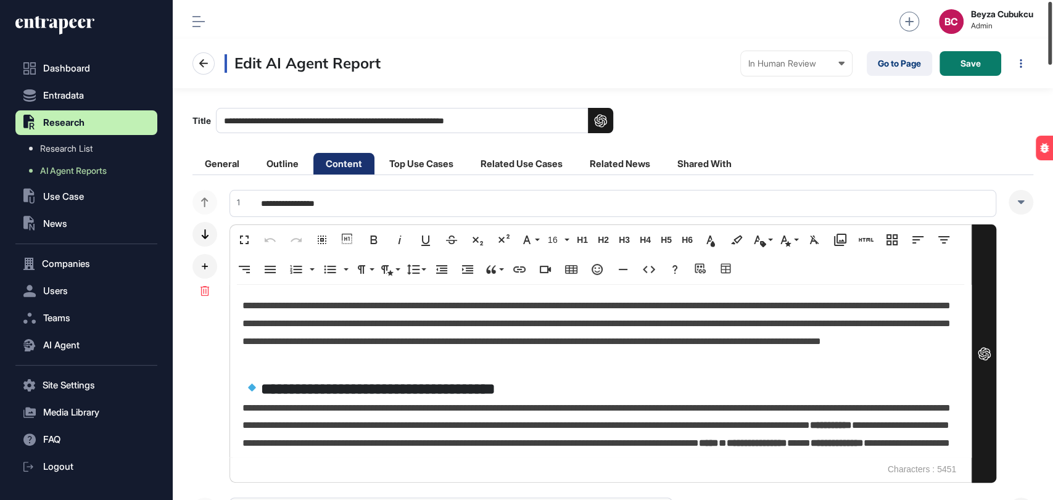
drag, startPoint x: 1052, startPoint y: 294, endPoint x: 1052, endPoint y: 37, distance: 256.6
click at [1052, 37] on div at bounding box center [1050, 33] width 4 height 63
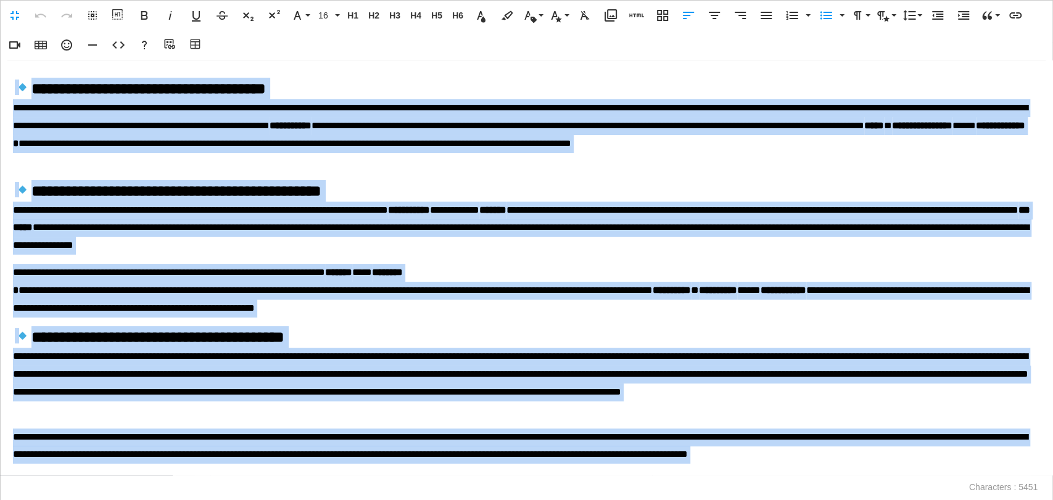
scroll to position [0, 0]
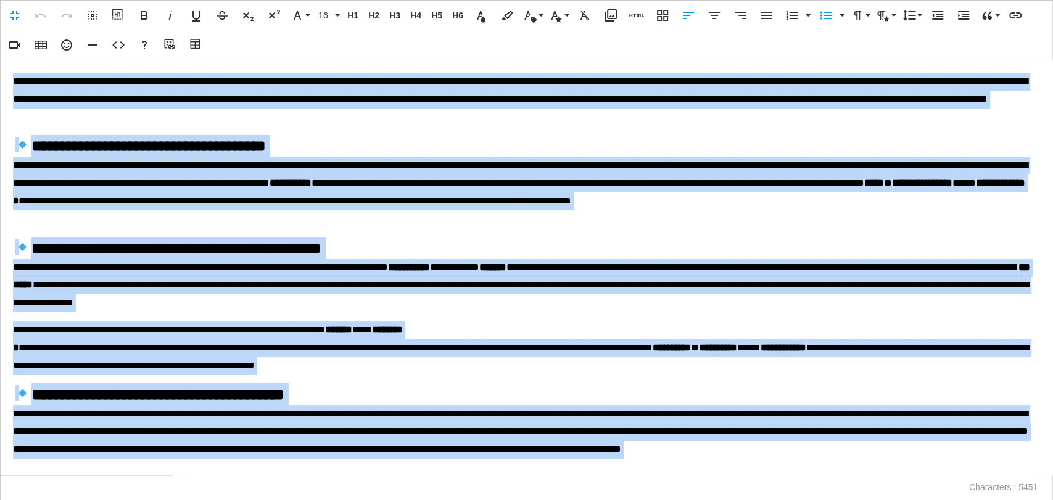
drag, startPoint x: 819, startPoint y: 421, endPoint x: 0, endPoint y: -21, distance: 930.5
click at [0, 0] on html "**********" at bounding box center [526, 0] width 1053 height 0
click at [765, 20] on icon "button" at bounding box center [766, 15] width 15 height 15
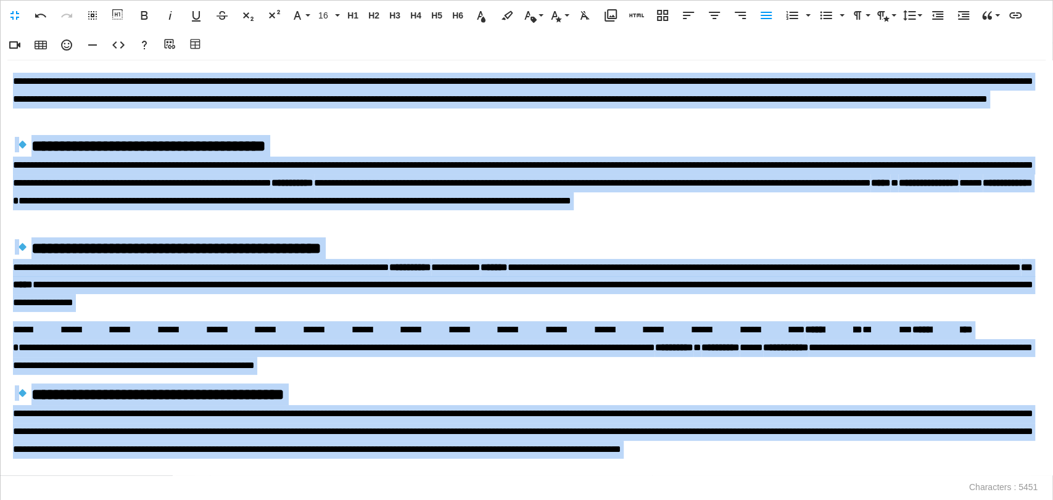
click at [333, 171] on p "**********" at bounding box center [522, 192] width 1019 height 71
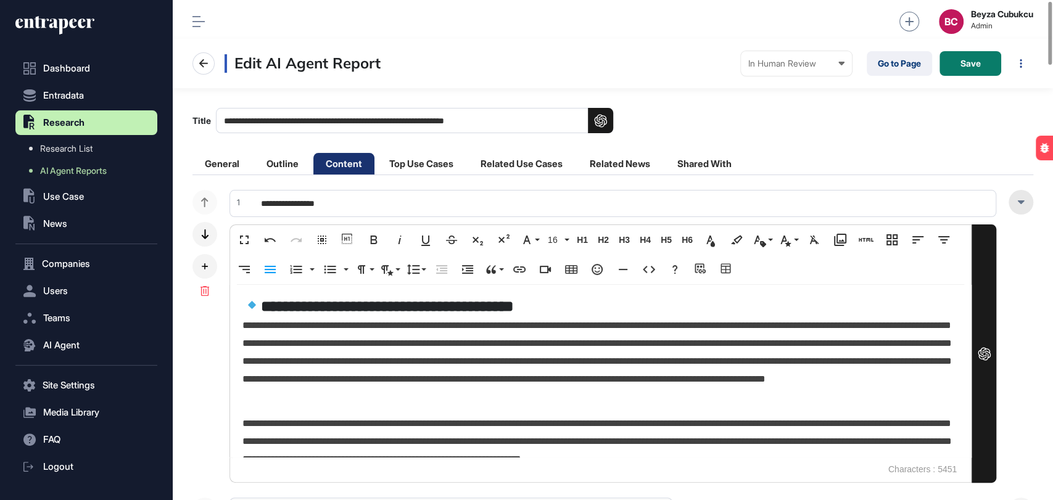
click at [1020, 211] on div at bounding box center [1020, 202] width 25 height 25
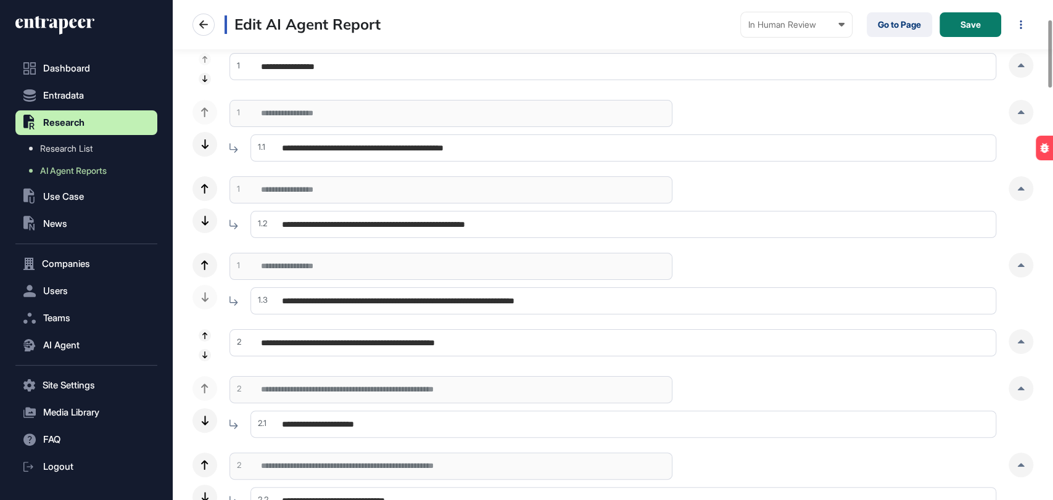
scroll to position [210, 0]
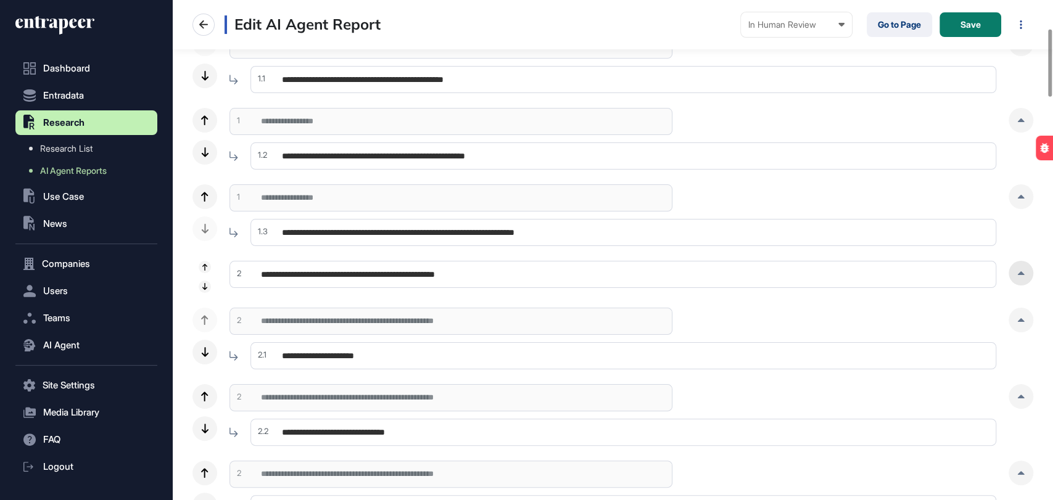
click at [1018, 269] on div at bounding box center [1020, 273] width 25 height 25
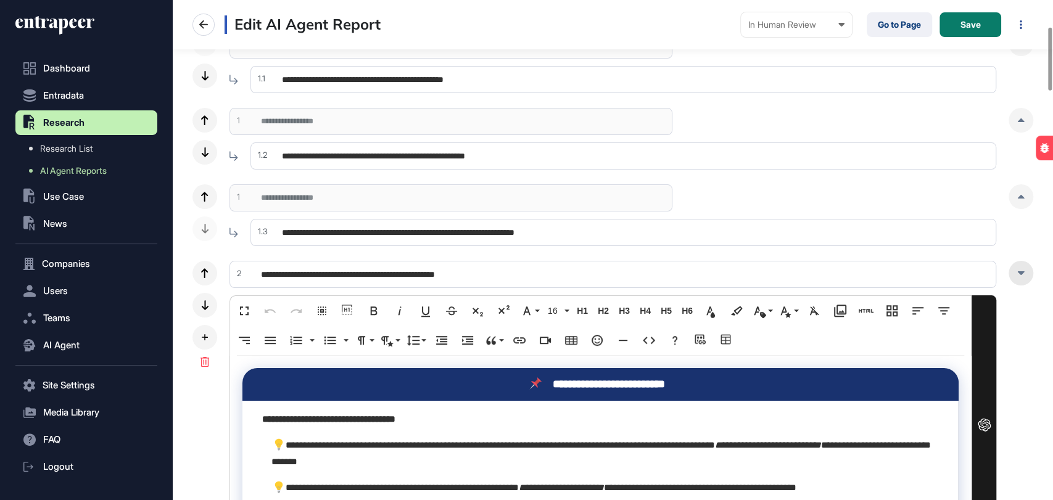
click at [1028, 270] on div at bounding box center [1020, 273] width 25 height 25
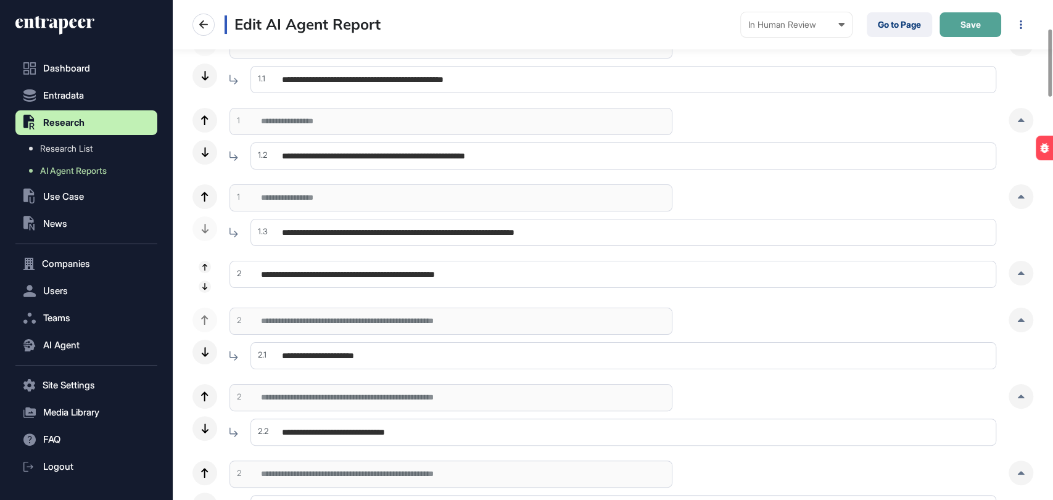
click at [969, 26] on span "Save" at bounding box center [970, 24] width 20 height 9
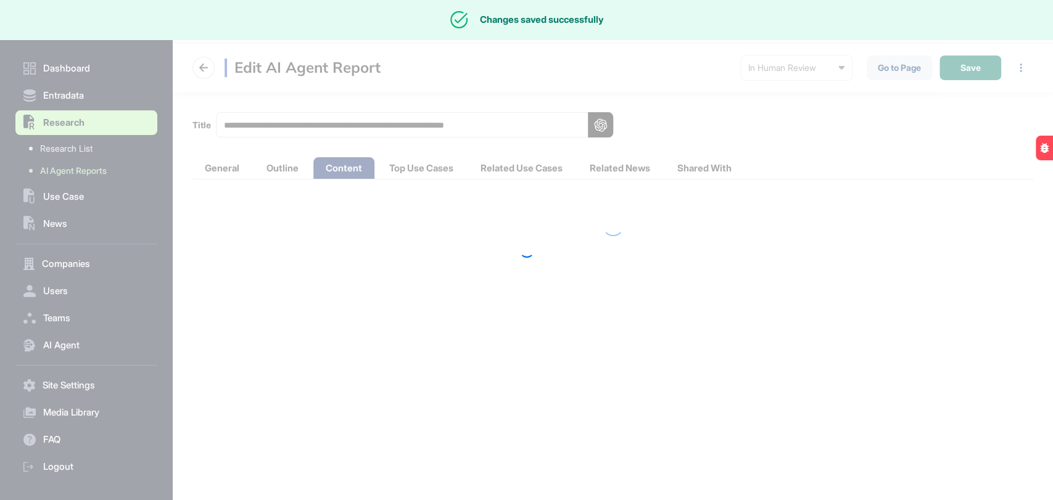
scroll to position [0, 0]
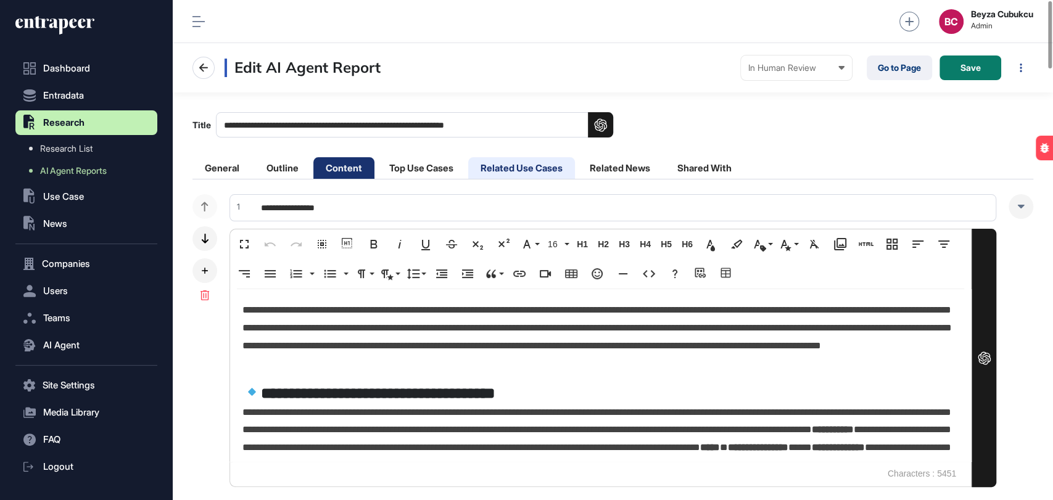
click at [527, 166] on li "Related Use Cases" at bounding box center [521, 168] width 107 height 22
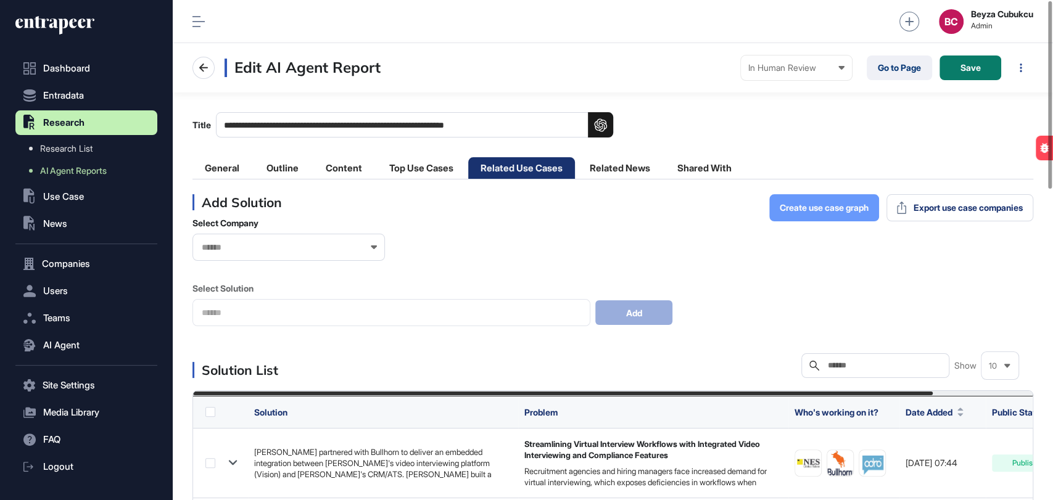
click at [860, 208] on span "Create use case graph" at bounding box center [824, 208] width 89 height 9
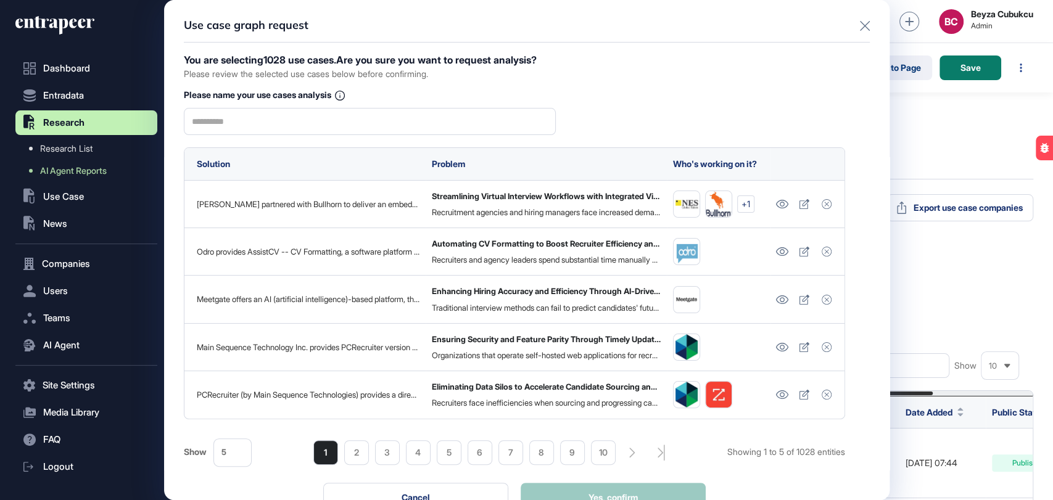
click at [860, 30] on icon at bounding box center [865, 26] width 10 height 10
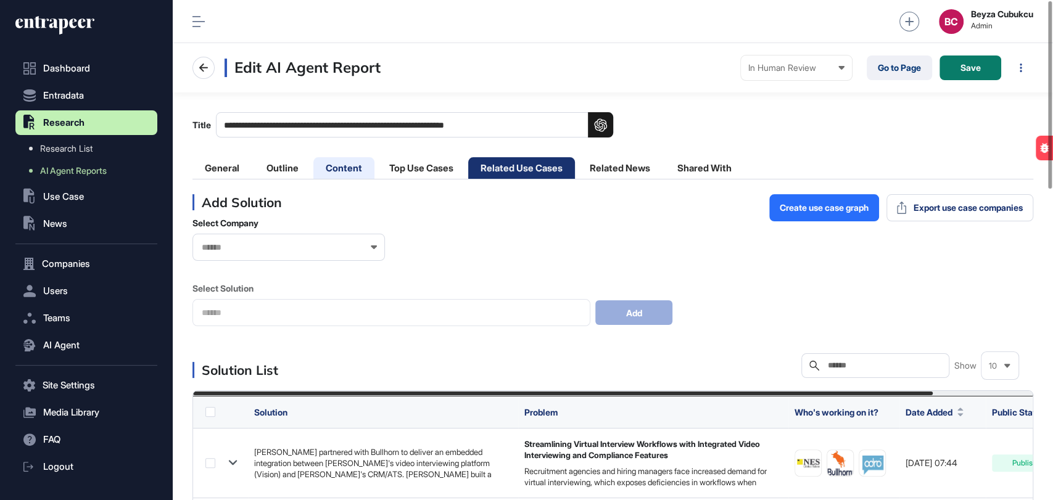
click at [355, 169] on li "Content" at bounding box center [343, 168] width 61 height 22
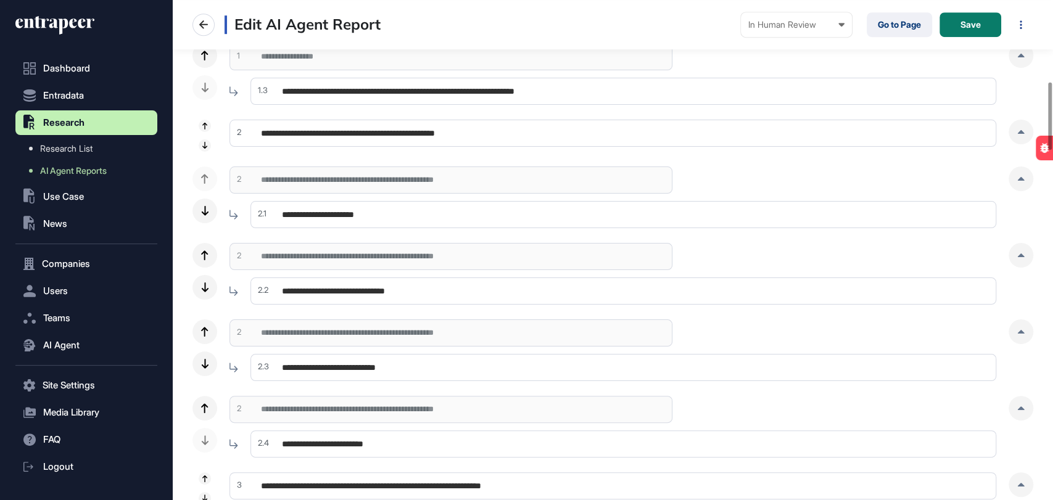
scroll to position [617, 0]
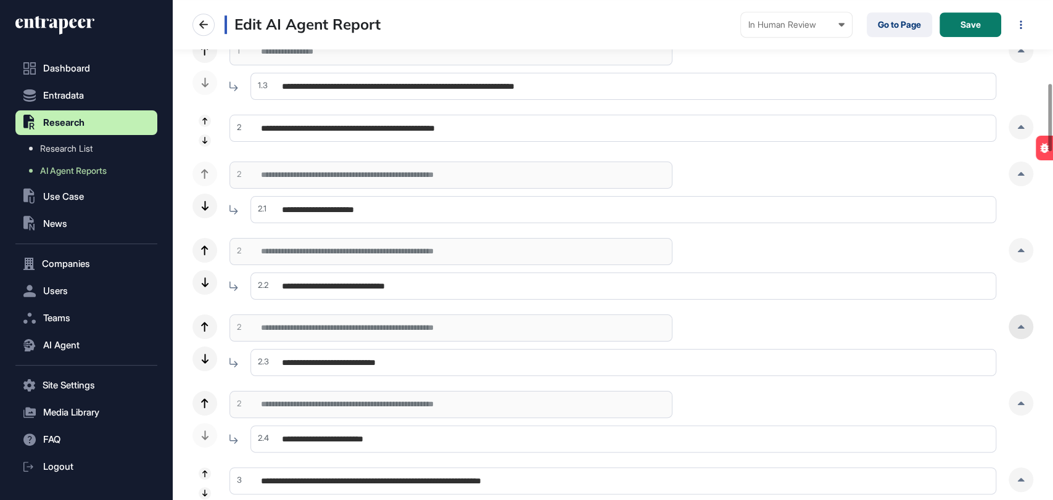
click at [1021, 323] on div at bounding box center [1020, 327] width 25 height 25
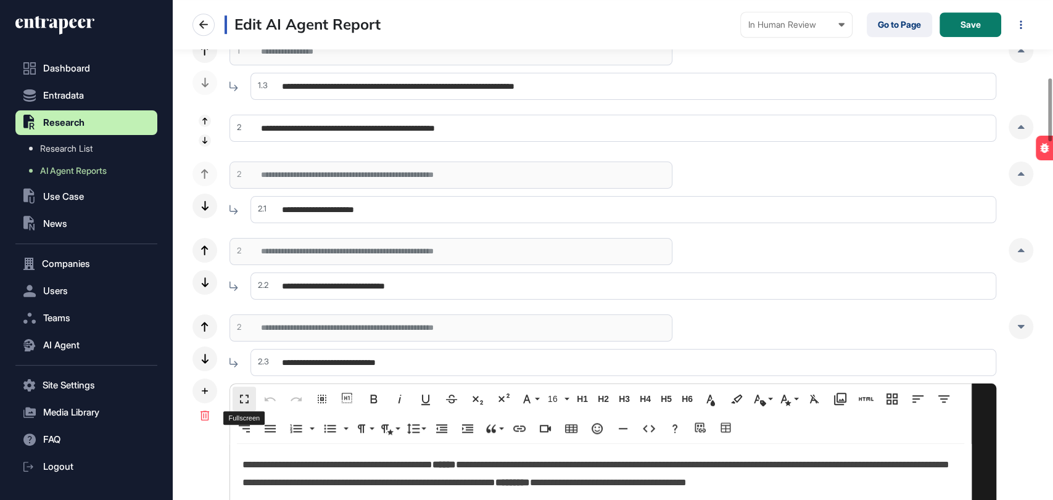
click at [247, 389] on button "Fullscreen" at bounding box center [244, 399] width 23 height 25
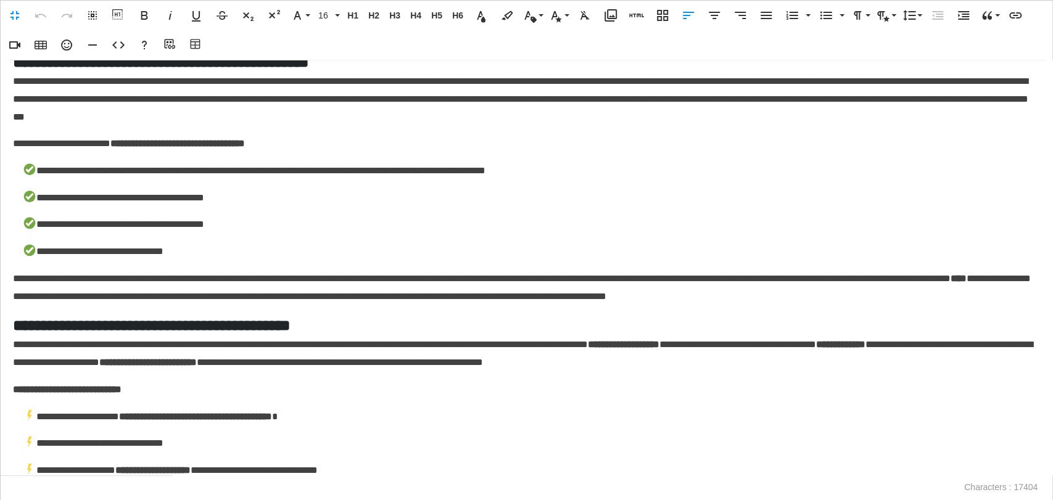
scroll to position [1987, 0]
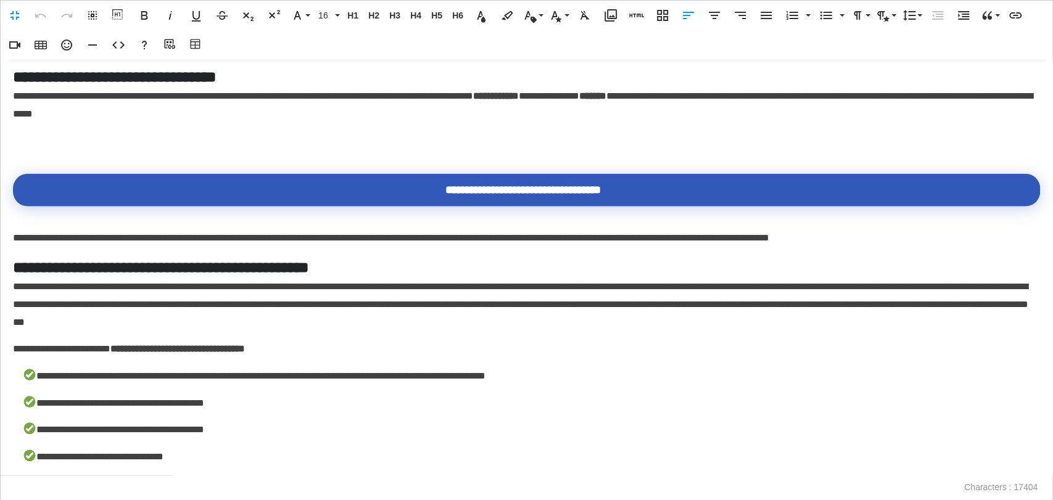
click at [116, 150] on p at bounding box center [526, 142] width 1027 height 18
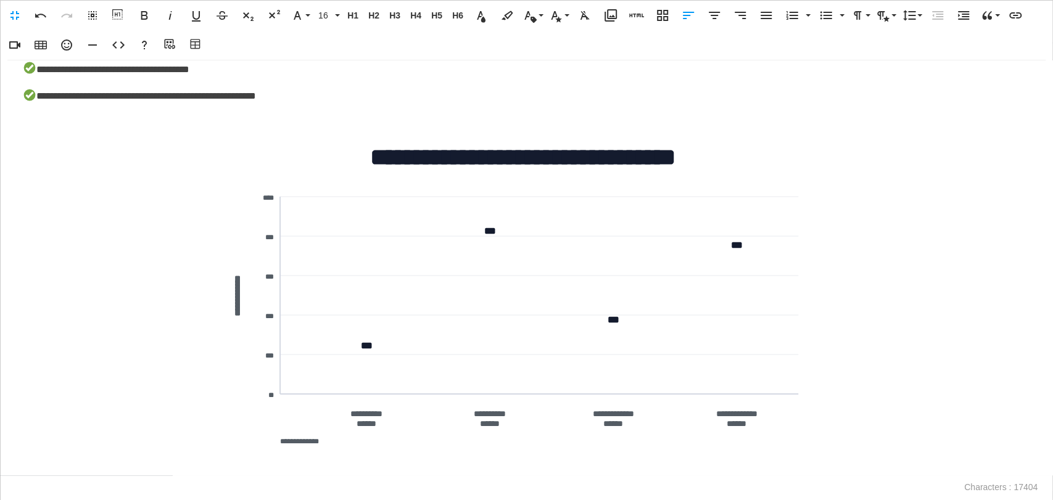
scroll to position [3357, 0]
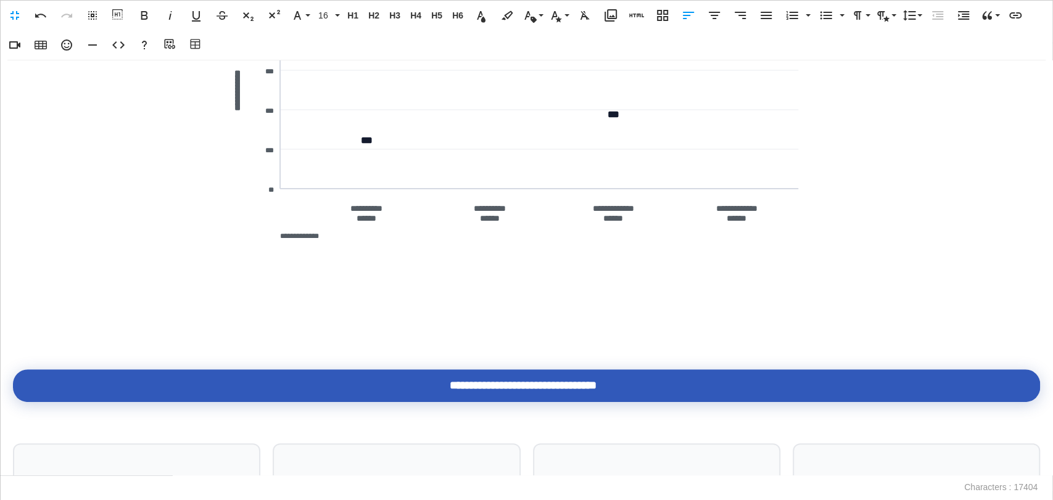
click at [91, 346] on p at bounding box center [526, 337] width 1027 height 18
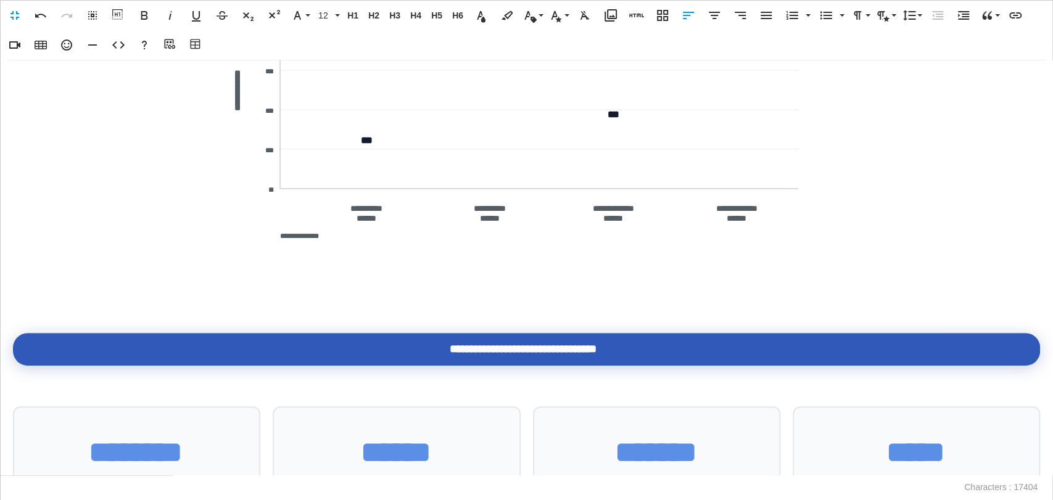
click at [110, 317] on div "**********" at bounding box center [526, 267] width 1053 height 415
click at [70, 311] on div "**********" at bounding box center [526, 267] width 1053 height 415
click at [31, 316] on div "**********" at bounding box center [526, 267] width 1053 height 415
click at [49, 323] on div at bounding box center [526, 325] width 1027 height 15
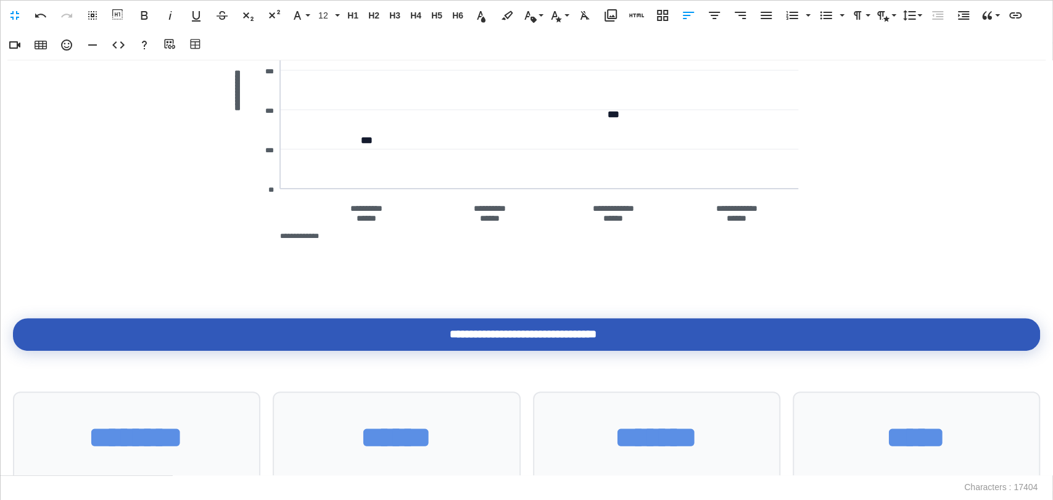
click at [56, 297] on div "**********" at bounding box center [526, 119] width 1027 height 362
click at [43, 10] on icon "button" at bounding box center [40, 15] width 15 height 15
click at [78, 286] on div "**********" at bounding box center [526, 119] width 1027 height 362
drag, startPoint x: 75, startPoint y: 299, endPoint x: 68, endPoint y: 300, distance: 7.4
click at [74, 300] on div "**********" at bounding box center [526, 119] width 1027 height 362
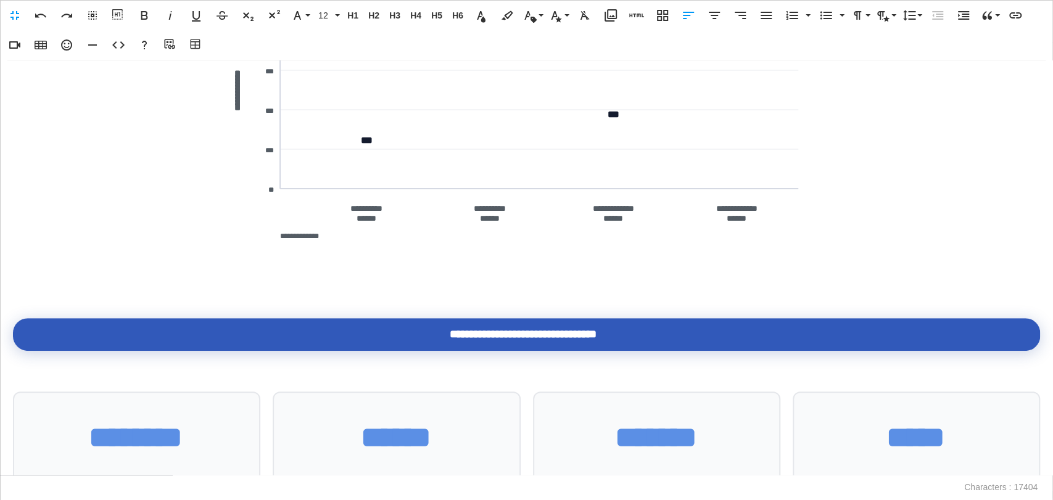
click at [64, 307] on div "**********" at bounding box center [526, 267] width 1053 height 415
drag, startPoint x: 7, startPoint y: 278, endPoint x: 6, endPoint y: 286, distance: 8.7
click at [6, 278] on div "**********" at bounding box center [526, 267] width 1053 height 415
drag, startPoint x: 9, startPoint y: 309, endPoint x: 13, endPoint y: 302, distance: 8.0
click at [10, 309] on div "**********" at bounding box center [526, 267] width 1053 height 415
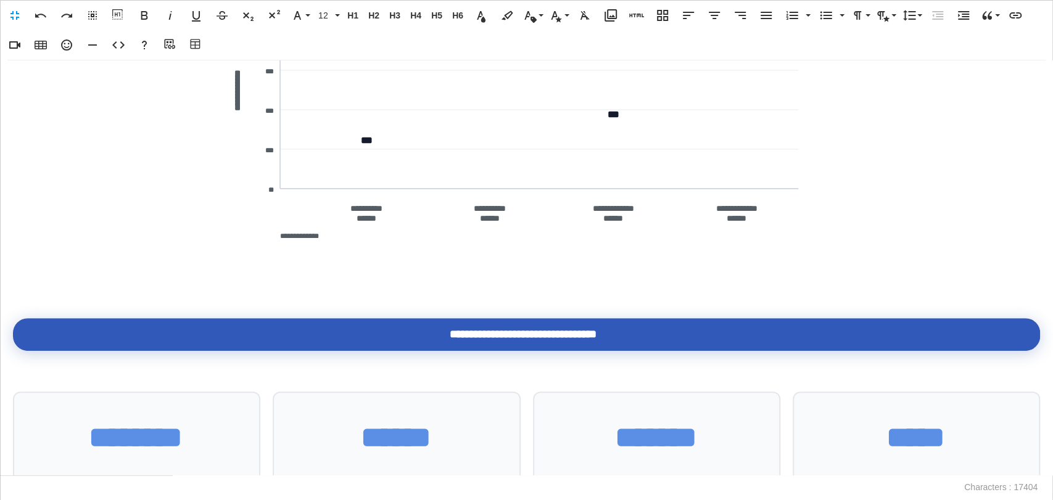
click at [81, 259] on div "**********" at bounding box center [526, 119] width 1027 height 362
click at [251, 288] on icon "**********" at bounding box center [527, 139] width 592 height 321
click at [289, 379] on div "**********" at bounding box center [526, 267] width 1053 height 415
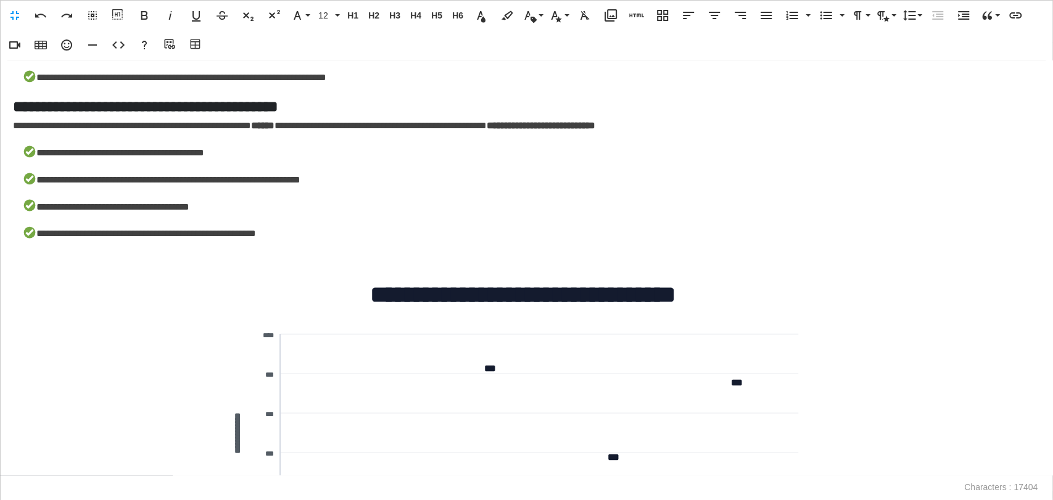
scroll to position [3084, 0]
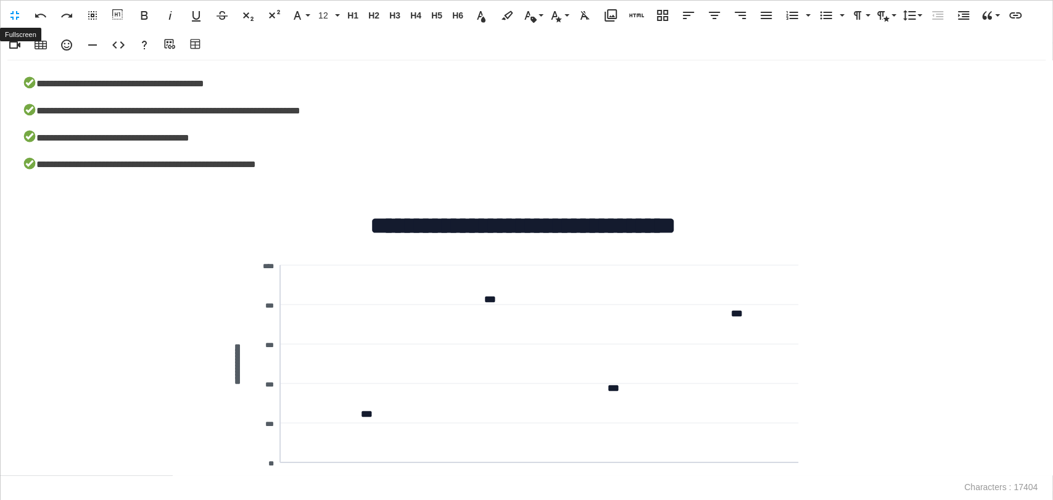
click at [6, 12] on button "Fullscreen" at bounding box center [14, 15] width 23 height 25
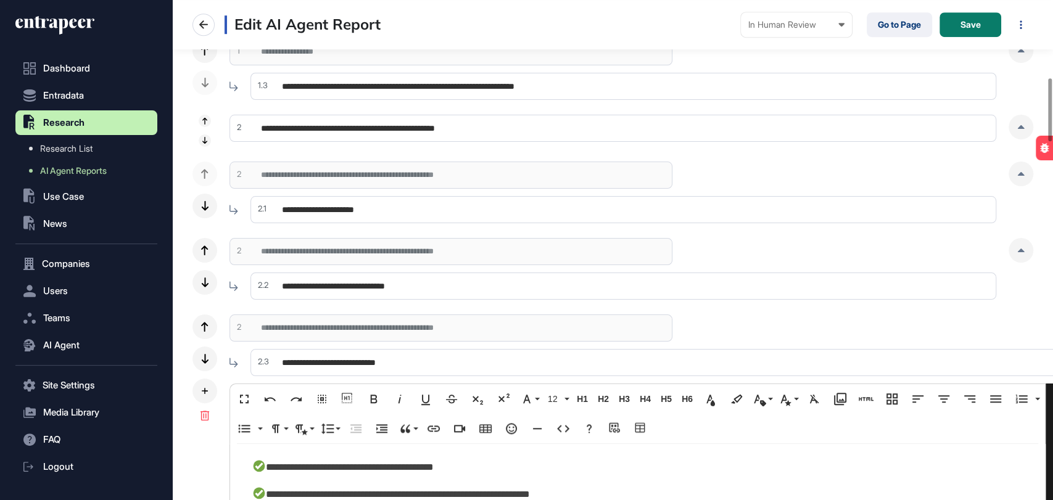
scroll to position [3243, 0]
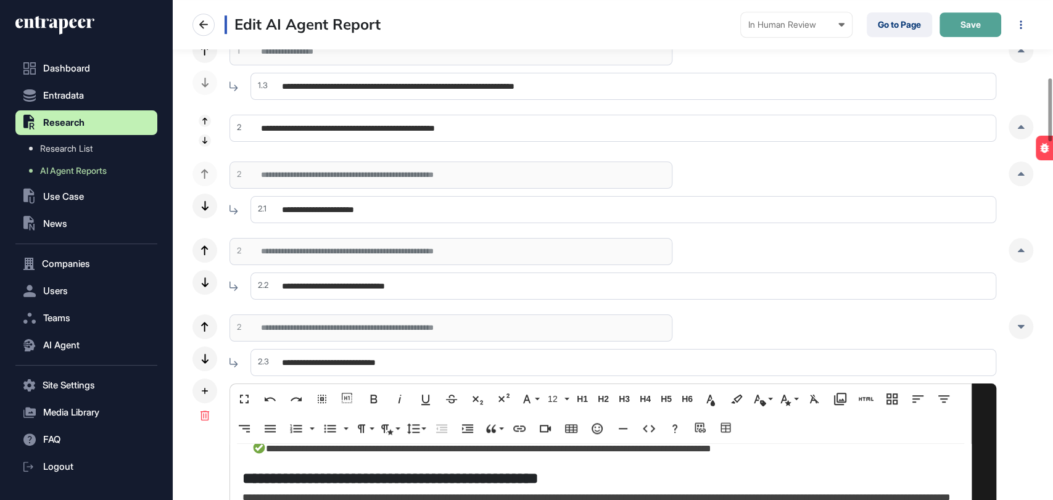
click at [960, 27] on span "Save" at bounding box center [970, 24] width 20 height 9
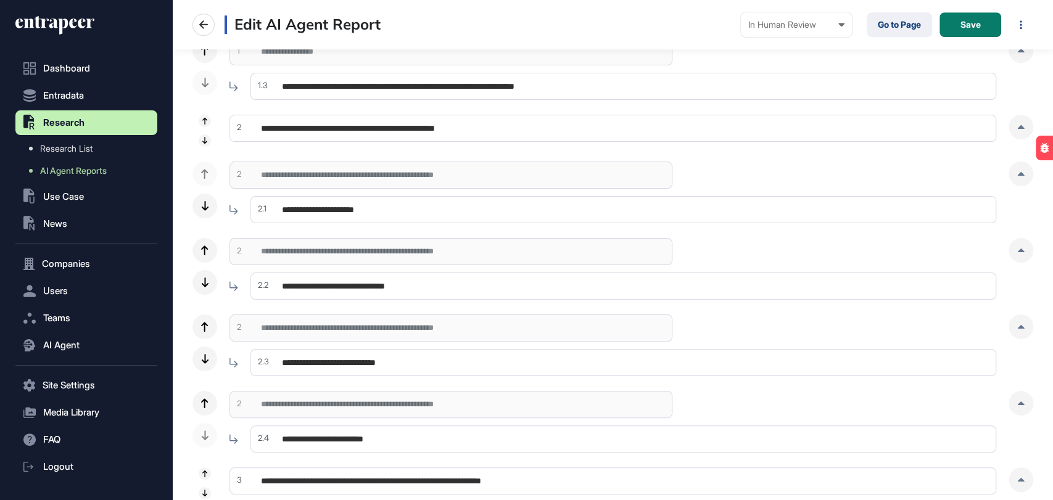
scroll to position [0, 0]
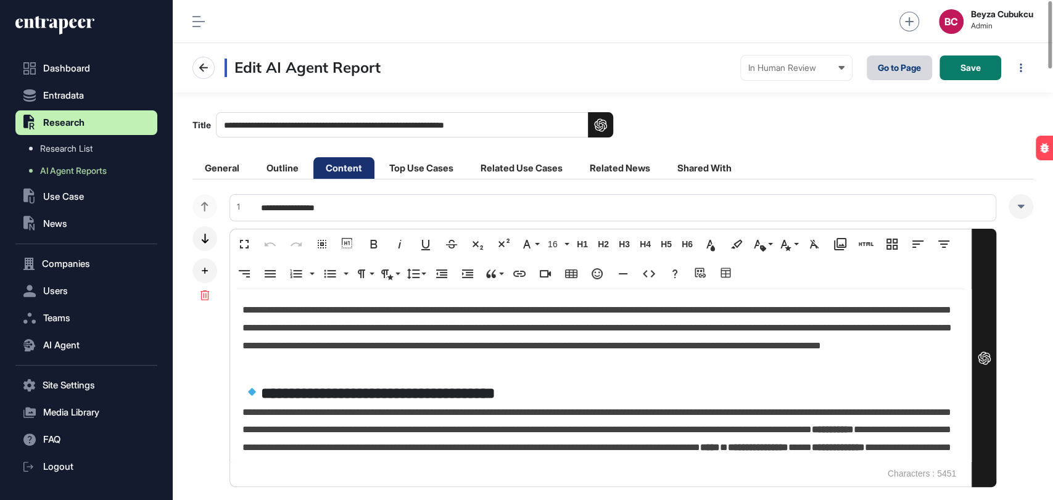
click at [903, 67] on link "Go to Page" at bounding box center [898, 68] width 65 height 25
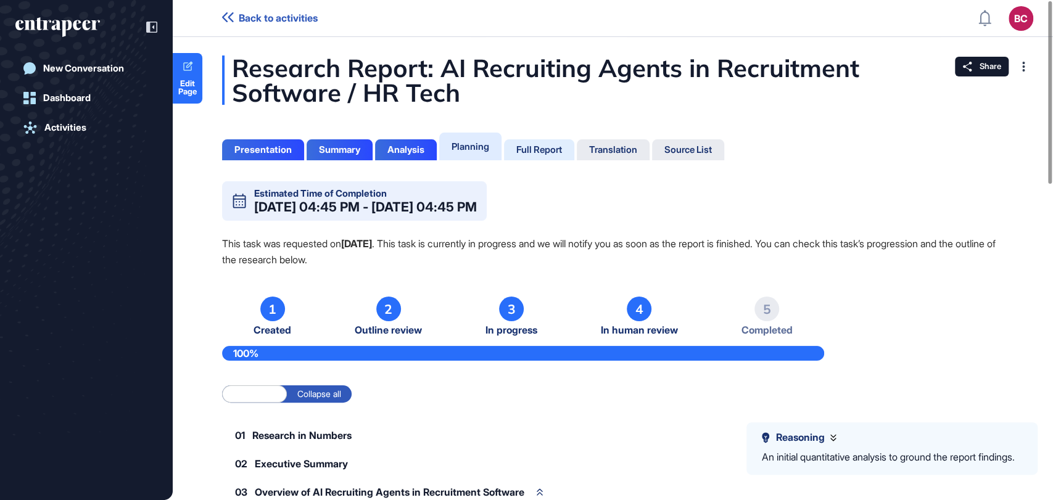
click at [554, 152] on div "Full Report" at bounding box center [539, 149] width 46 height 11
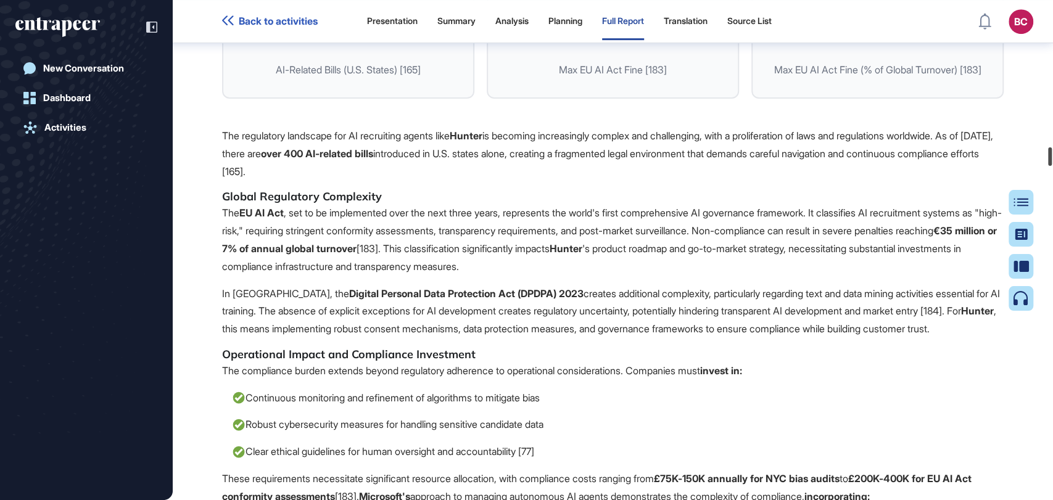
scroll to position [37783, 0]
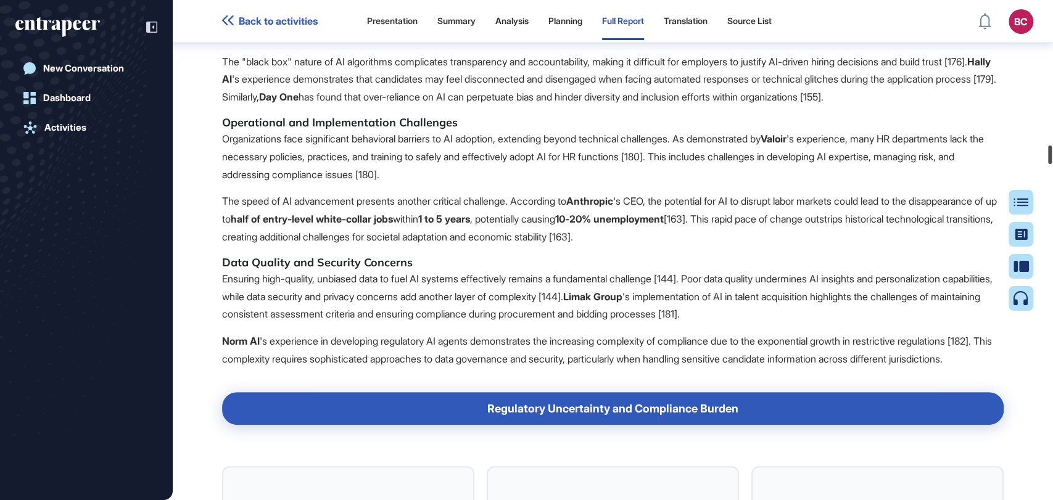
drag, startPoint x: 1052, startPoint y: 76, endPoint x: 1052, endPoint y: 153, distance: 76.5
click at [1052, 153] on div at bounding box center [1050, 155] width 4 height 19
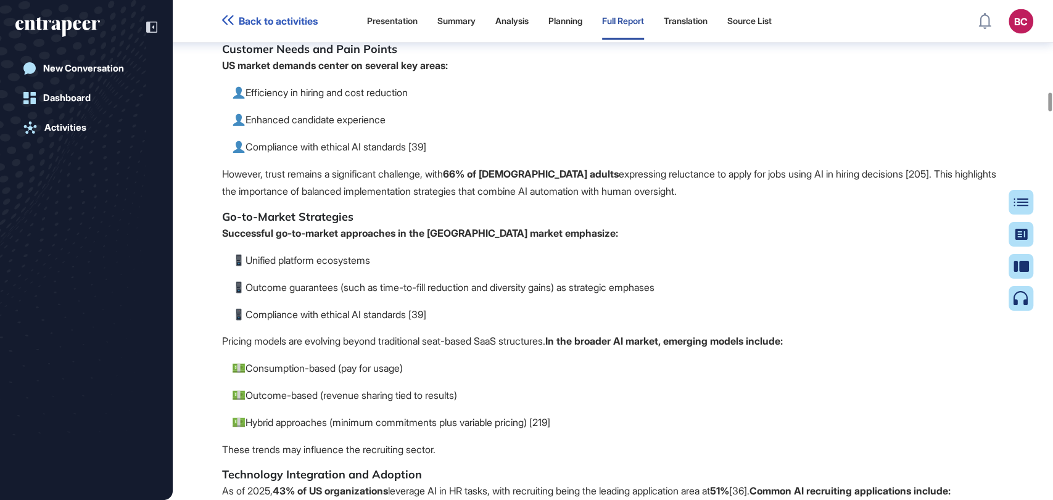
scroll to position [23774, 0]
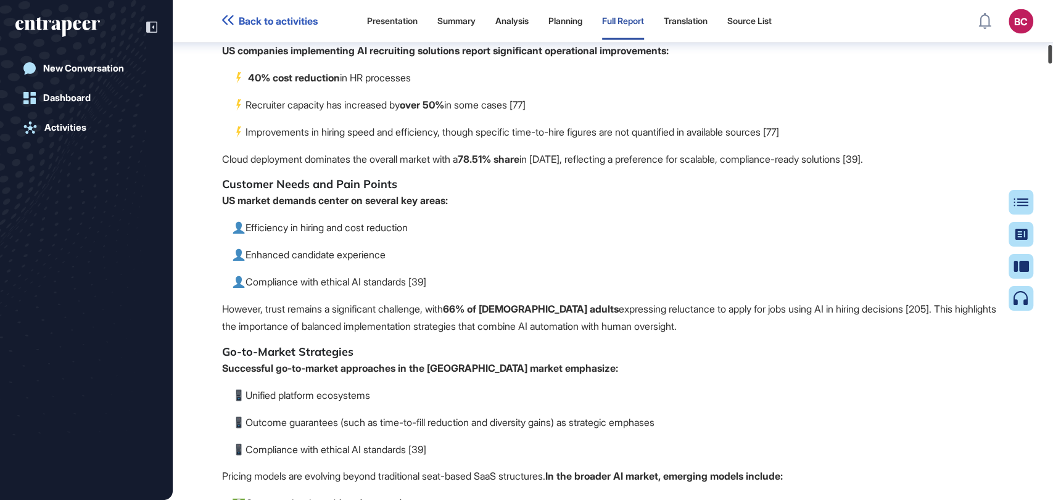
drag, startPoint x: 1052, startPoint y: 57, endPoint x: 702, endPoint y: 160, distance: 364.5
click at [1052, 48] on div at bounding box center [1050, 54] width 4 height 19
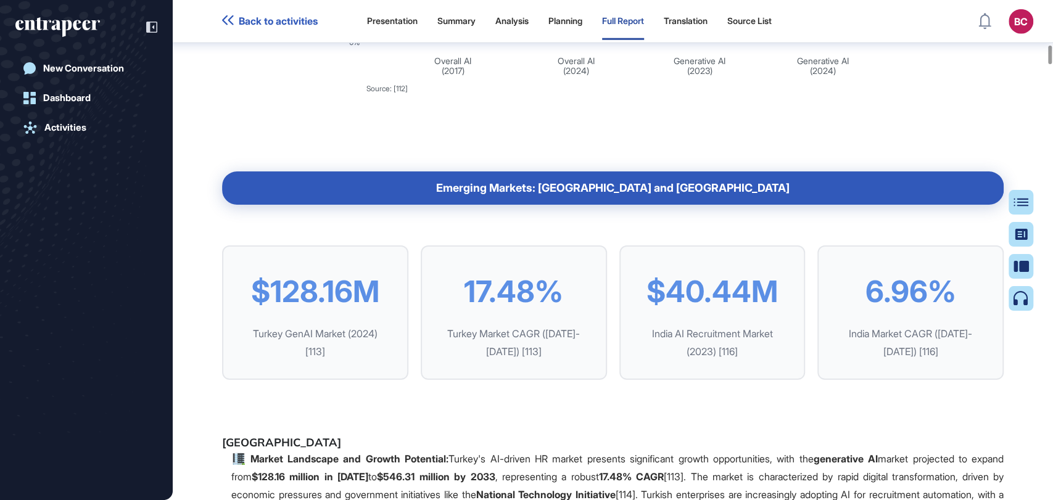
scroll to position [11496, 0]
